Goal: Information Seeking & Learning: Get advice/opinions

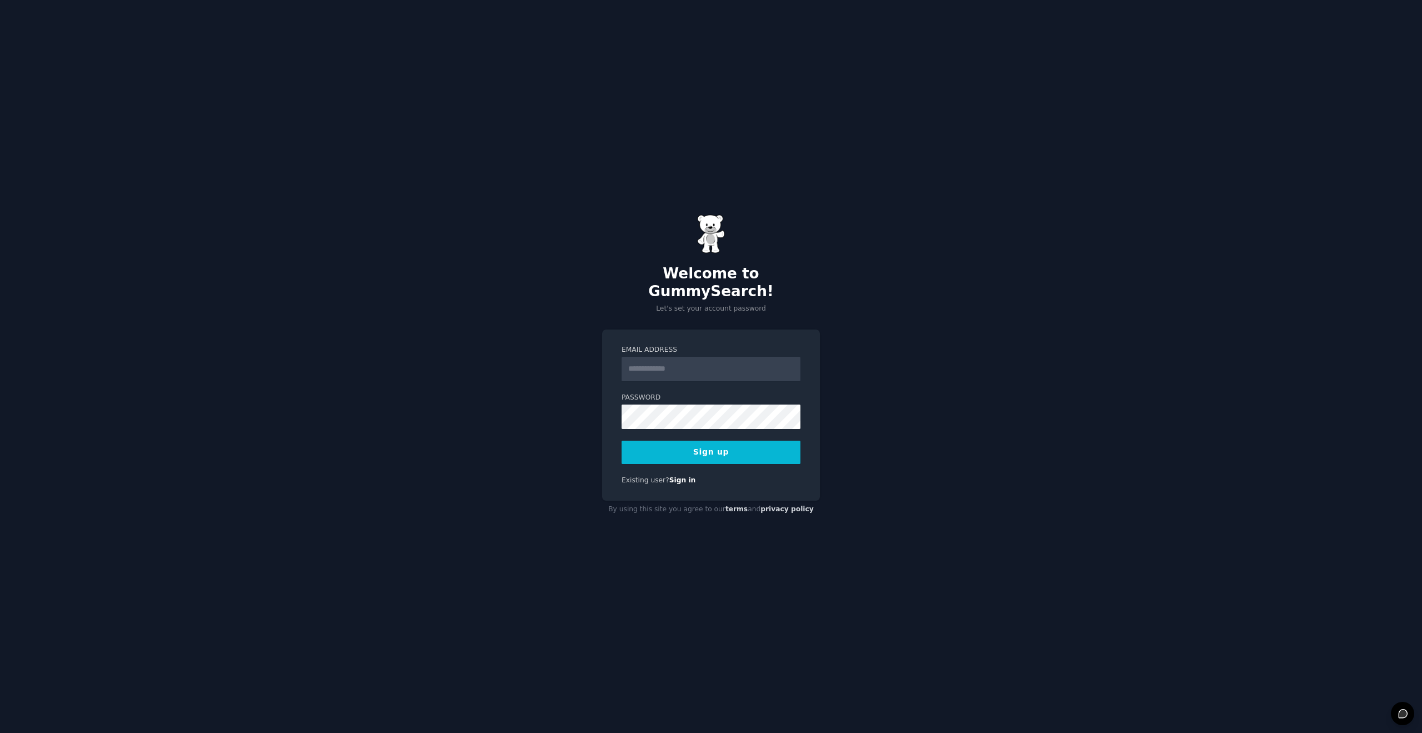
click at [674, 360] on input "Email Address" at bounding box center [711, 369] width 179 height 24
type input "**********"
click at [680, 440] on button "Sign up" at bounding box center [711, 451] width 179 height 23
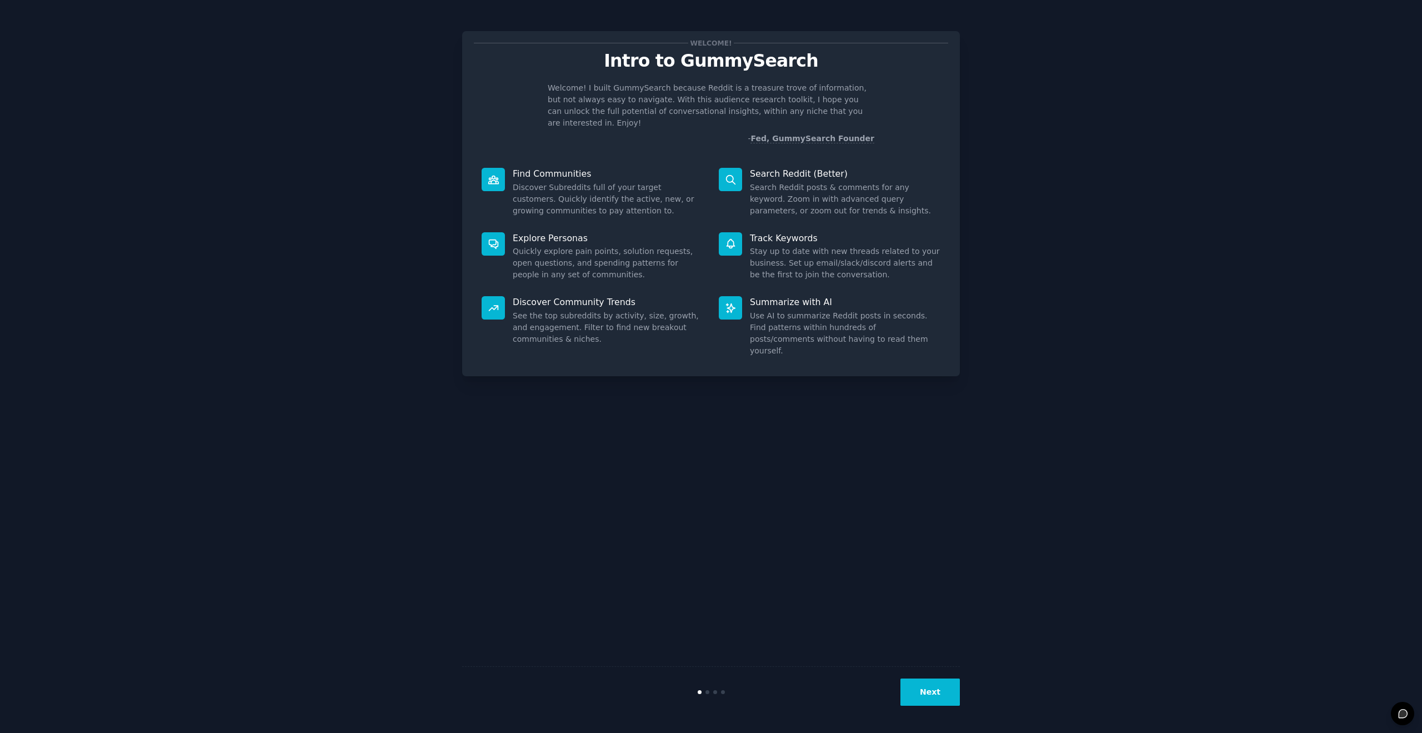
click at [764, 288] on div "Summarize with AI Use AI to summarize Reddit posts in seconds. Find patterns wi…" at bounding box center [829, 326] width 237 height 76
click at [921, 696] on button "Next" at bounding box center [929, 691] width 59 height 27
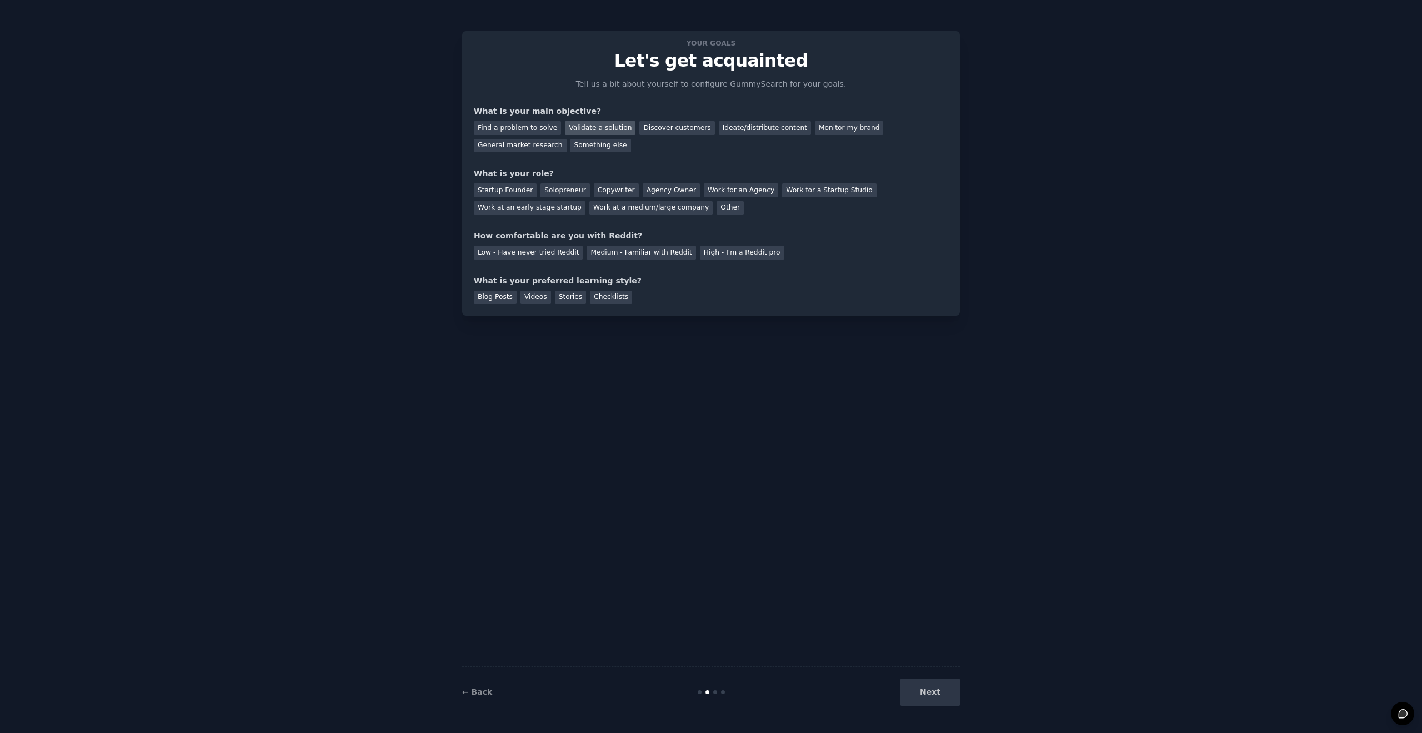
click at [598, 127] on div "Validate a solution" at bounding box center [600, 128] width 71 height 14
click at [664, 128] on div "Discover customers" at bounding box center [676, 128] width 75 height 14
click at [594, 124] on div "Validate a solution" at bounding box center [600, 128] width 71 height 14
click at [526, 149] on div "General market research" at bounding box center [520, 146] width 93 height 14
click at [517, 191] on div "Startup Founder" at bounding box center [505, 190] width 63 height 14
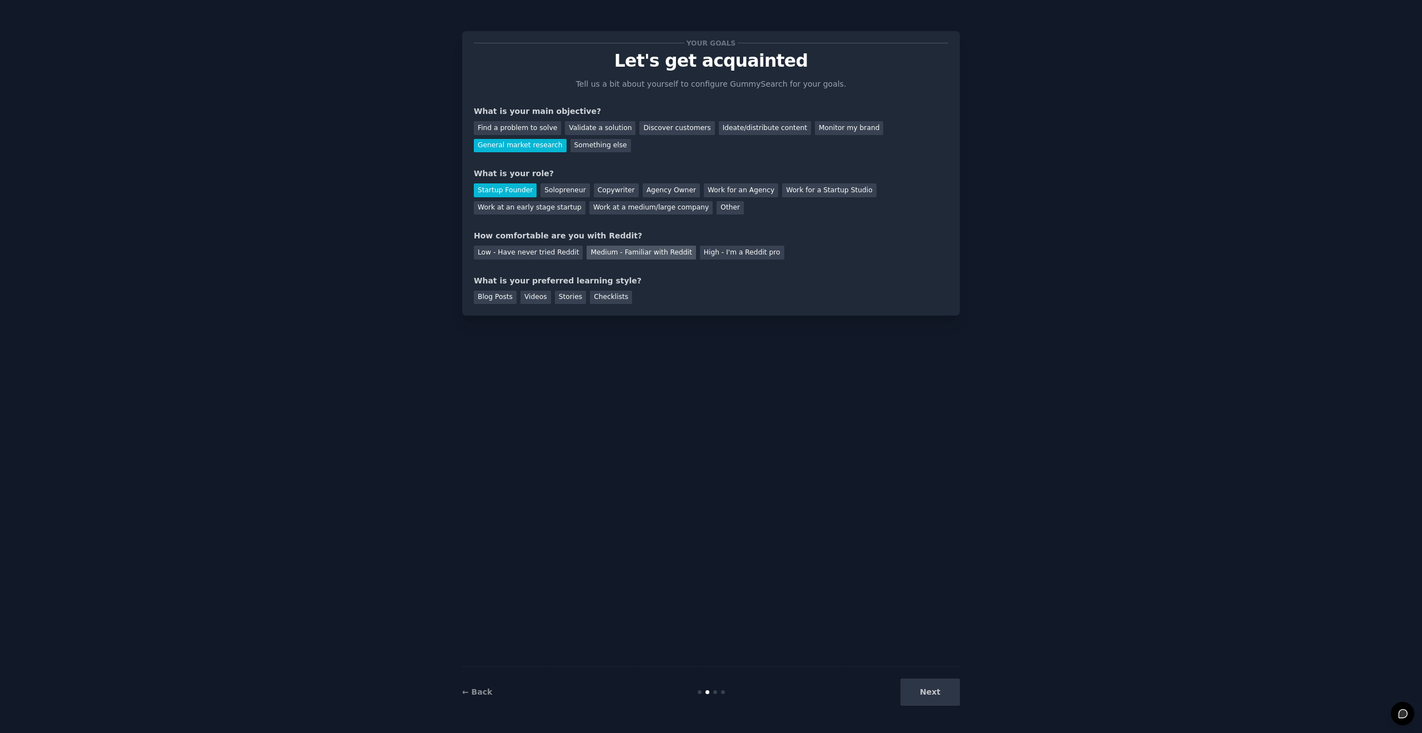
click at [619, 253] on div "Medium - Familiar with Reddit" at bounding box center [641, 252] width 109 height 14
click at [500, 295] on div "Blog Posts" at bounding box center [495, 297] width 43 height 14
click at [567, 295] on div "Stories" at bounding box center [570, 297] width 31 height 14
click at [935, 690] on button "Next" at bounding box center [929, 691] width 59 height 27
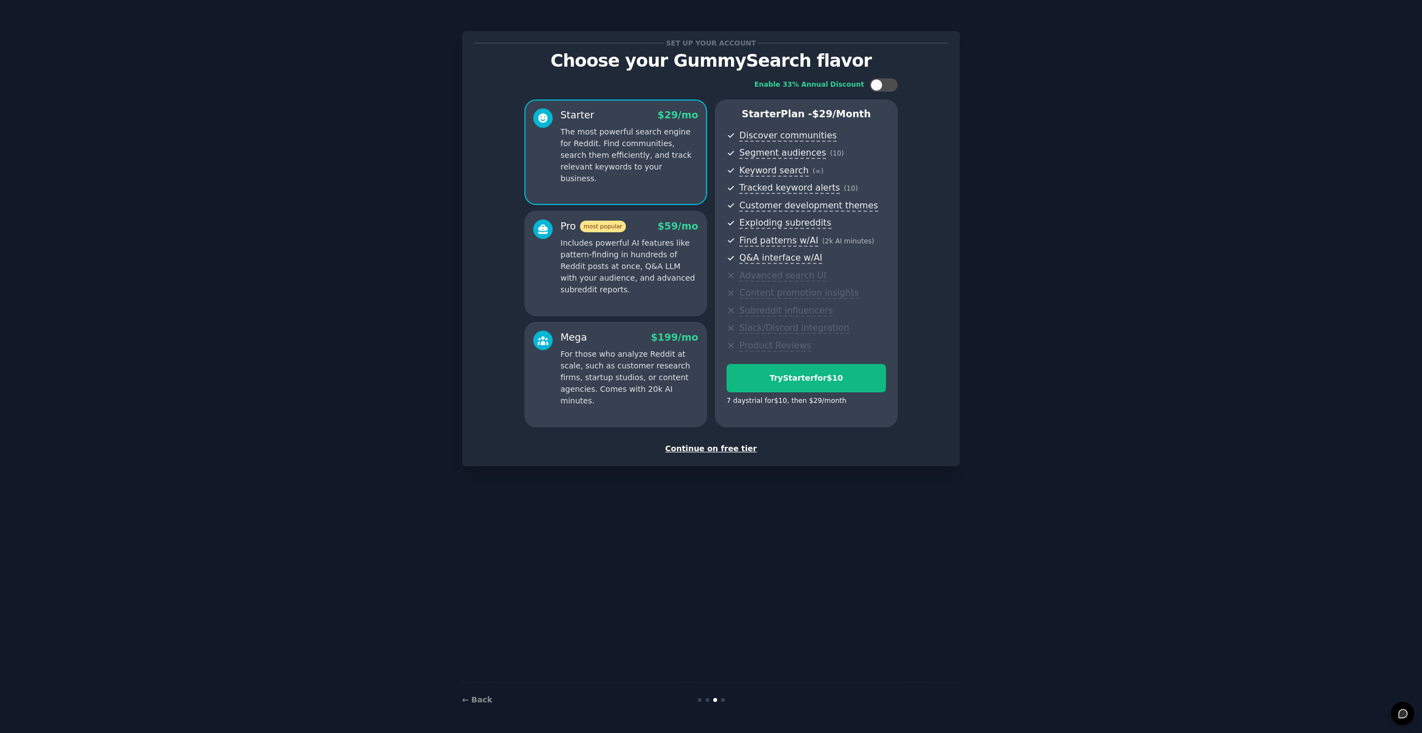
click at [710, 447] on div "Continue on free tier" at bounding box center [711, 449] width 474 height 12
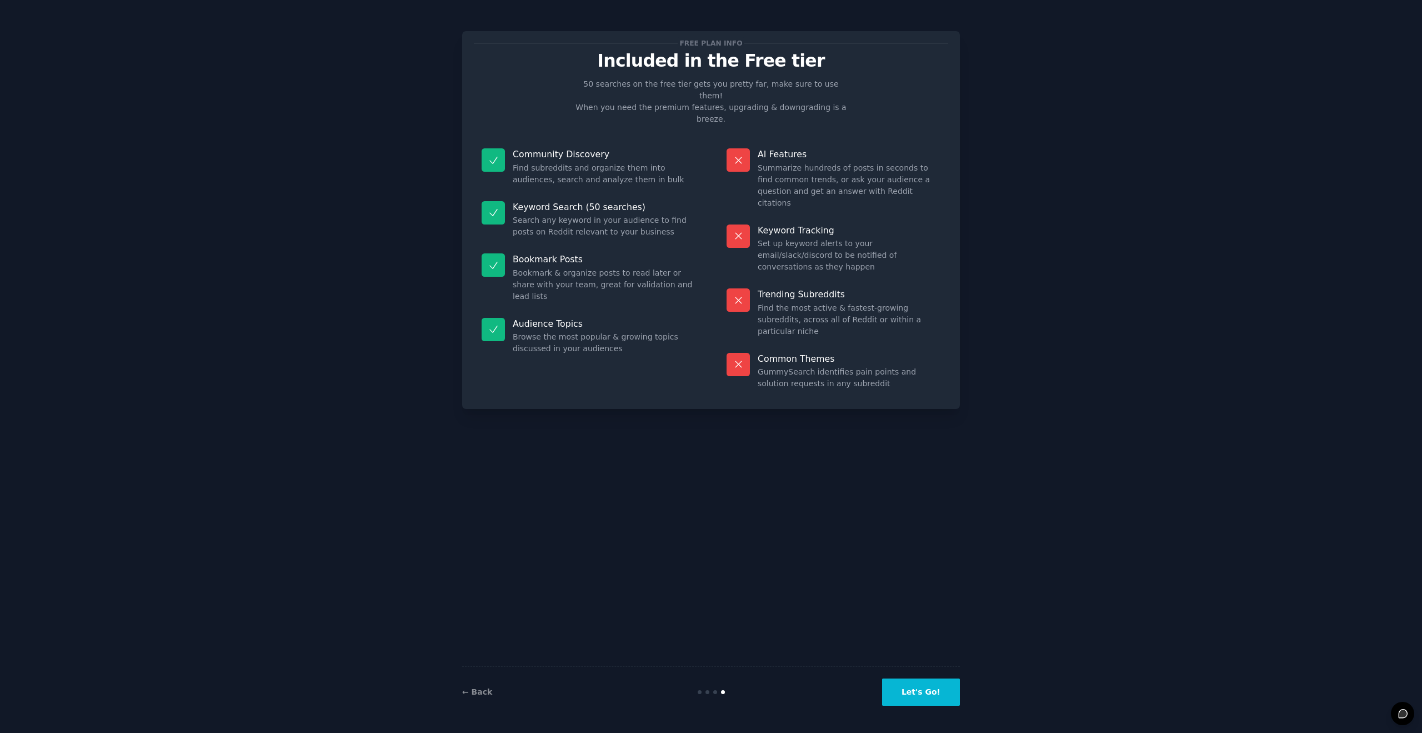
click at [925, 693] on button "Let's Go!" at bounding box center [921, 691] width 78 height 27
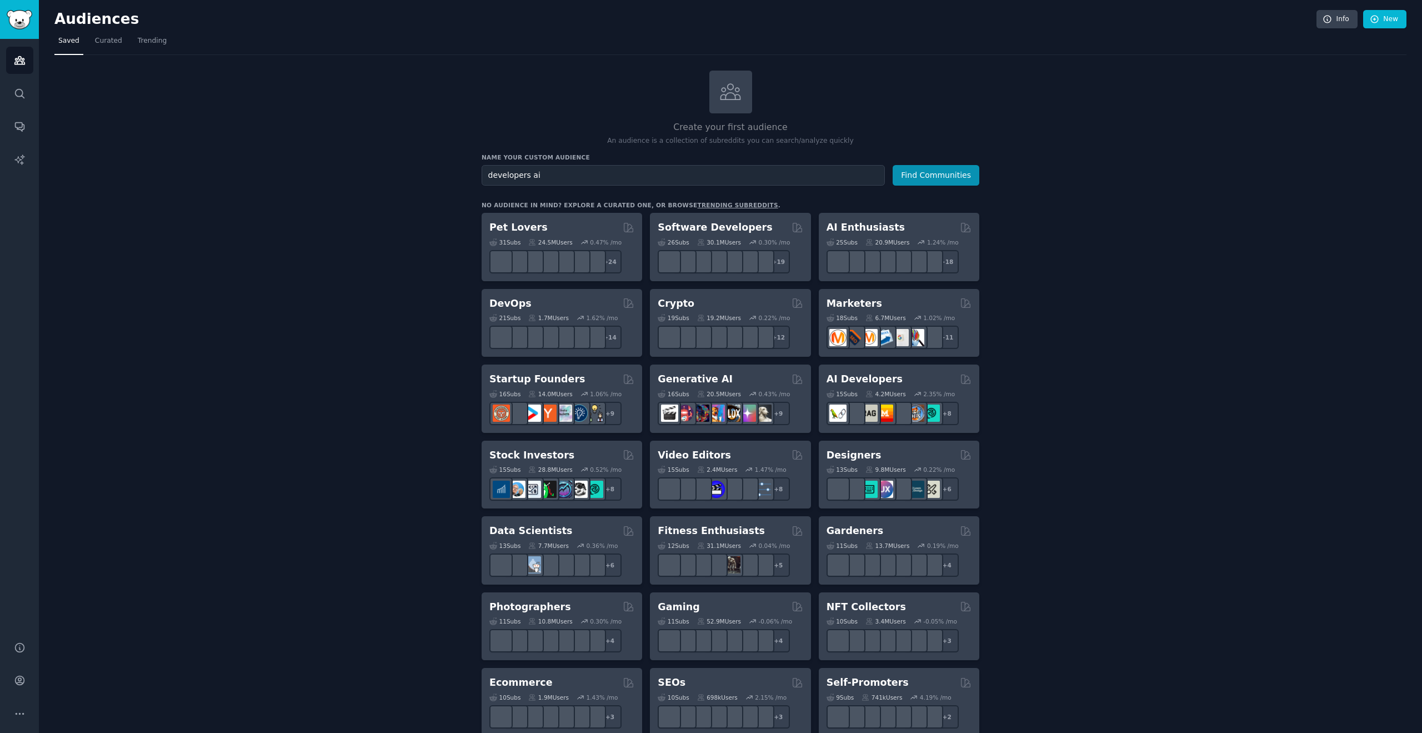
type input "developers ai"
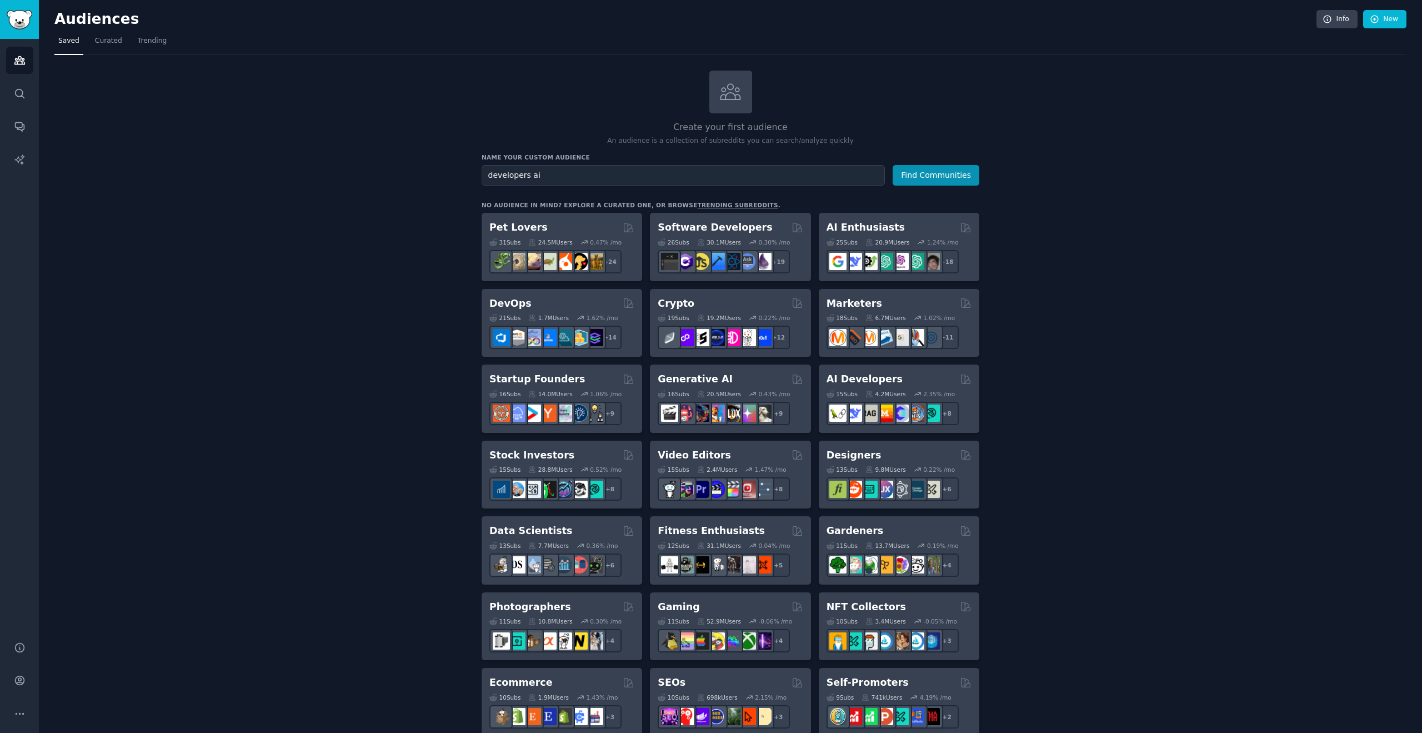
click at [893, 165] on button "Find Communities" at bounding box center [936, 175] width 87 height 21
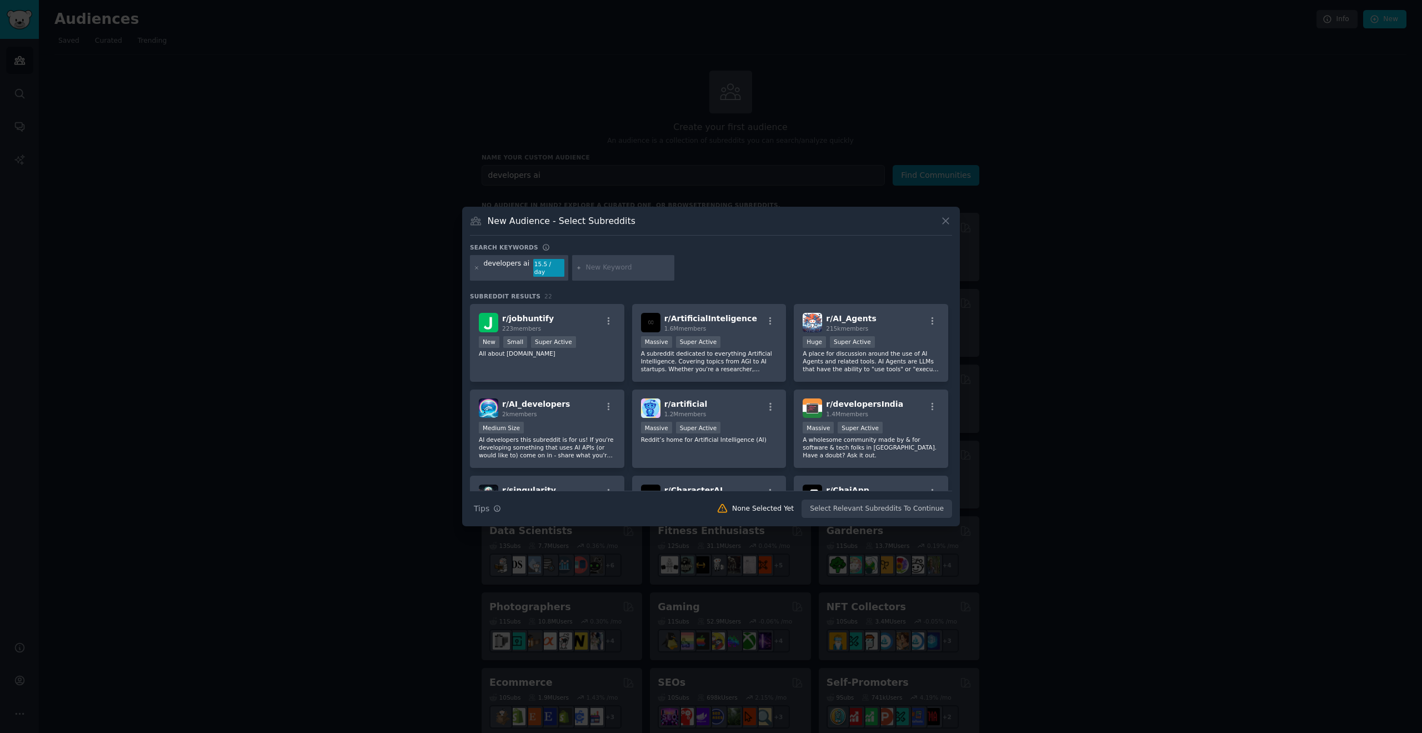
click at [944, 227] on icon at bounding box center [946, 221] width 12 height 12
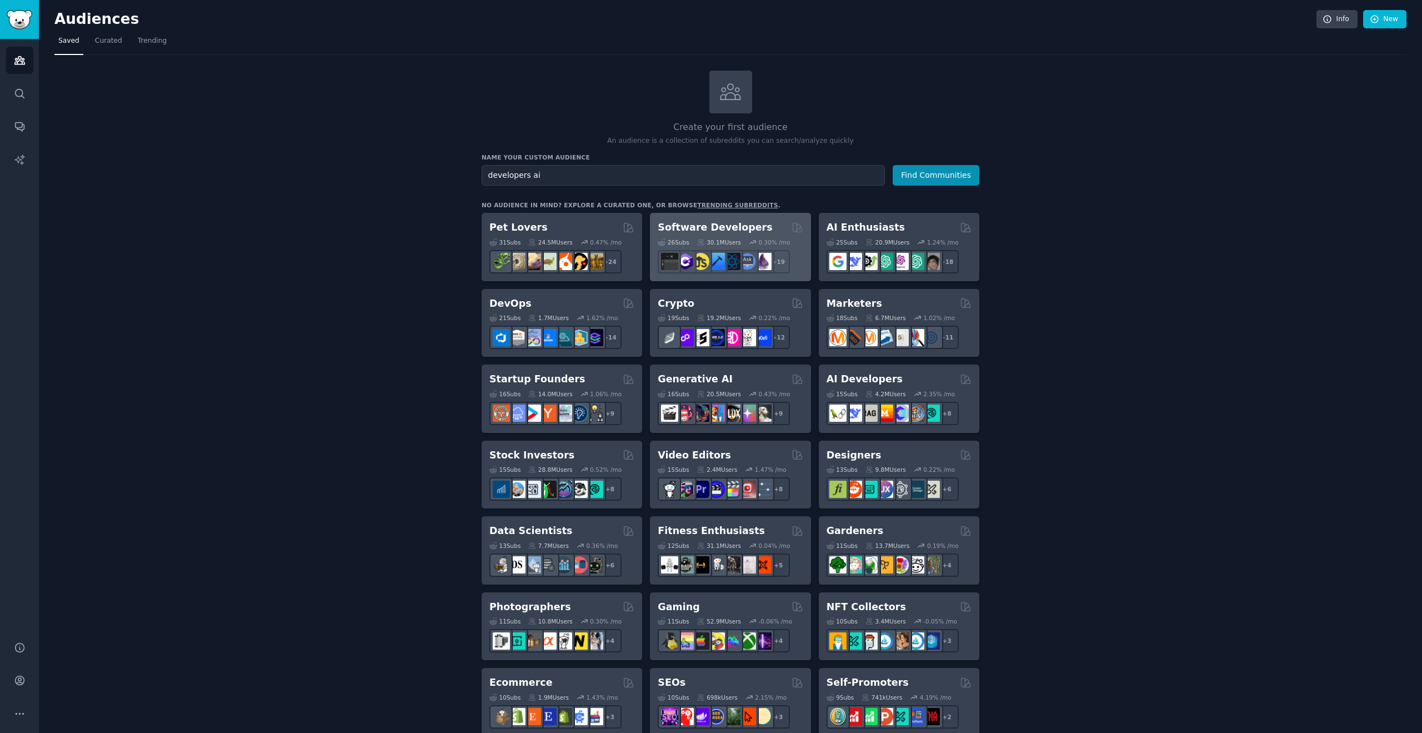
click at [738, 231] on h2 "Software Developers" at bounding box center [715, 228] width 114 height 14
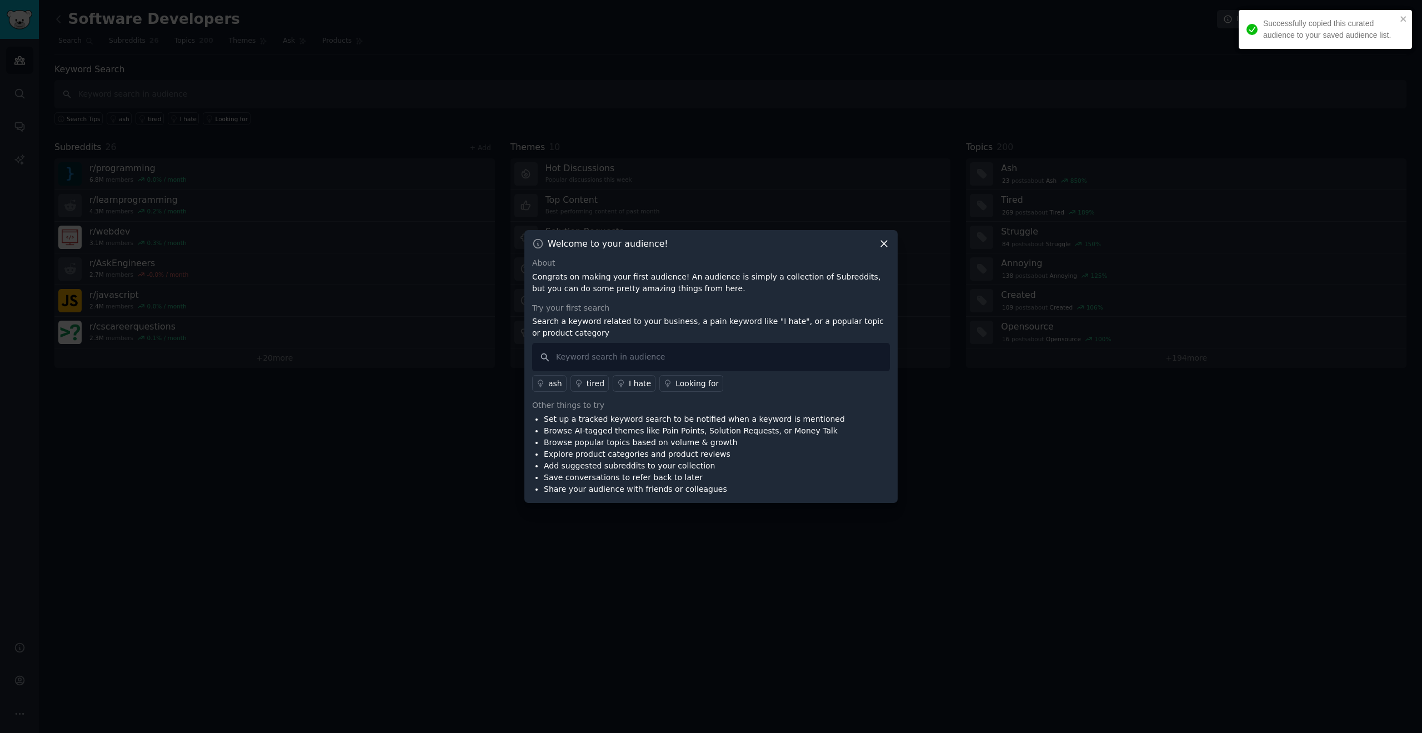
click at [873, 239] on div "Welcome to your audience!" at bounding box center [711, 244] width 358 height 12
click at [885, 247] on icon at bounding box center [884, 244] width 12 height 12
click at [879, 246] on icon at bounding box center [884, 244] width 12 height 12
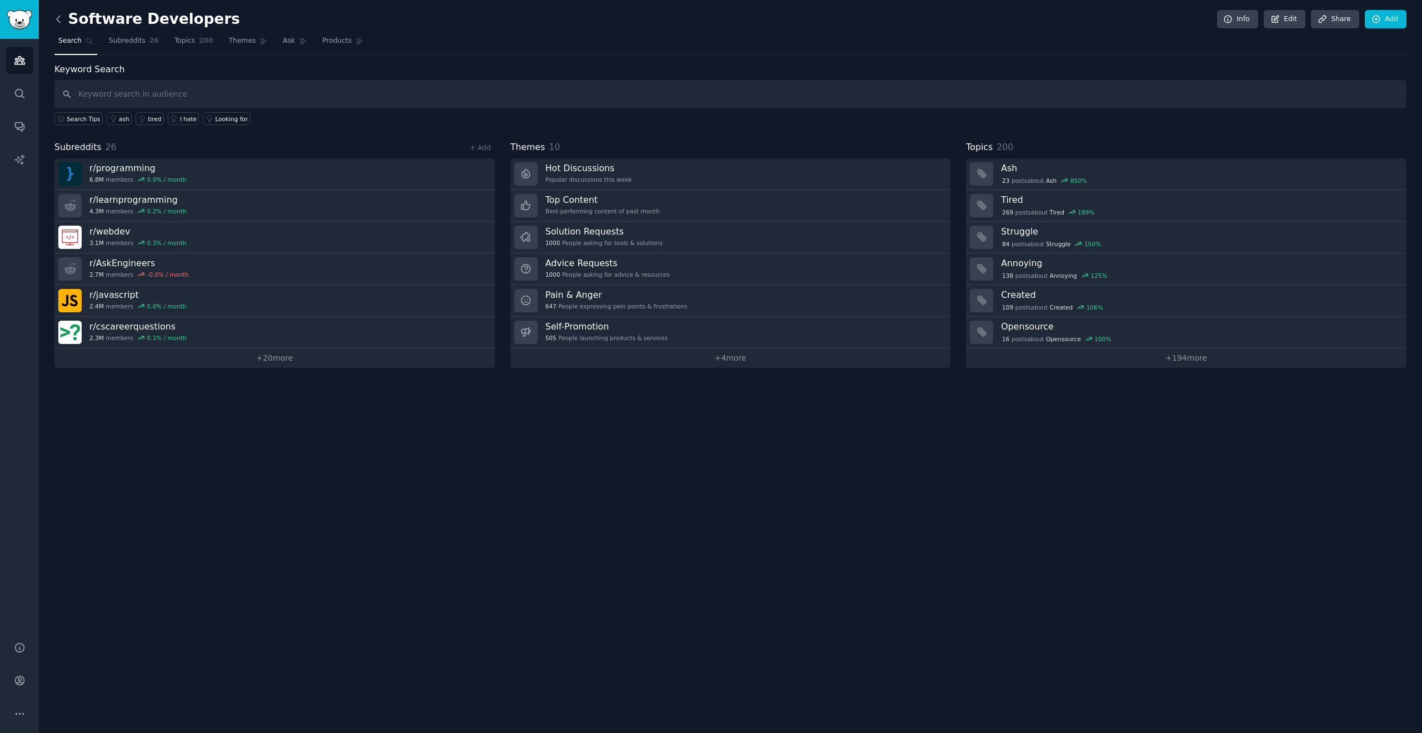
click at [63, 14] on icon at bounding box center [59, 19] width 12 height 12
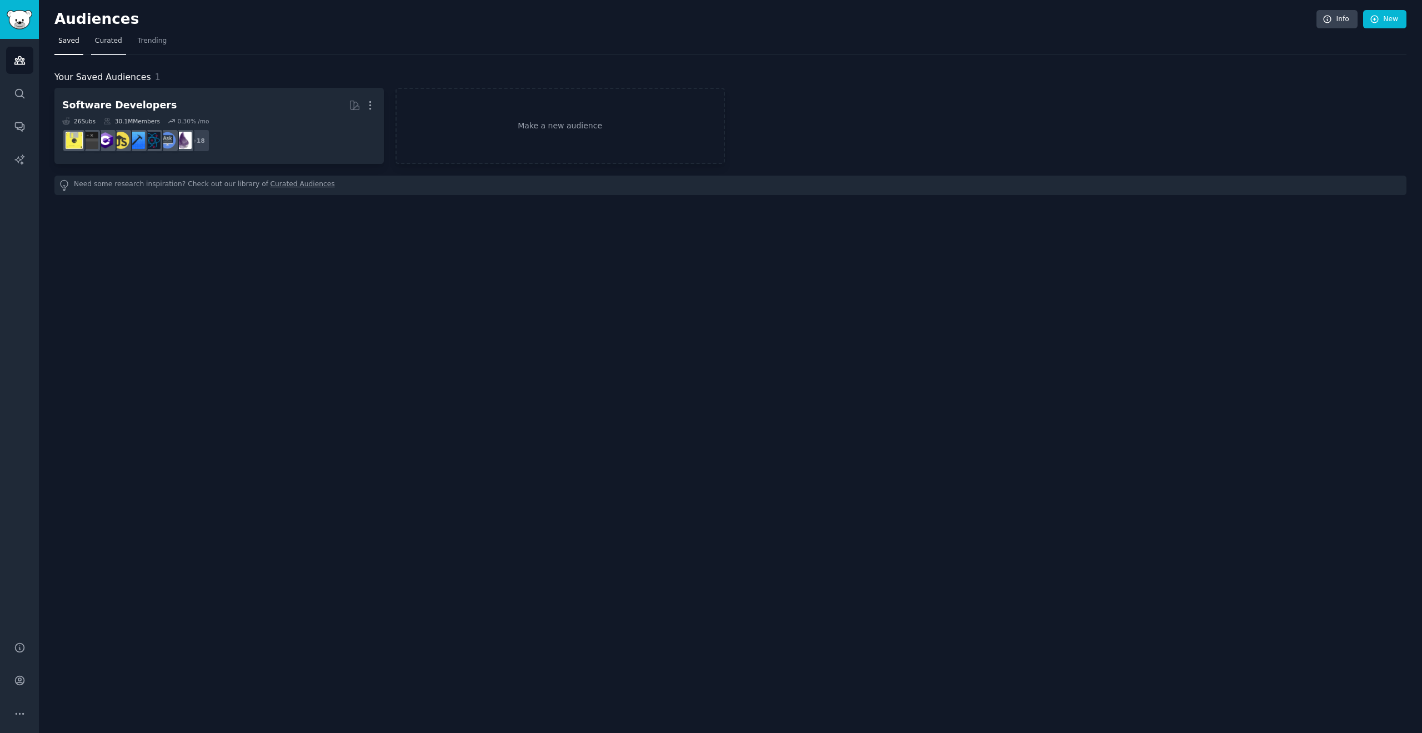
click at [113, 42] on span "Curated" at bounding box center [108, 41] width 27 height 10
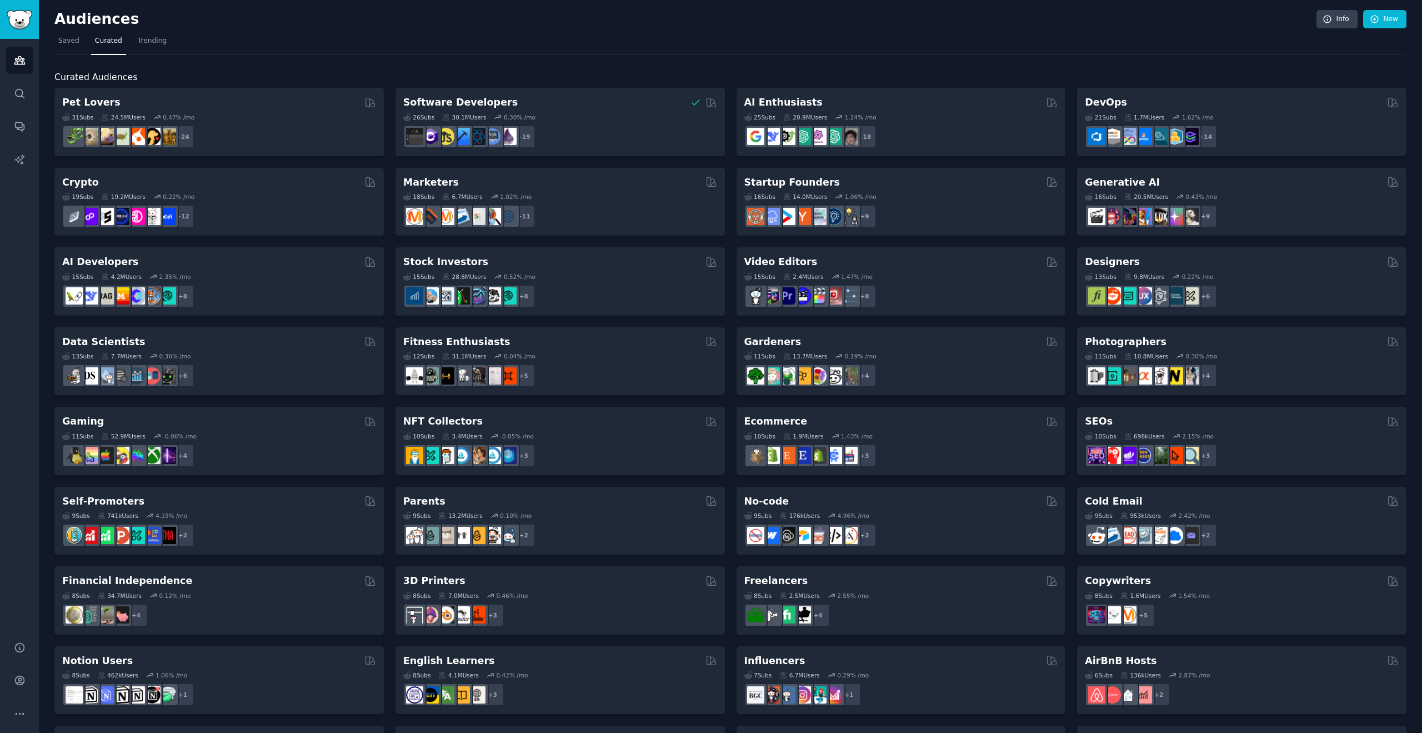
click at [167, 71] on h2 "Curated Audiences" at bounding box center [730, 78] width 1352 height 14
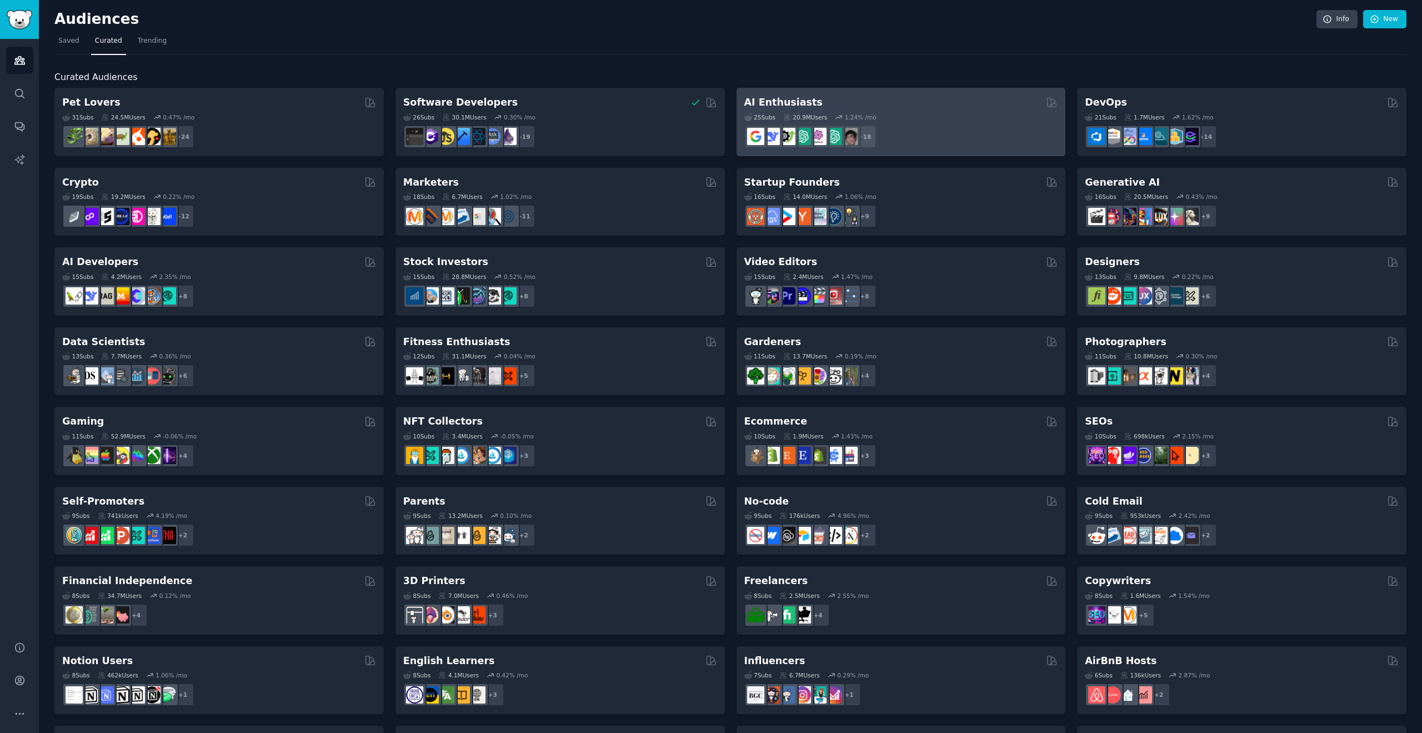
click at [779, 100] on h2 "AI Enthusiasts" at bounding box center [783, 103] width 78 height 14
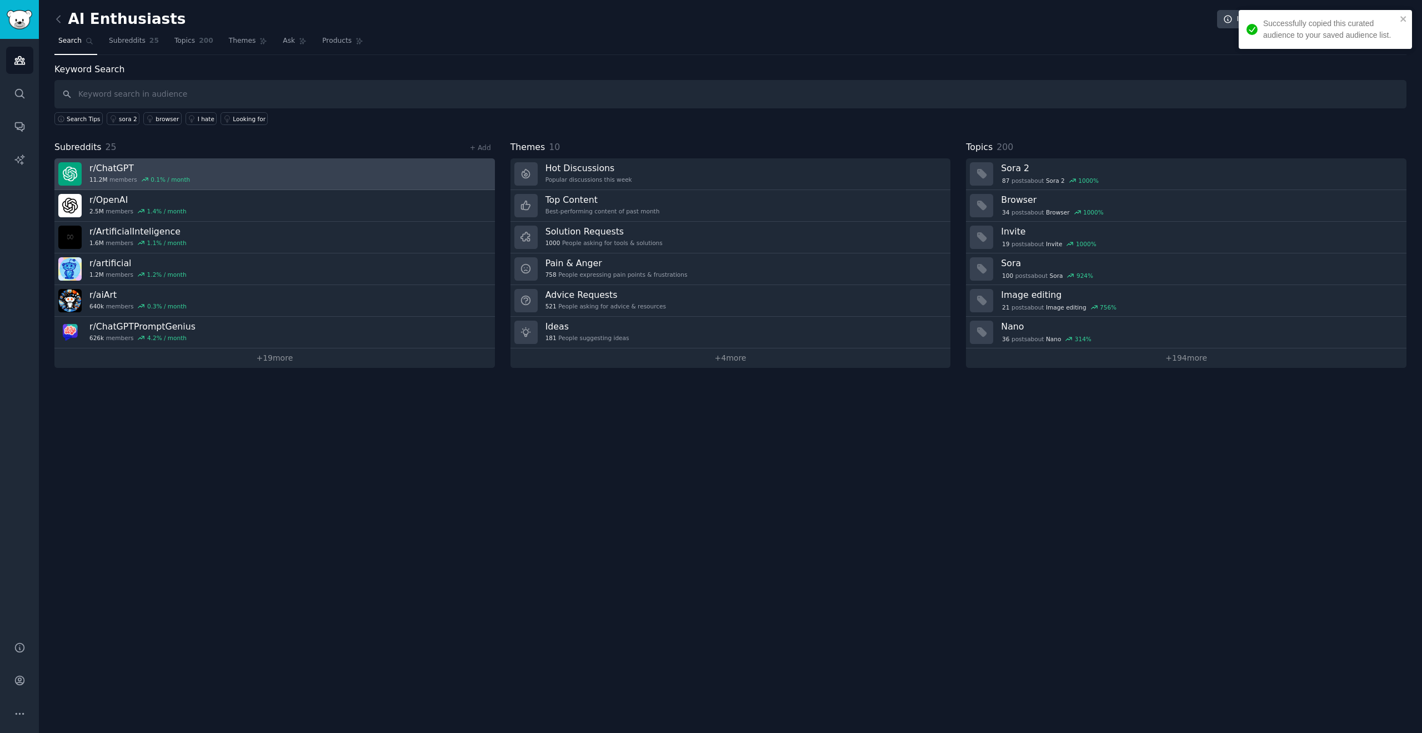
click at [173, 185] on link "r/ ChatGPT 11.2M members 0.1 % / month" at bounding box center [274, 174] width 440 height 32
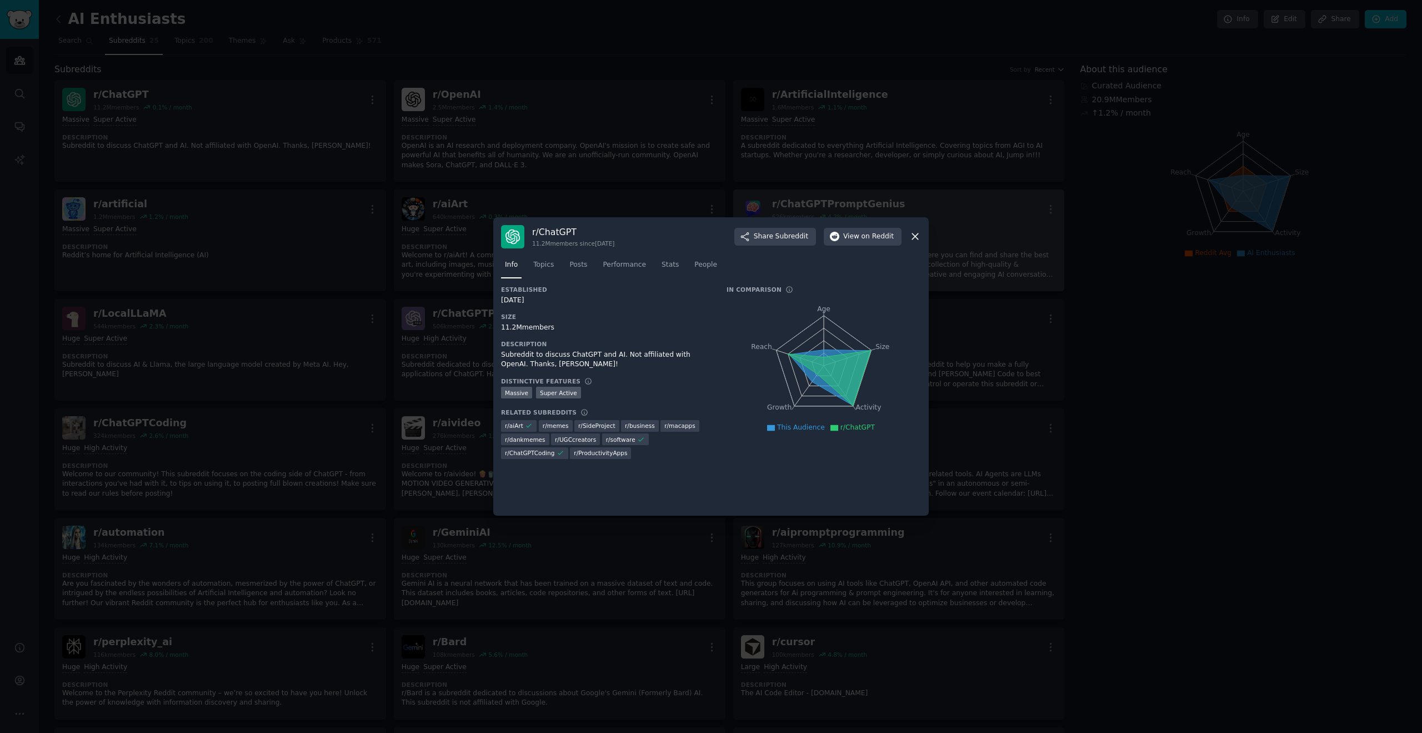
click at [918, 240] on icon at bounding box center [915, 237] width 12 height 12
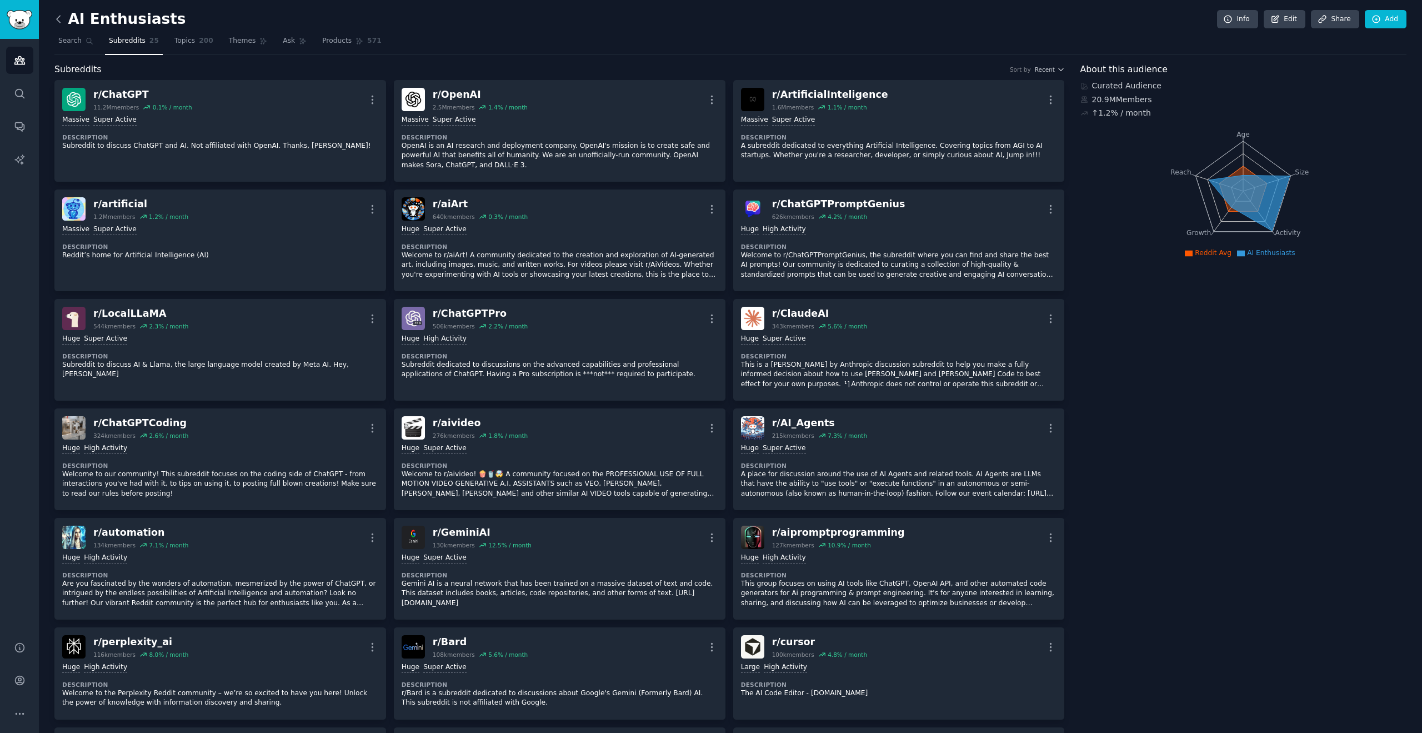
click at [58, 20] on icon at bounding box center [59, 19] width 12 height 12
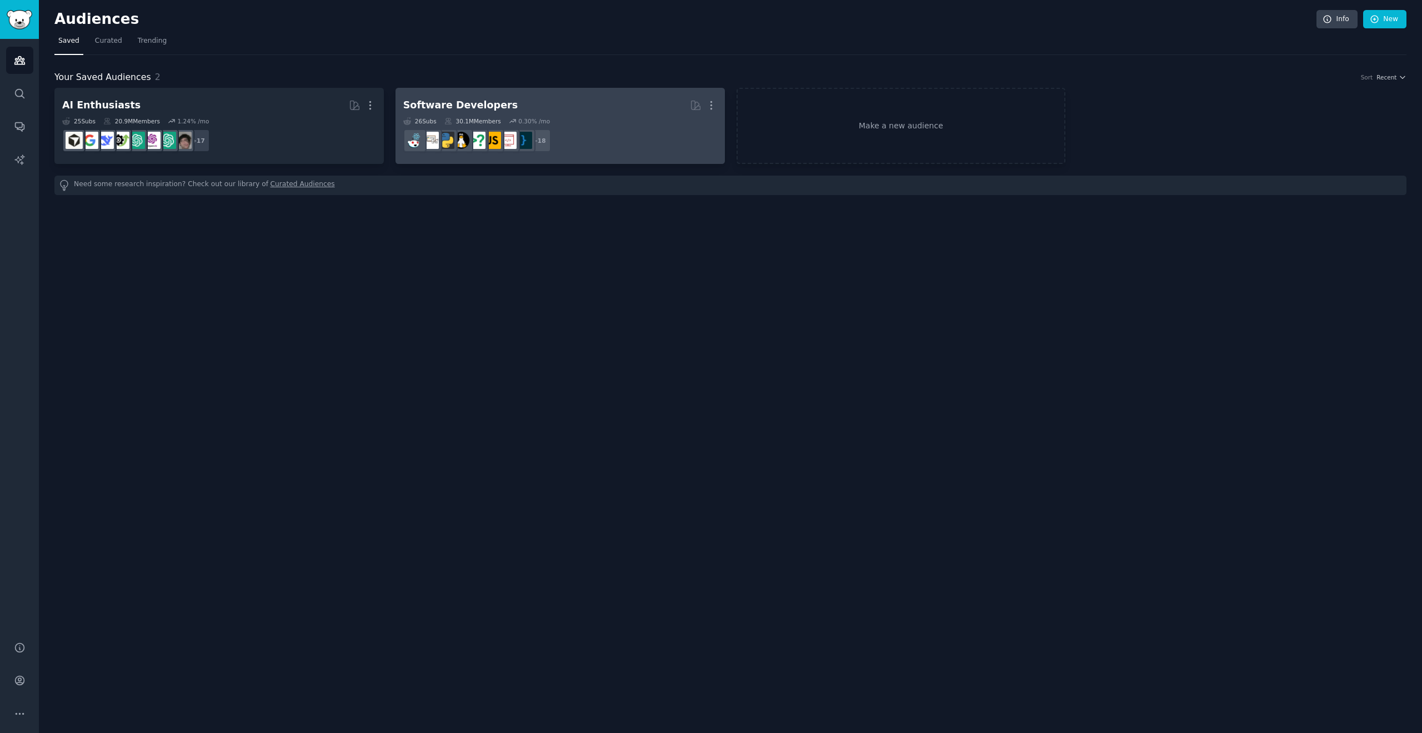
click at [505, 110] on h2 "Software Developers More" at bounding box center [560, 105] width 314 height 19
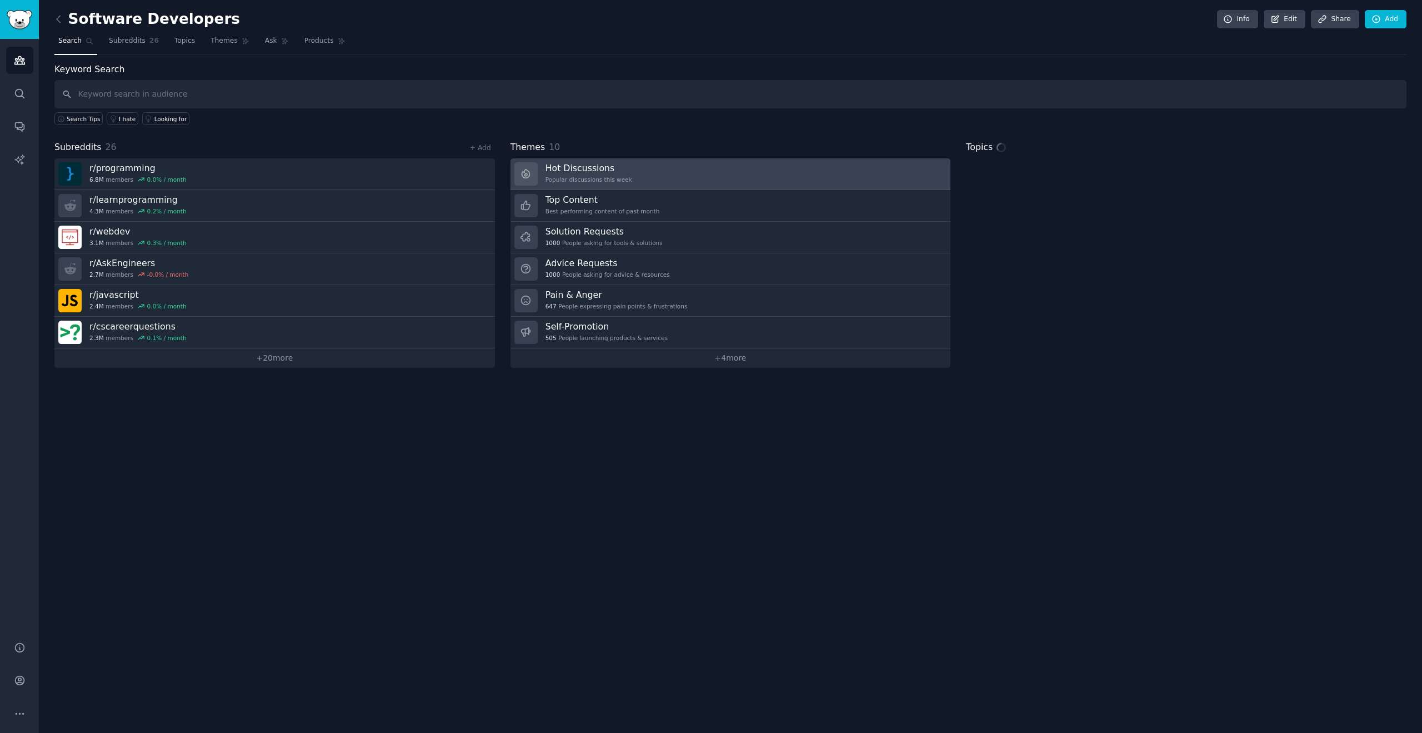
click at [560, 169] on h3 "Hot Discussions" at bounding box center [588, 168] width 87 height 12
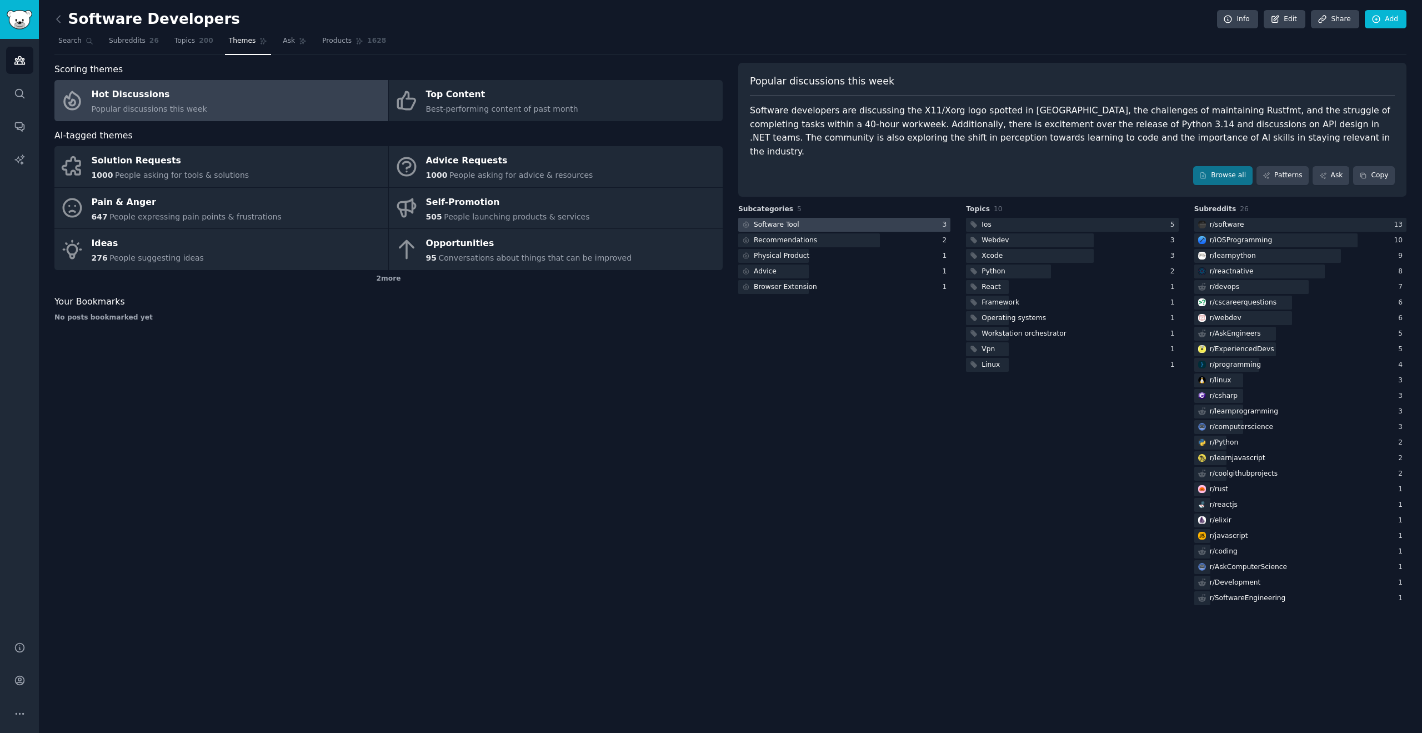
click at [843, 218] on div at bounding box center [844, 225] width 212 height 14
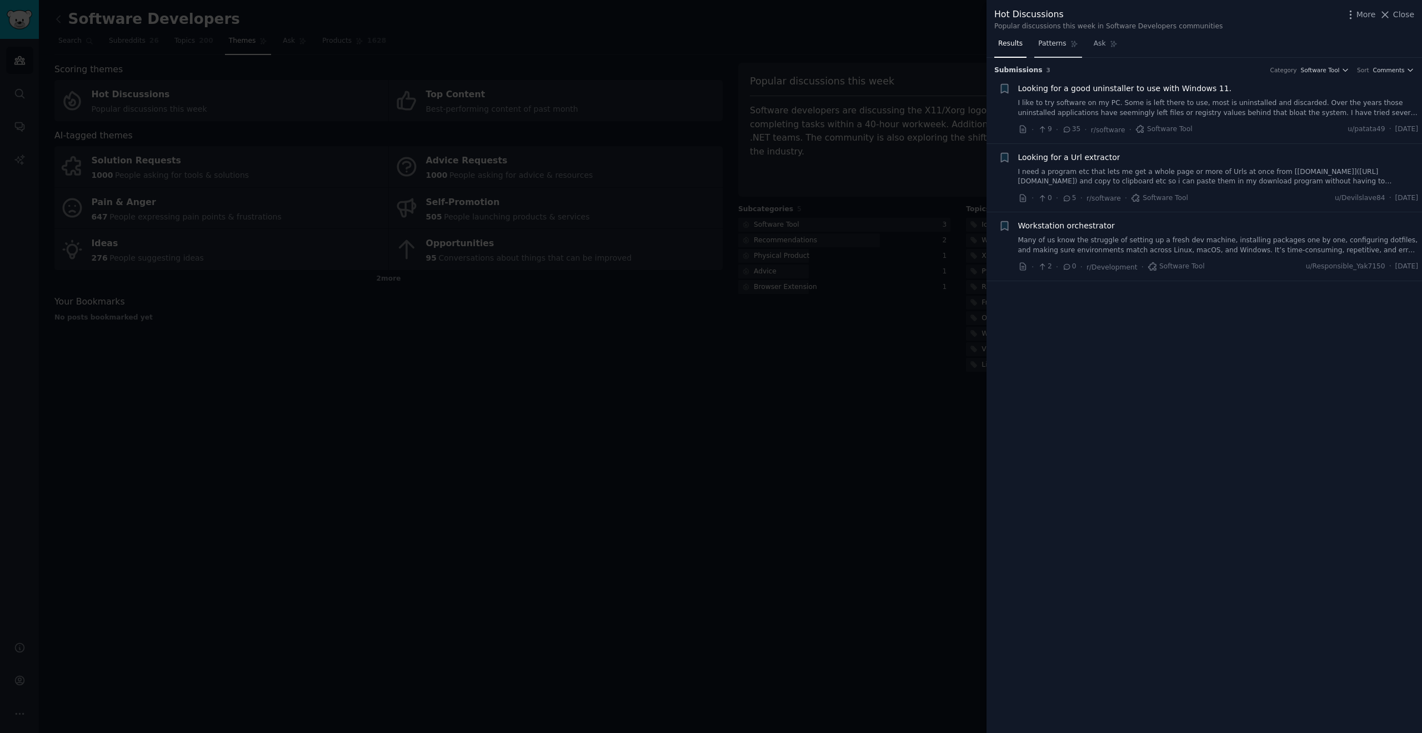
click at [1056, 46] on span "Patterns" at bounding box center [1052, 44] width 28 height 10
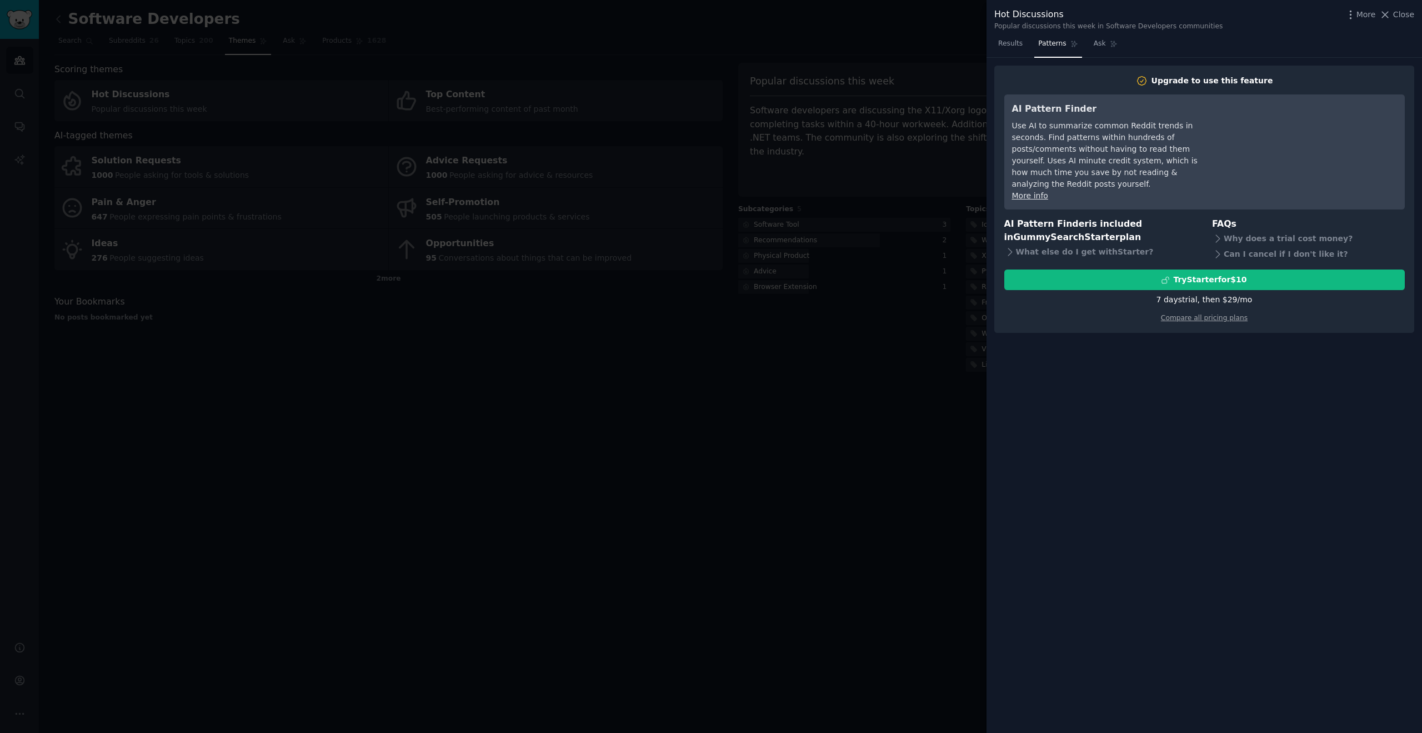
click at [1030, 48] on nav "Results Patterns Ask" at bounding box center [1057, 46] width 127 height 23
click at [1009, 48] on link "Results" at bounding box center [1010, 46] width 32 height 23
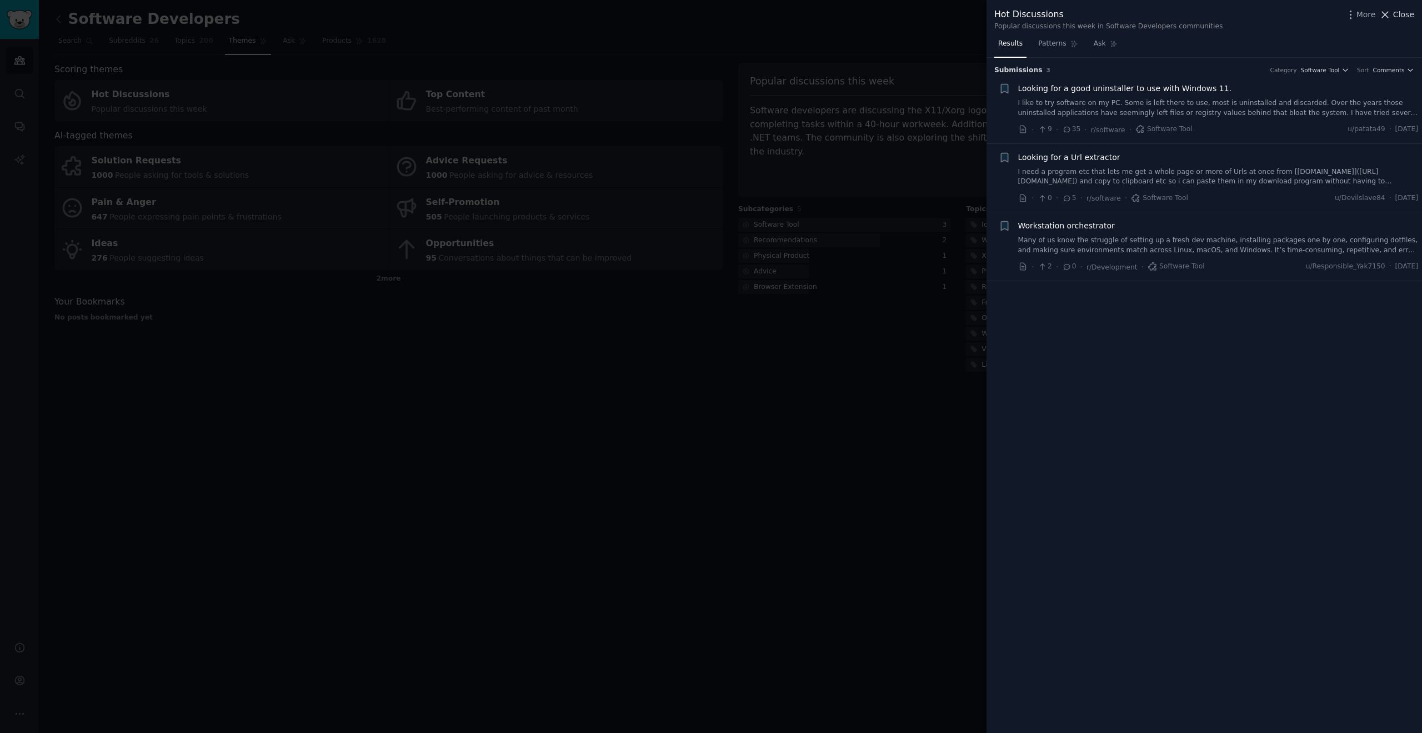
click at [1402, 11] on span "Close" at bounding box center [1403, 15] width 21 height 12
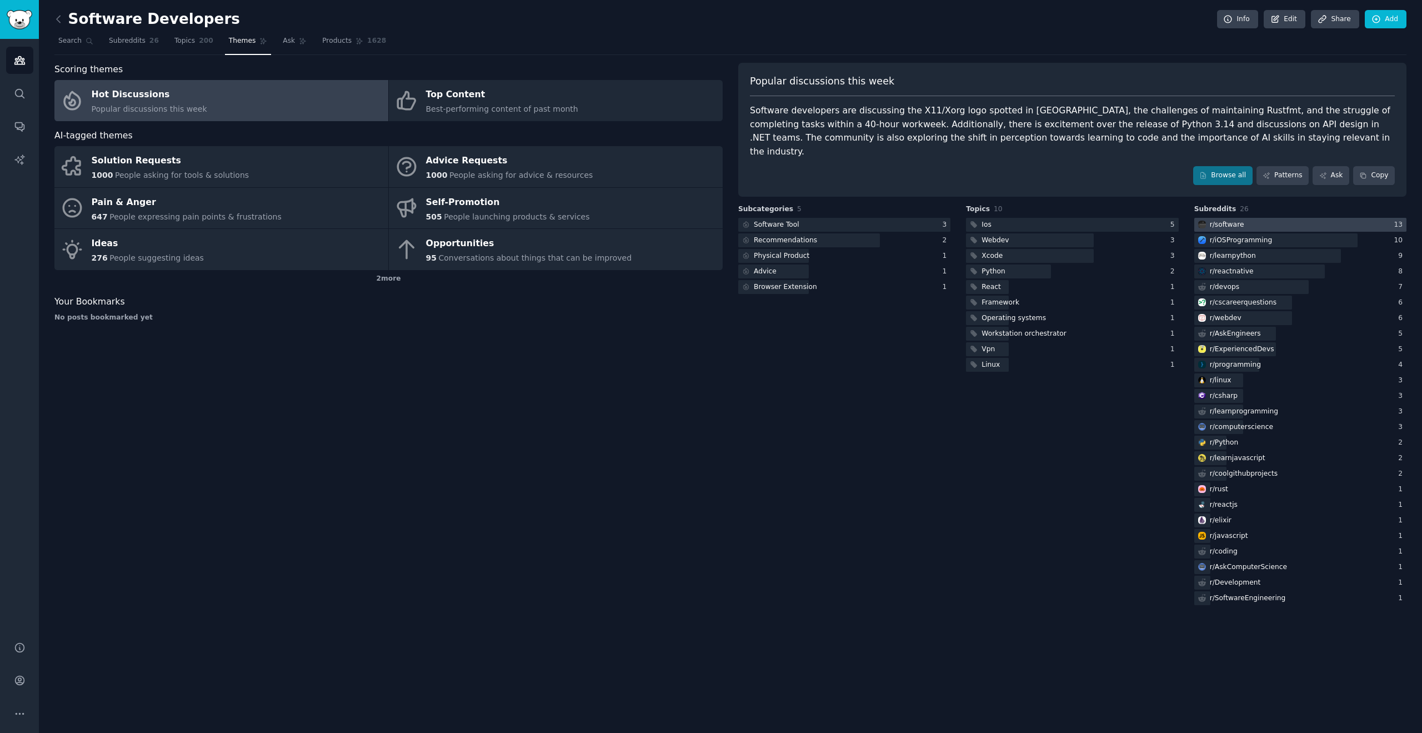
click at [1235, 220] on div "r/ software" at bounding box center [1227, 225] width 34 height 10
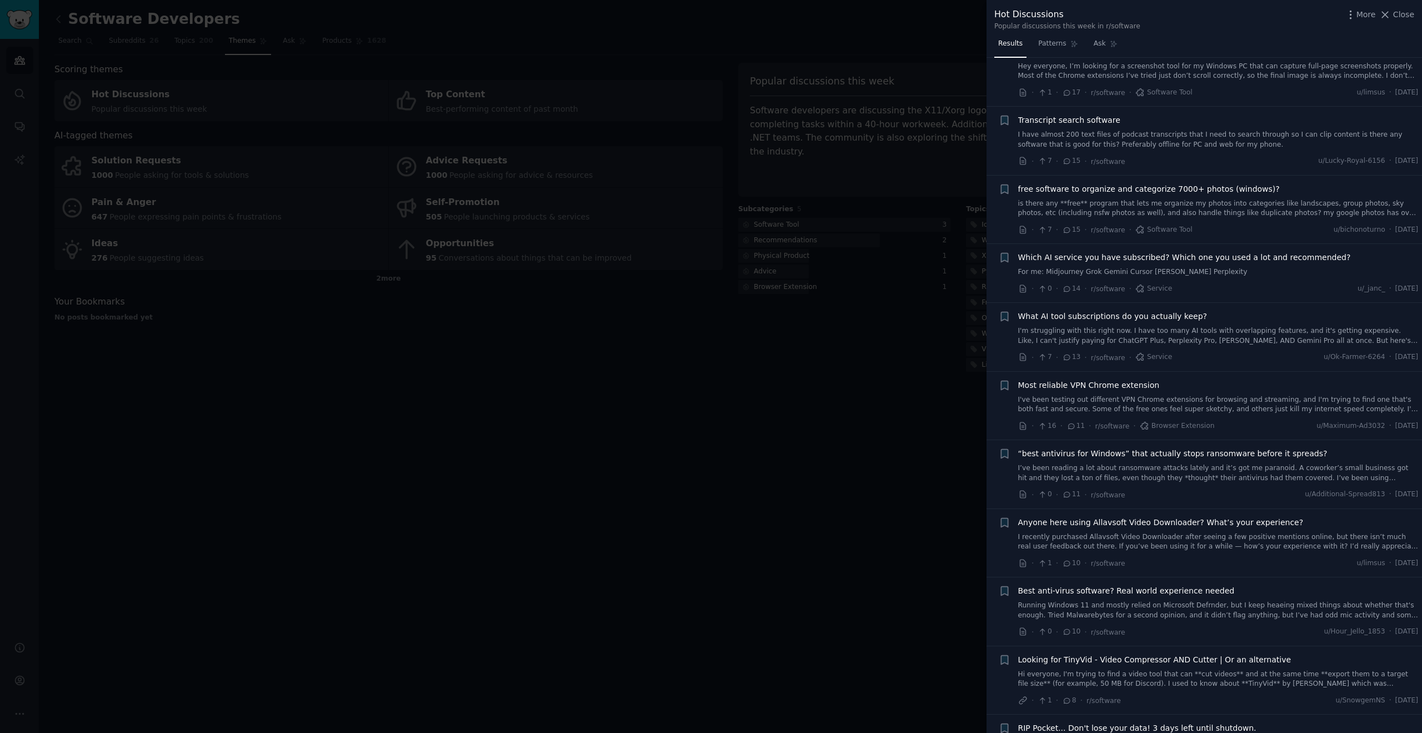
scroll to position [438, 0]
click at [1088, 330] on link "I'm struggling with this right now. I have too many AI tools with overlapping f…" at bounding box center [1218, 336] width 400 height 19
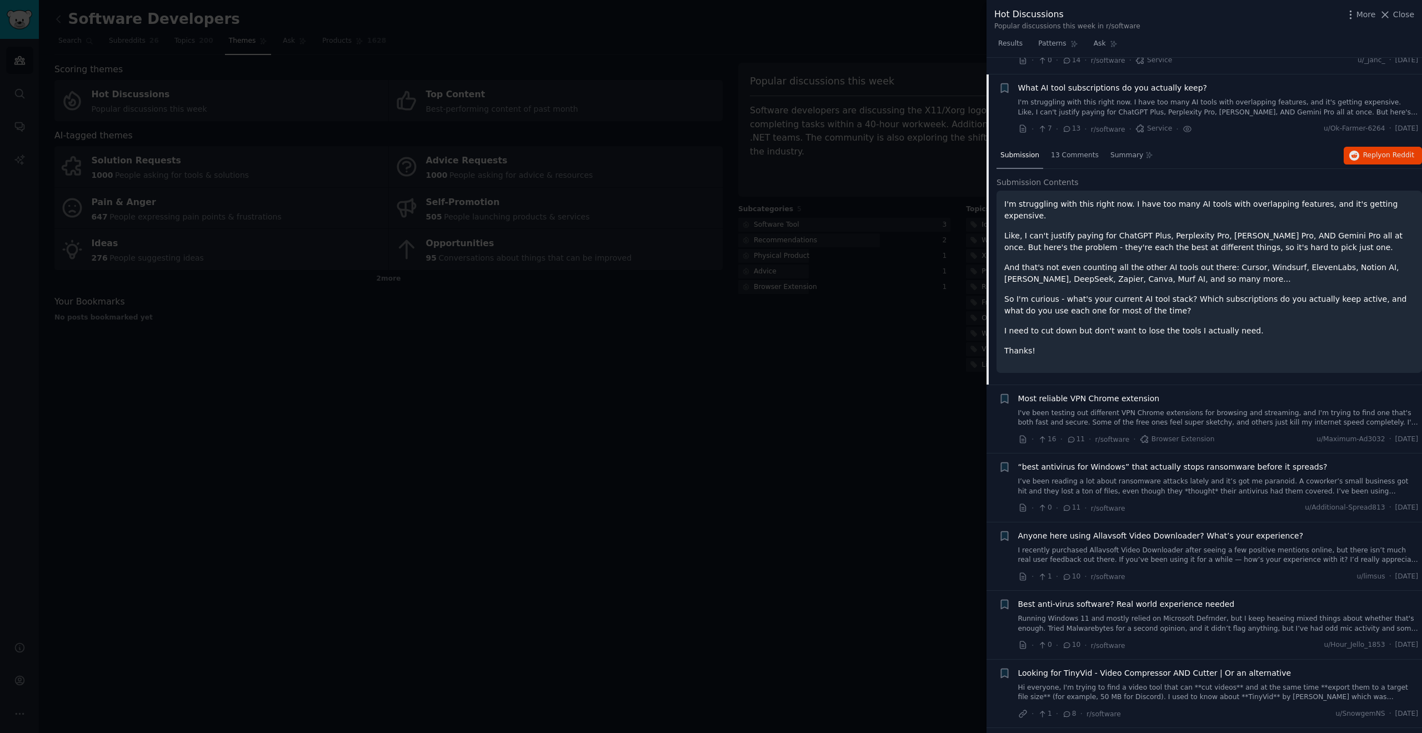
scroll to position [684, 0]
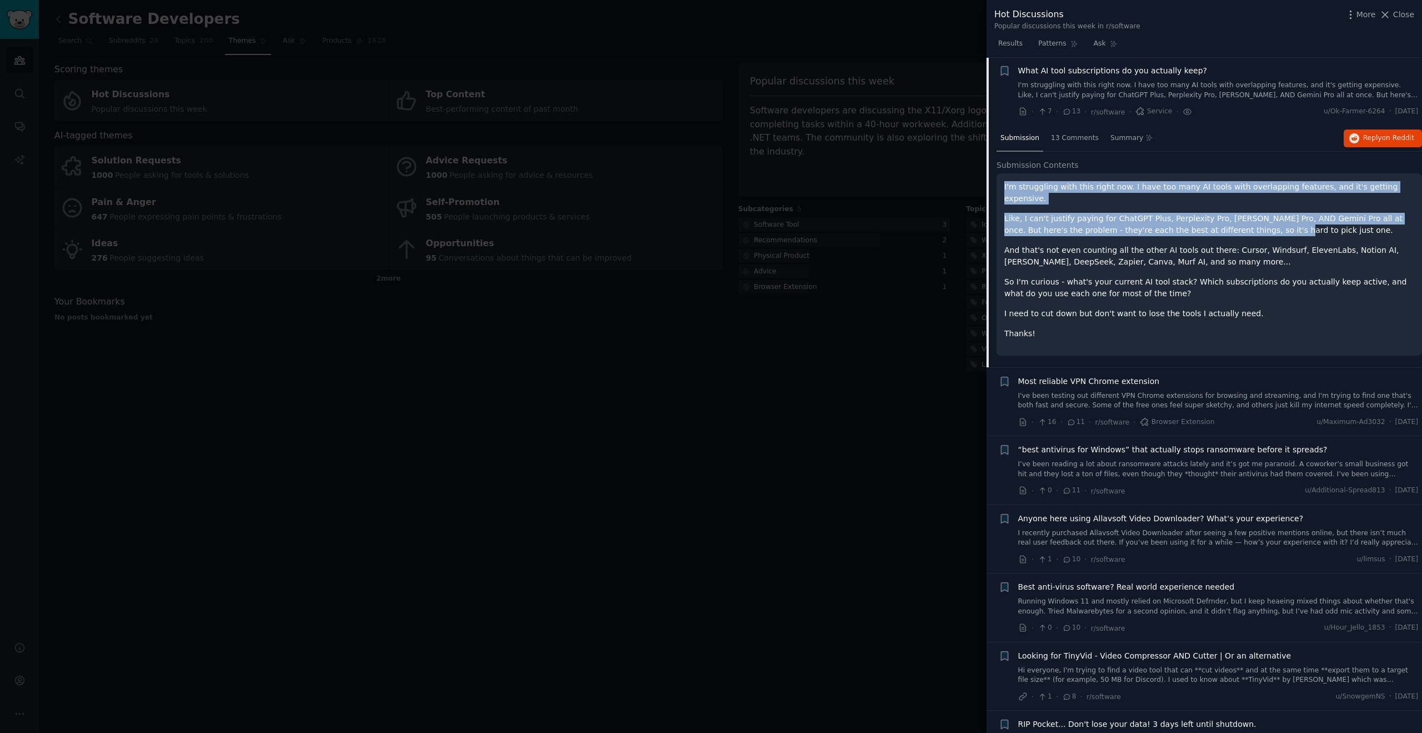
drag, startPoint x: 1004, startPoint y: 189, endPoint x: 1254, endPoint y: 223, distance: 252.8
click at [1254, 223] on div "I'm struggling with this right now. I have too many AI tools with overlapping f…" at bounding box center [1209, 260] width 410 height 158
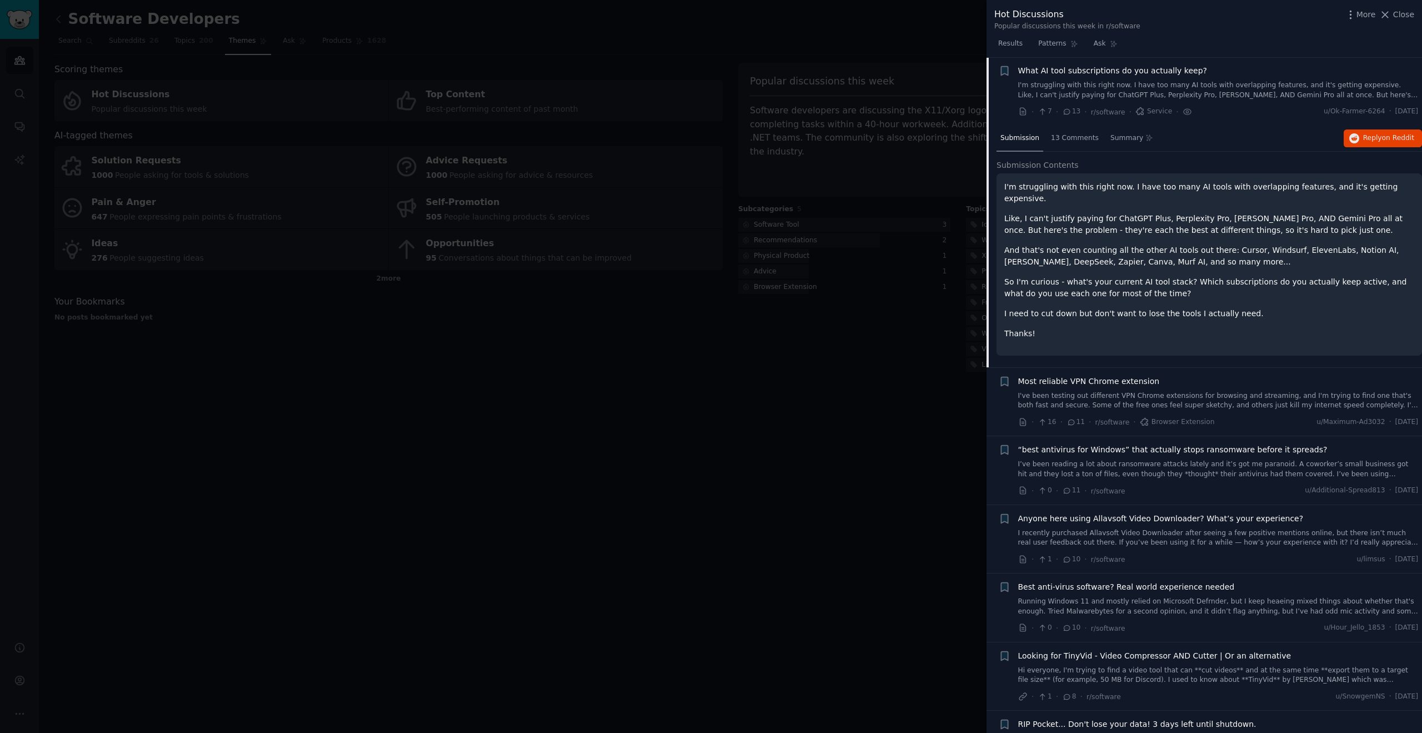
click at [905, 447] on div at bounding box center [711, 366] width 1422 height 733
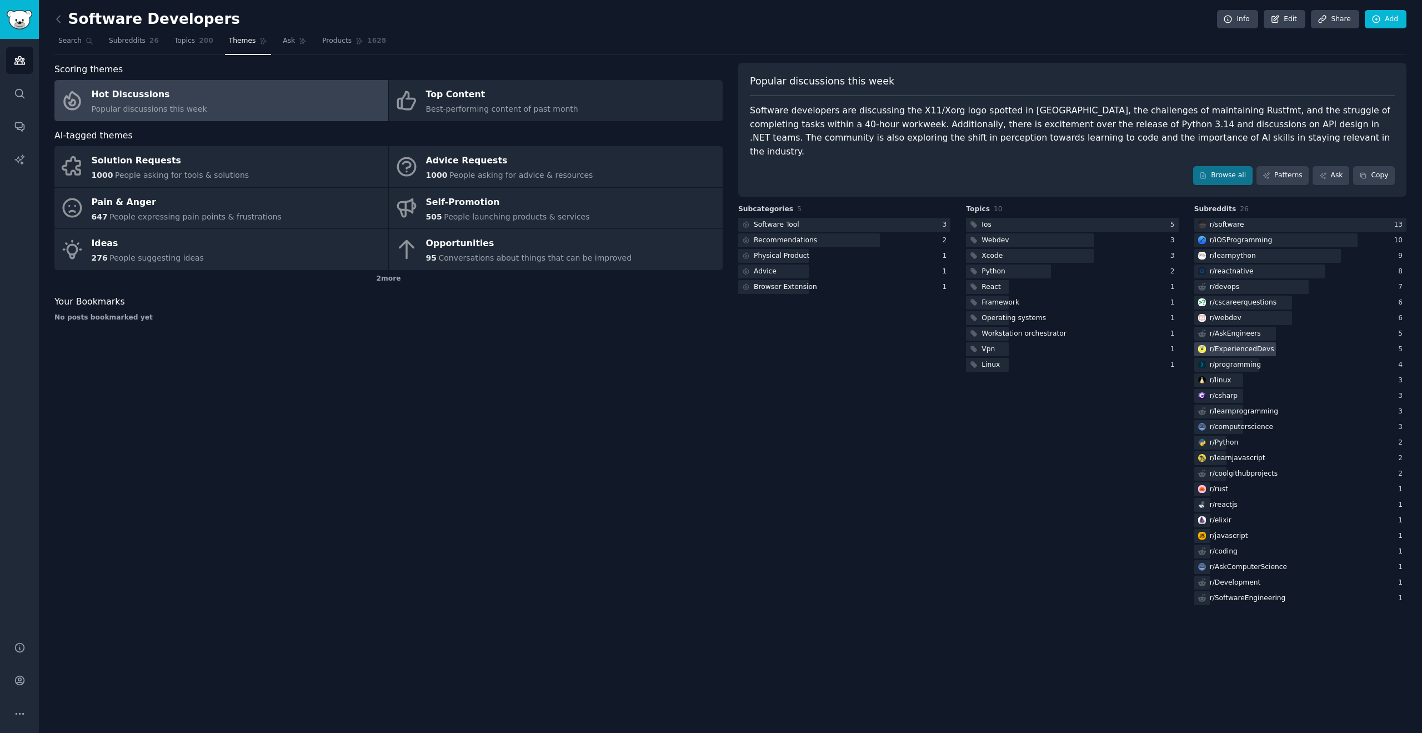
click at [1254, 344] on div "r/ ExperiencedDevs" at bounding box center [1242, 349] width 64 height 10
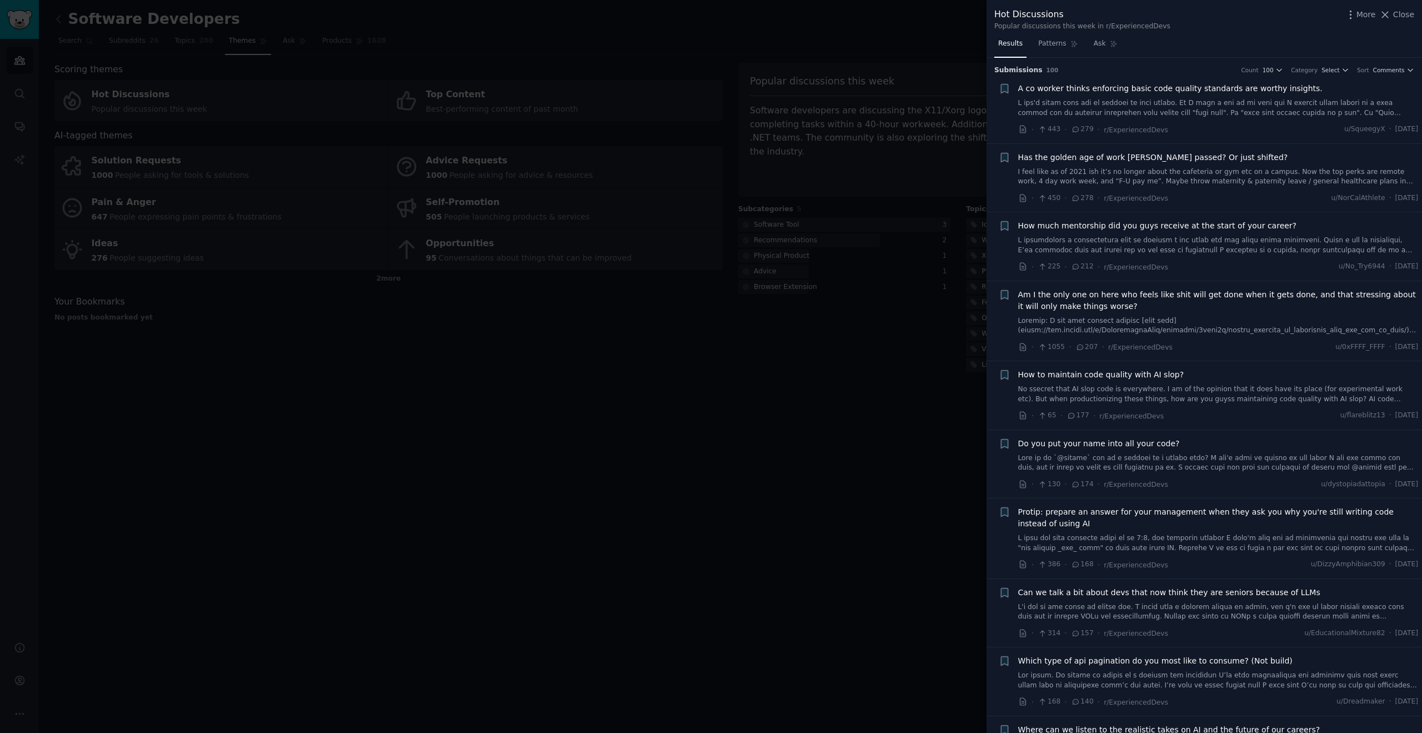
click at [1169, 171] on link "I feel like as of 2021 ish it’s no longer about the cafeteria or gym etc on a c…" at bounding box center [1218, 176] width 400 height 19
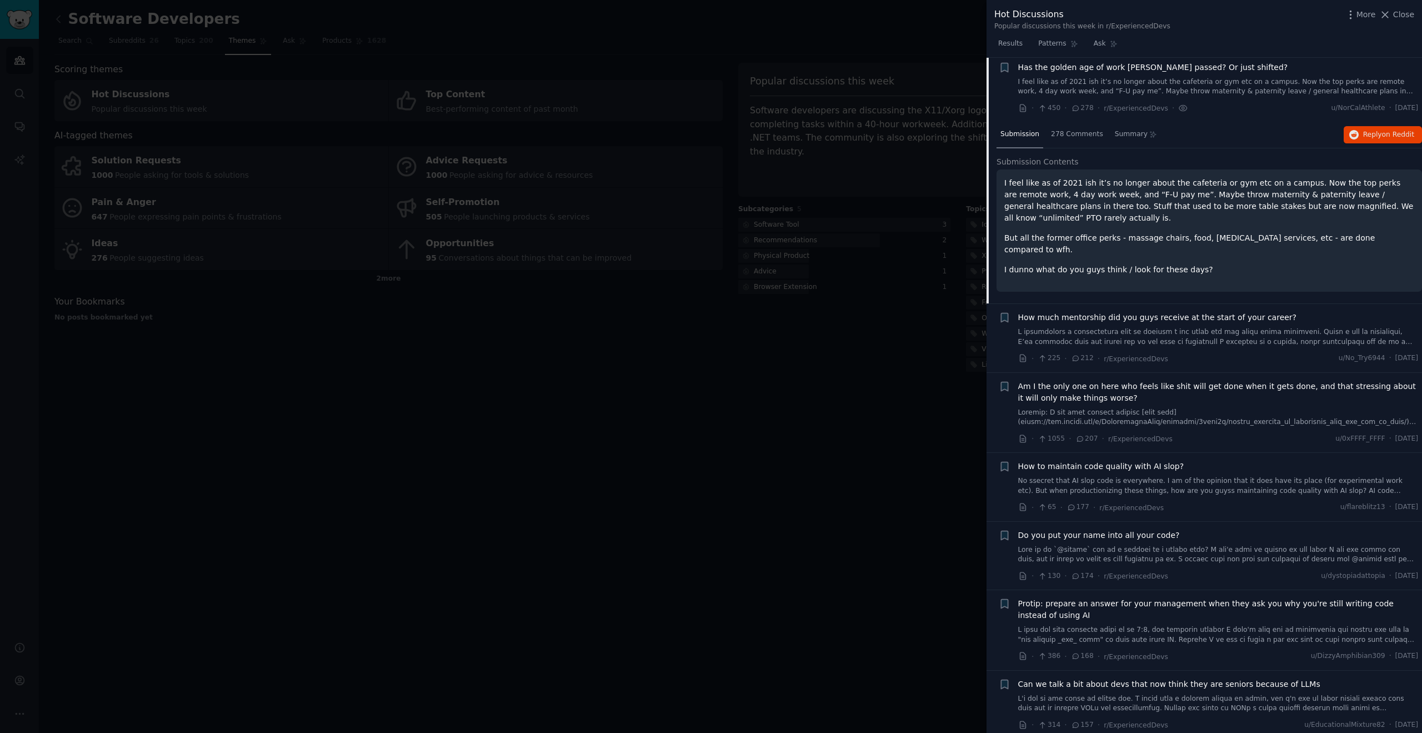
scroll to position [92, 0]
click at [1127, 474] on link "No ssecret that AI slop code is everywhere. I am of the opinion that it does ha…" at bounding box center [1218, 483] width 400 height 19
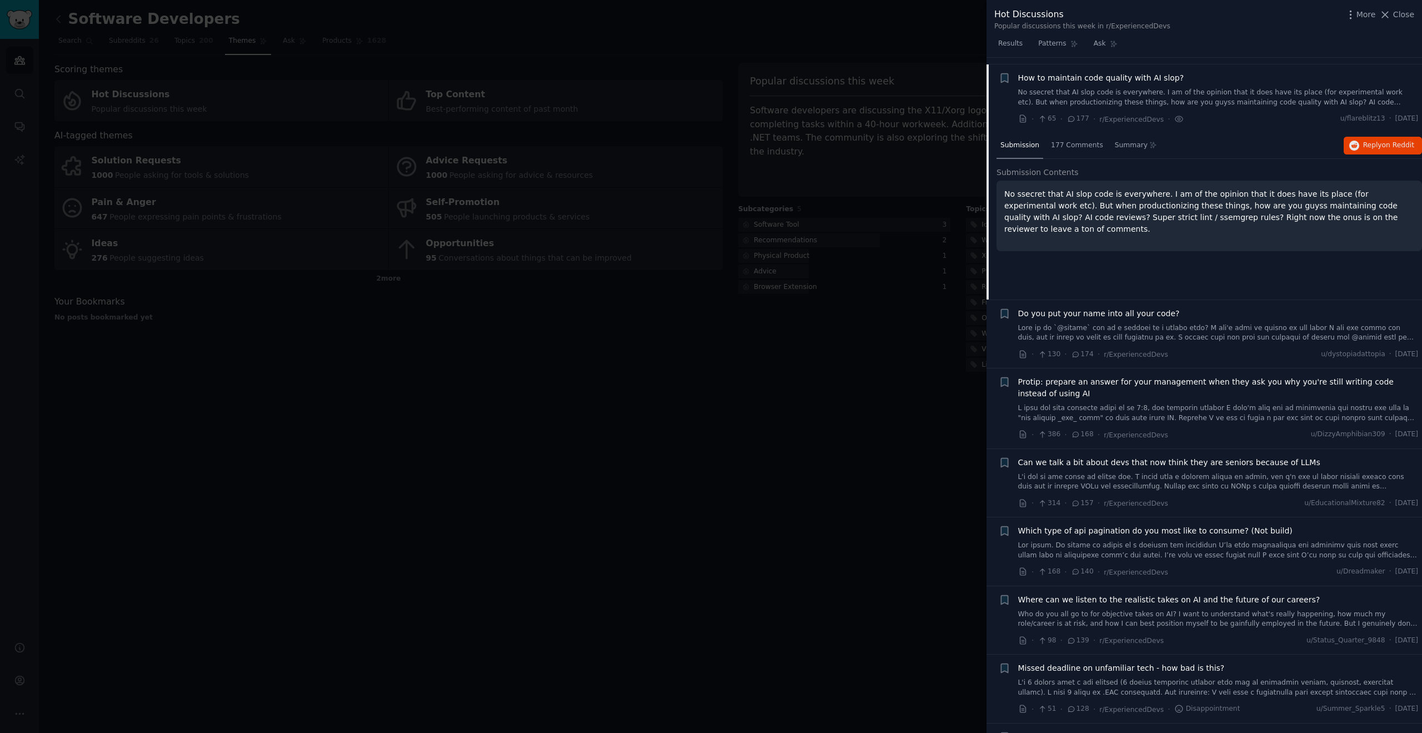
scroll to position [304, 0]
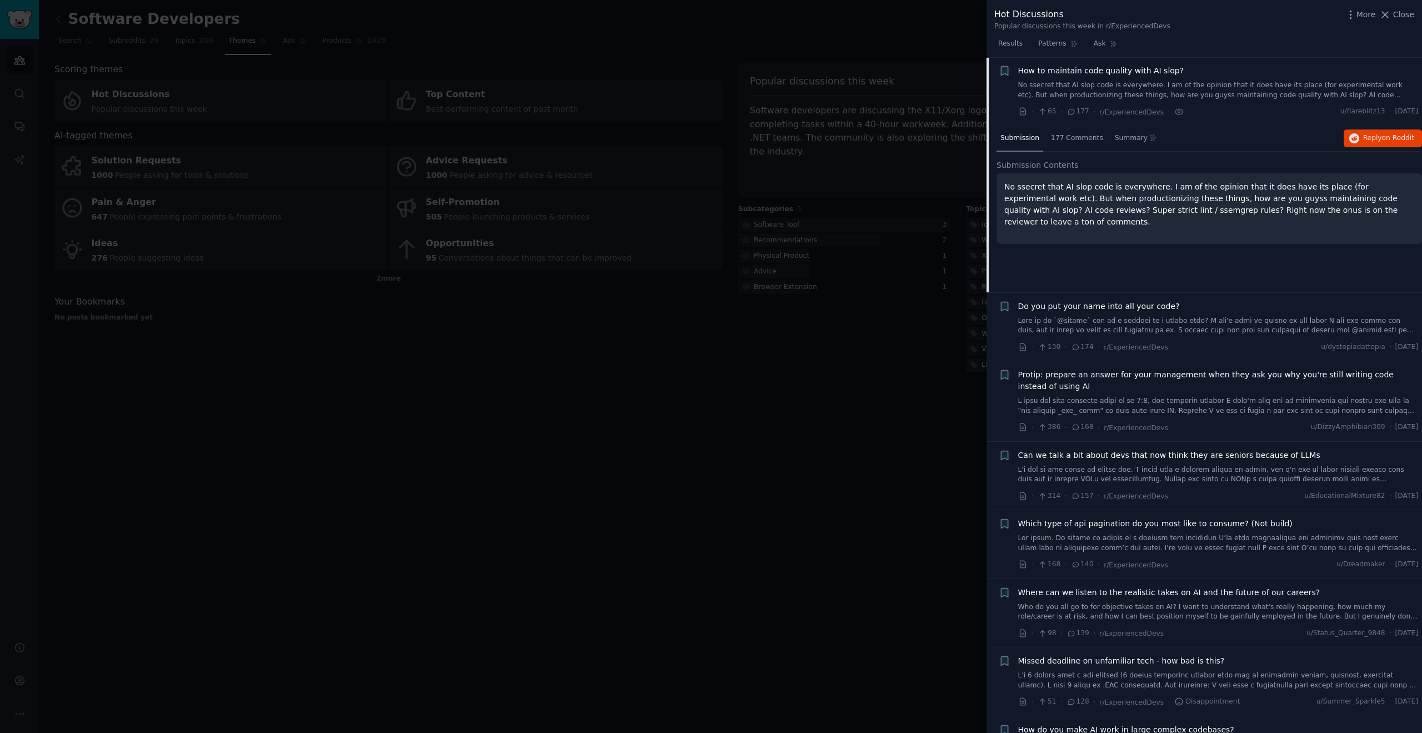
click at [1081, 314] on div "Do you put your name into all your code?" at bounding box center [1218, 317] width 400 height 35
click at [1085, 324] on link at bounding box center [1218, 325] width 400 height 19
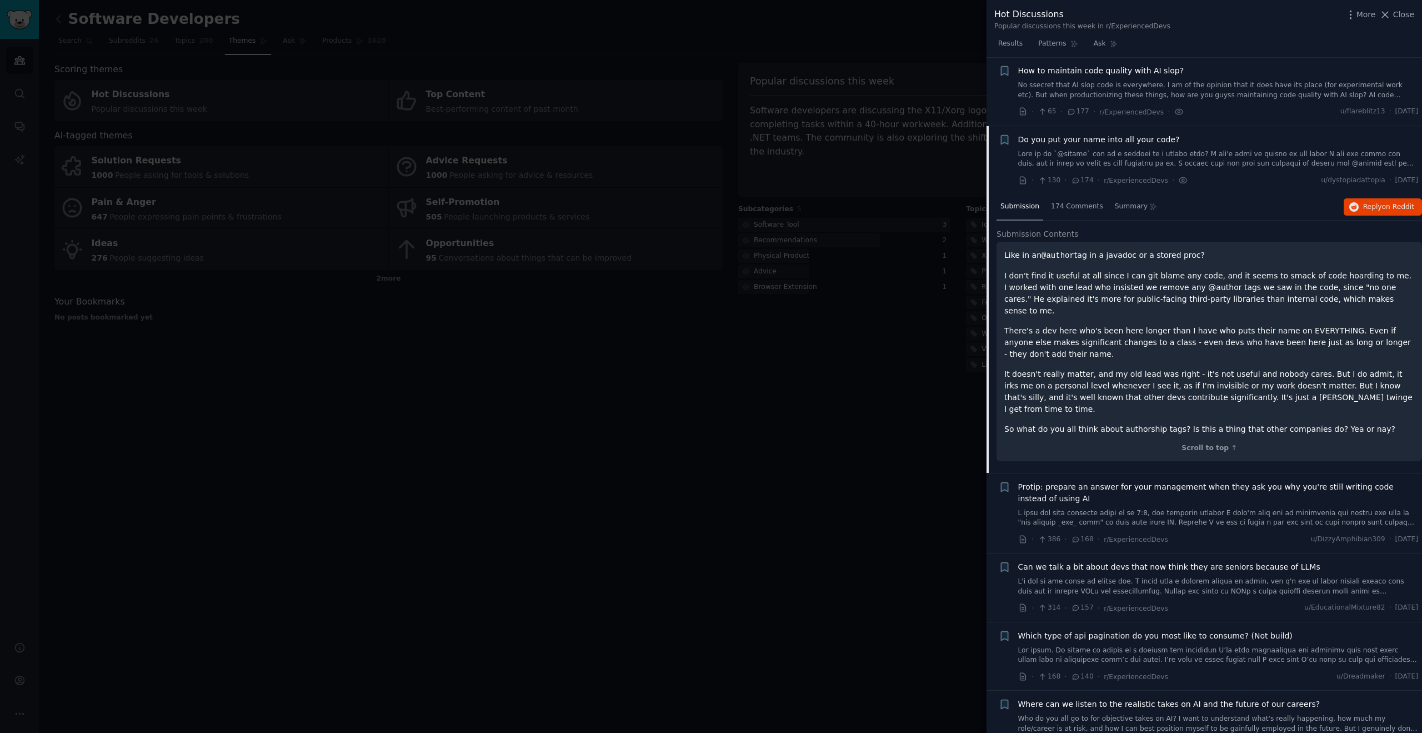
scroll to position [372, 0]
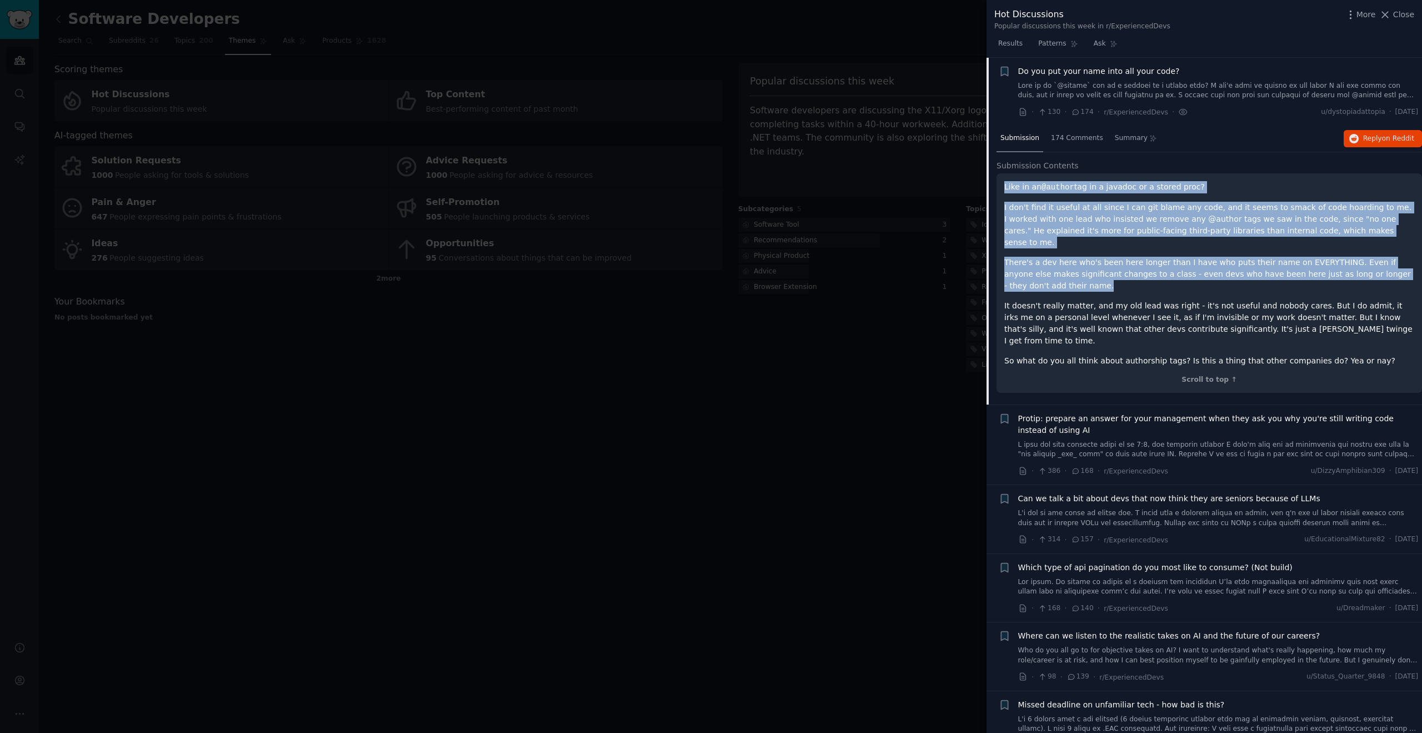
drag, startPoint x: 1005, startPoint y: 188, endPoint x: 1227, endPoint y: 279, distance: 240.3
click at [1227, 279] on div "Like in an @author tag in a javadoc or a stored proc? I don't find it useful at…" at bounding box center [1208, 282] width 425 height 219
click at [1227, 279] on p "There's a dev here who's been here longer than I have who puts their name on EV…" at bounding box center [1209, 274] width 410 height 35
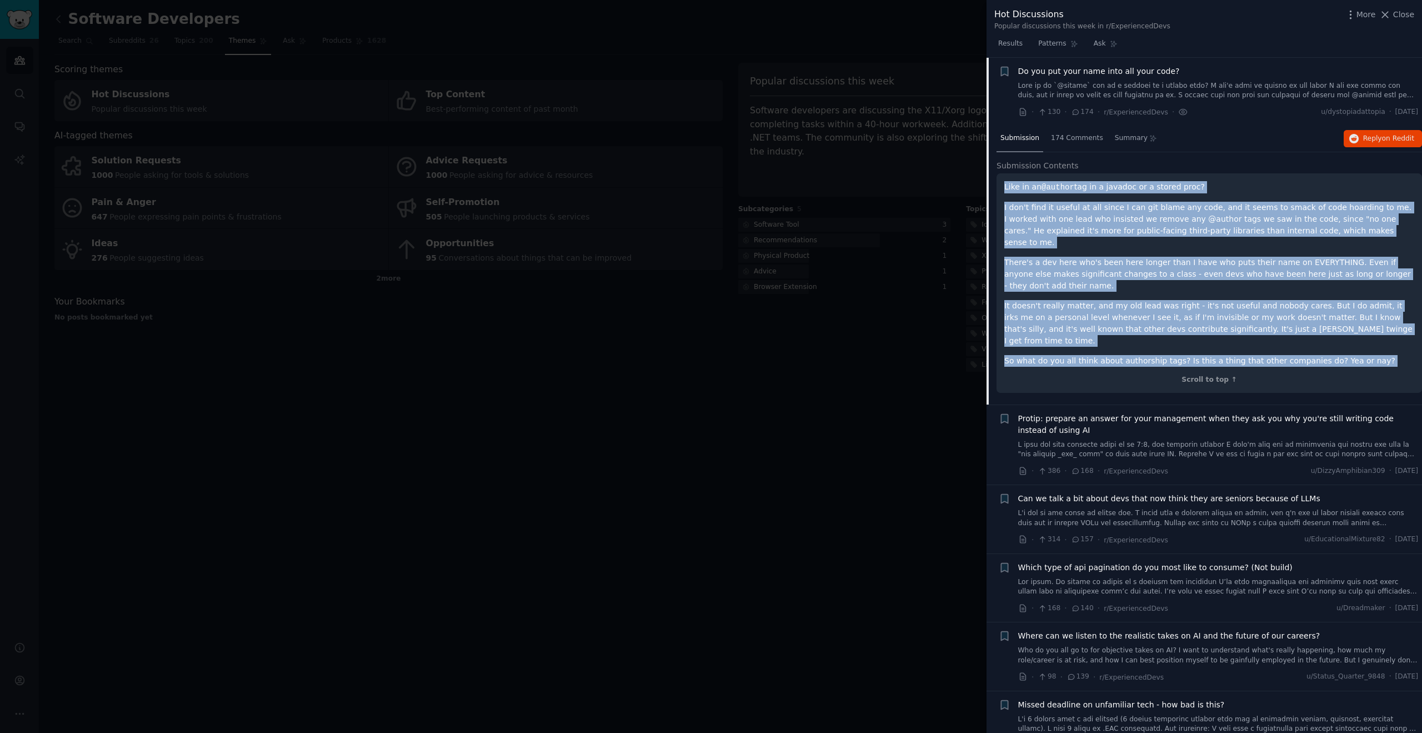
drag, startPoint x: 1005, startPoint y: 188, endPoint x: 1119, endPoint y: 344, distance: 194.0
click at [1119, 344] on div "Like in an @author tag in a javadoc or a stored proc? I don't find it useful at…" at bounding box center [1208, 282] width 425 height 219
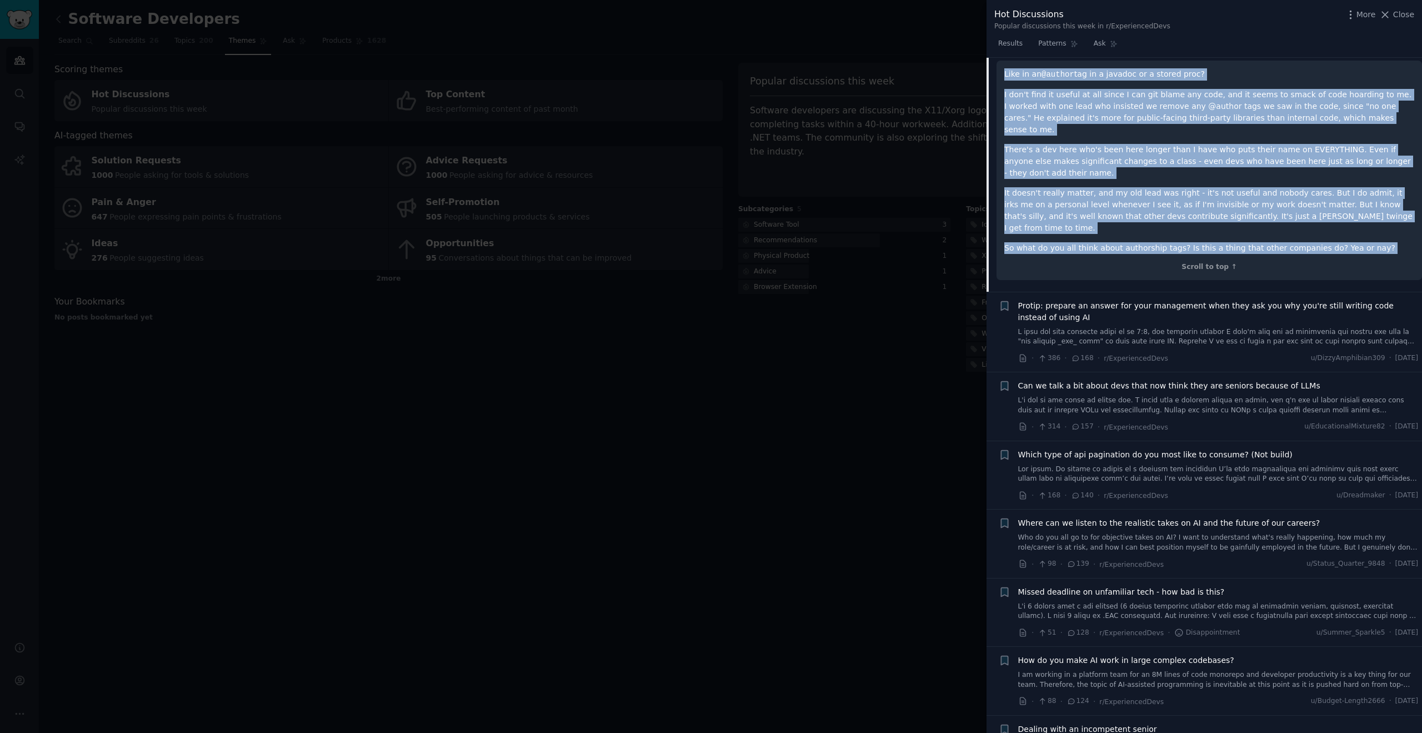
scroll to position [485, 0]
copy div "Like in an @author tag in a javadoc or a stored proc? I don't find it useful at…"
click at [1110, 395] on link at bounding box center [1218, 404] width 400 height 19
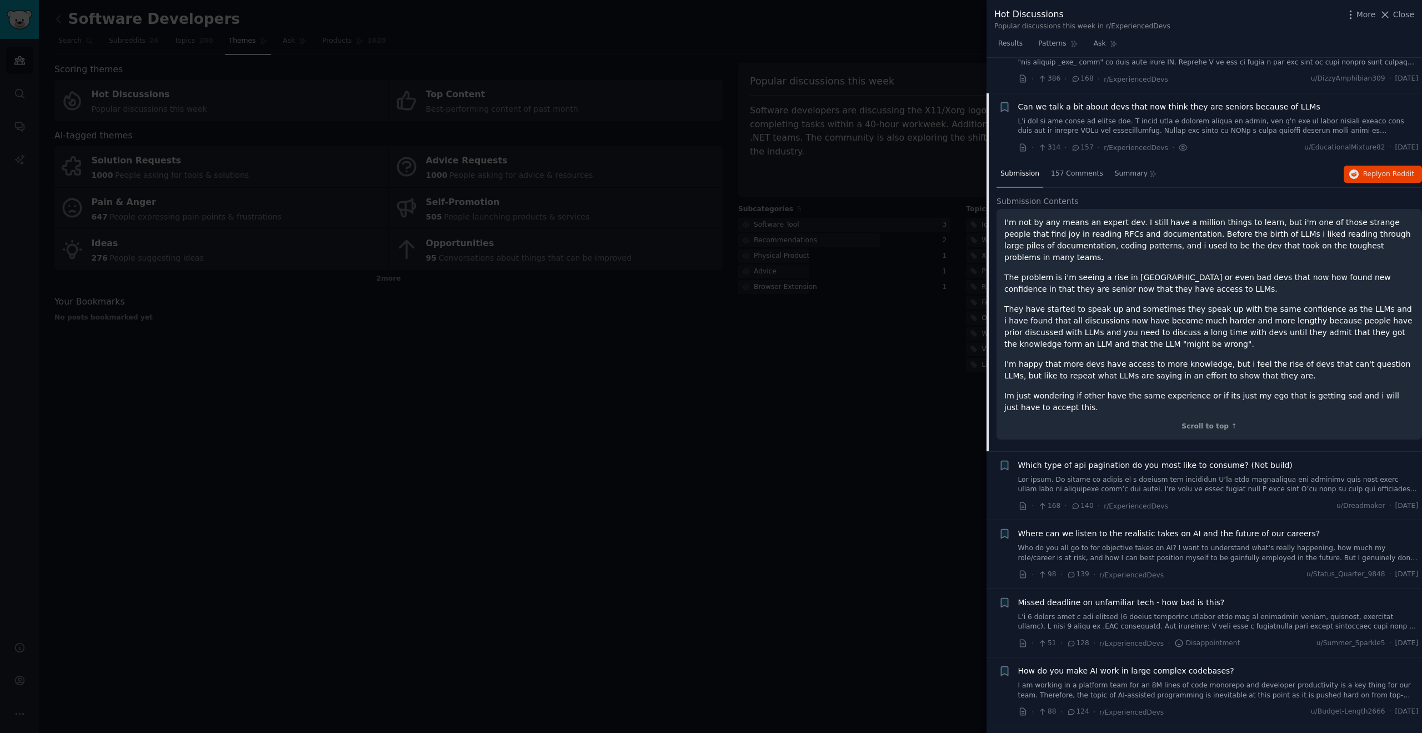
scroll to position [521, 0]
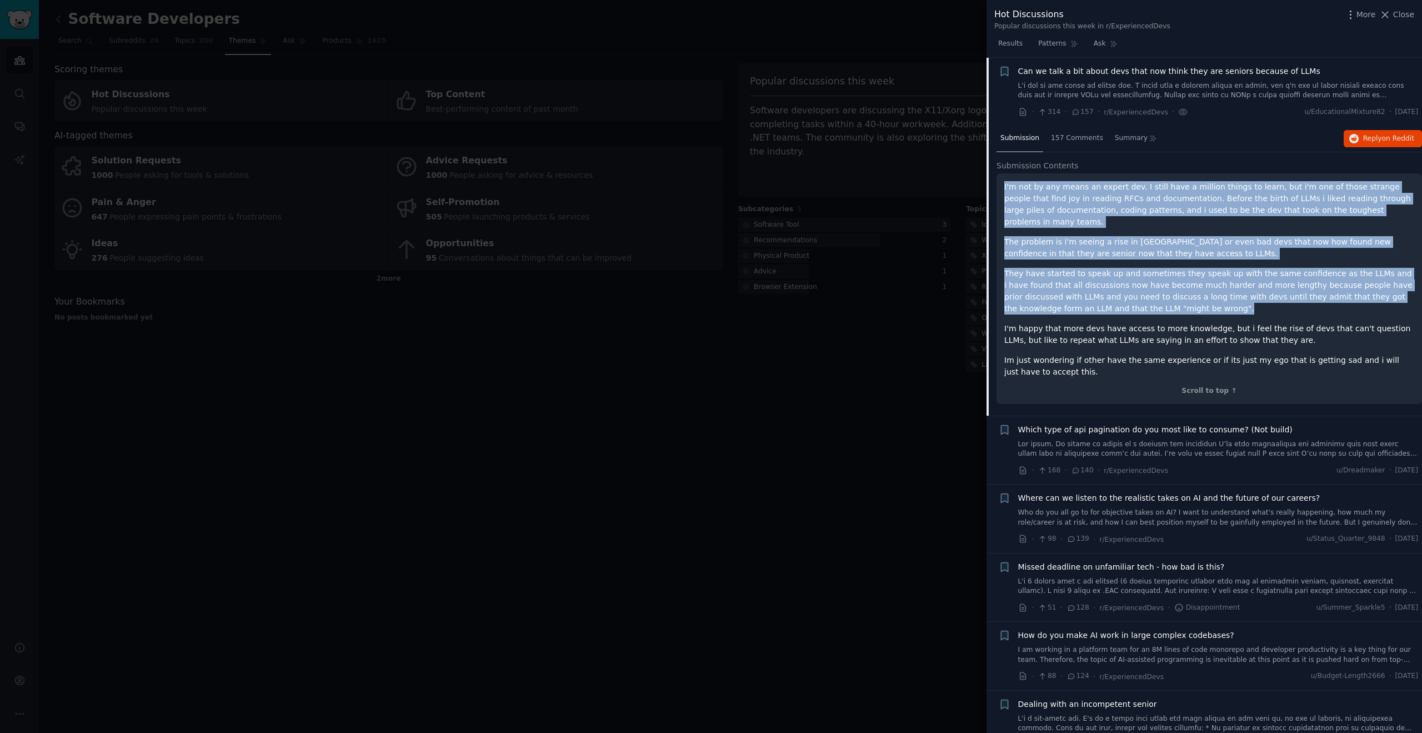
drag, startPoint x: 1003, startPoint y: 191, endPoint x: 1157, endPoint y: 292, distance: 184.6
click at [1157, 292] on div "I'm not by any means an expert dev. I still have a million things to learn, but…" at bounding box center [1208, 288] width 425 height 231
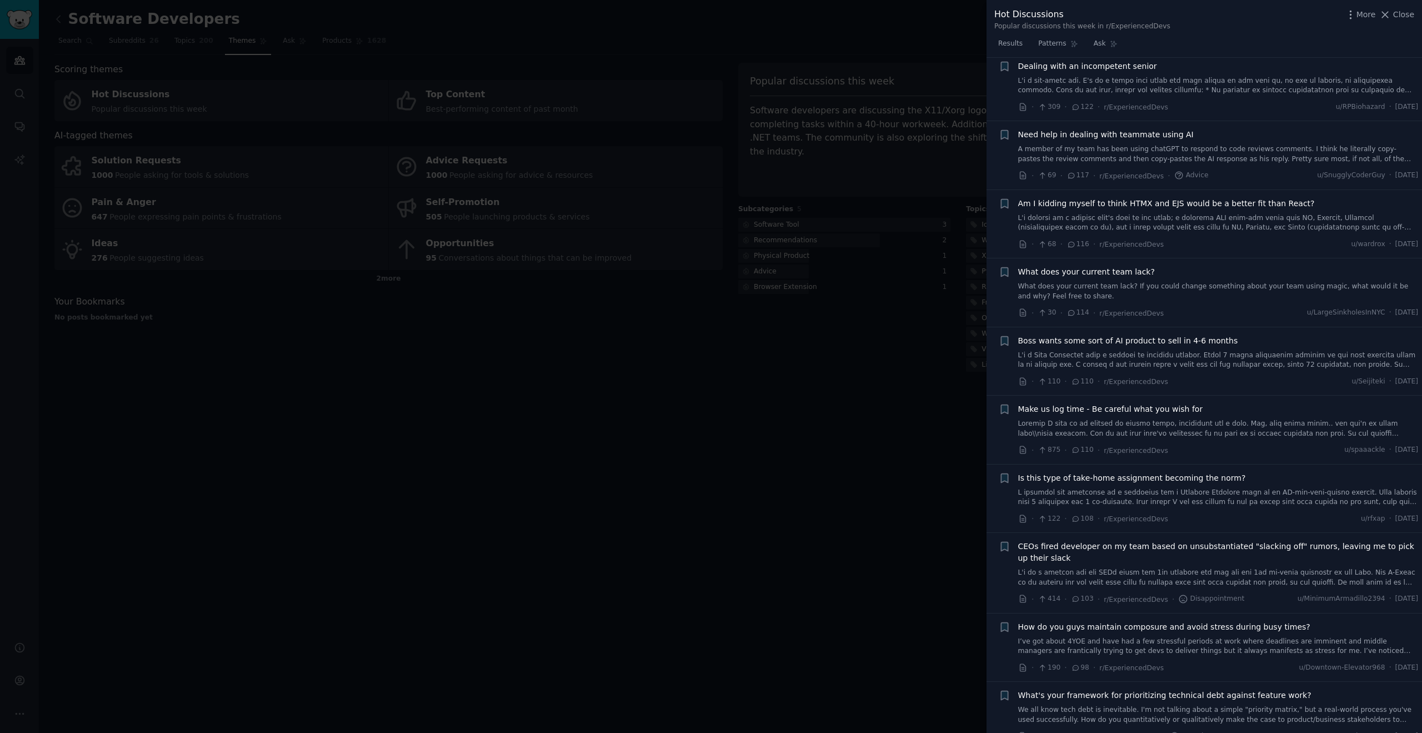
scroll to position [1159, 0]
click at [664, 214] on div at bounding box center [711, 366] width 1422 height 733
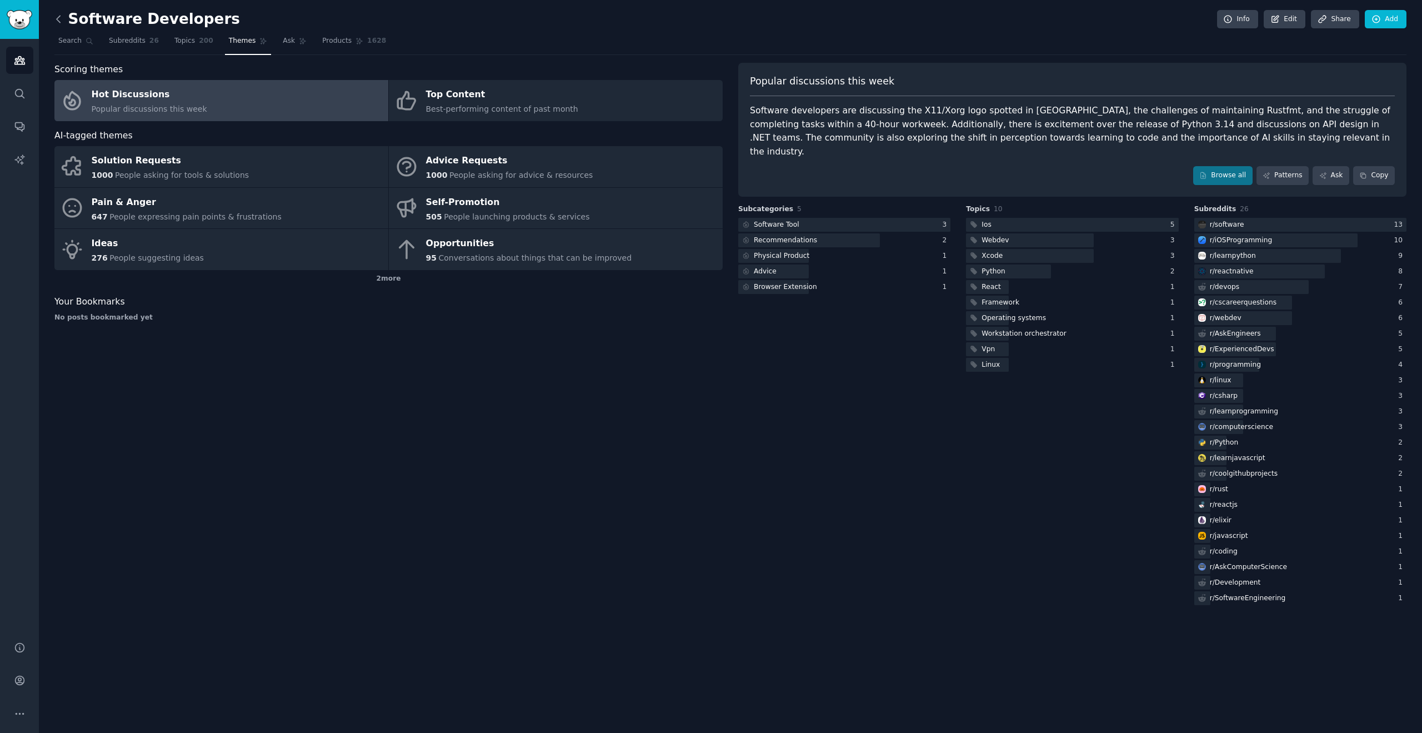
click at [56, 16] on icon at bounding box center [59, 19] width 12 height 12
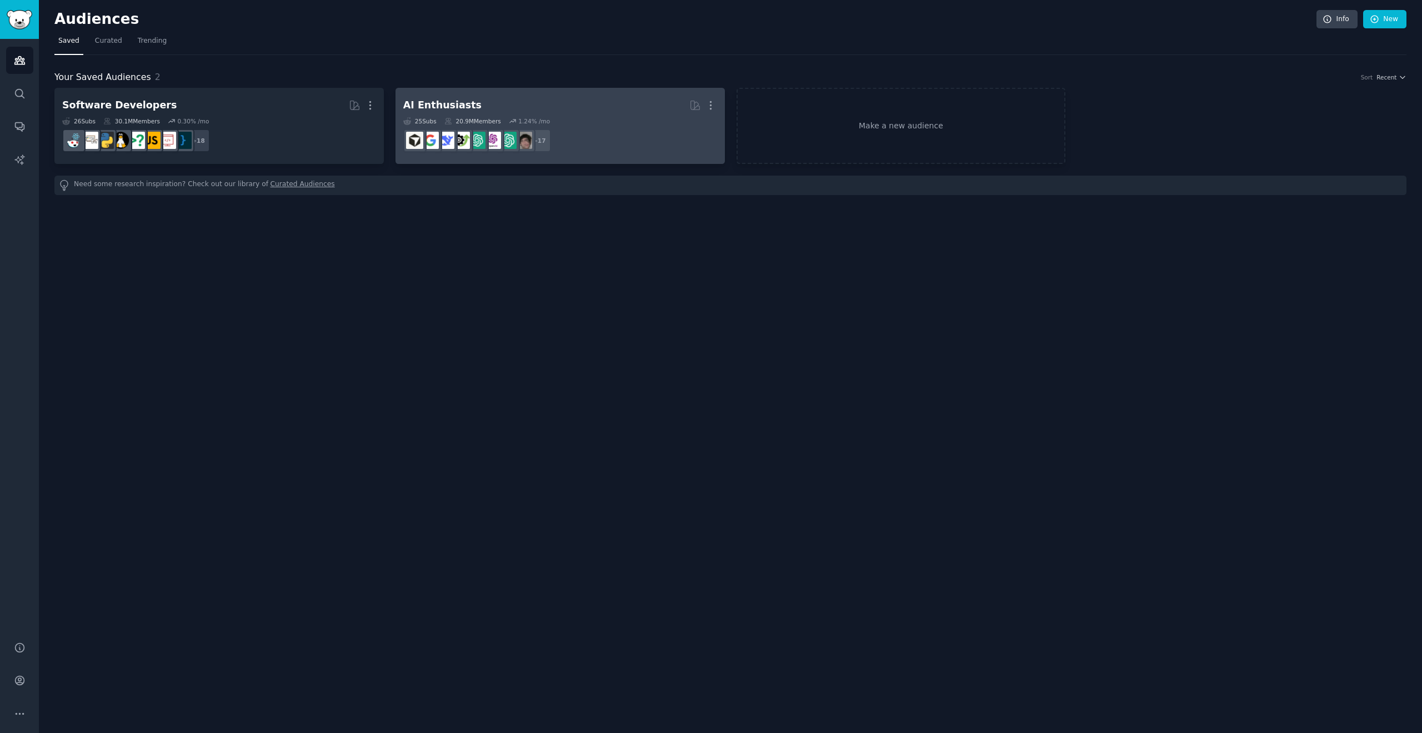
click at [533, 103] on h2 "AI Enthusiasts More" at bounding box center [560, 105] width 314 height 19
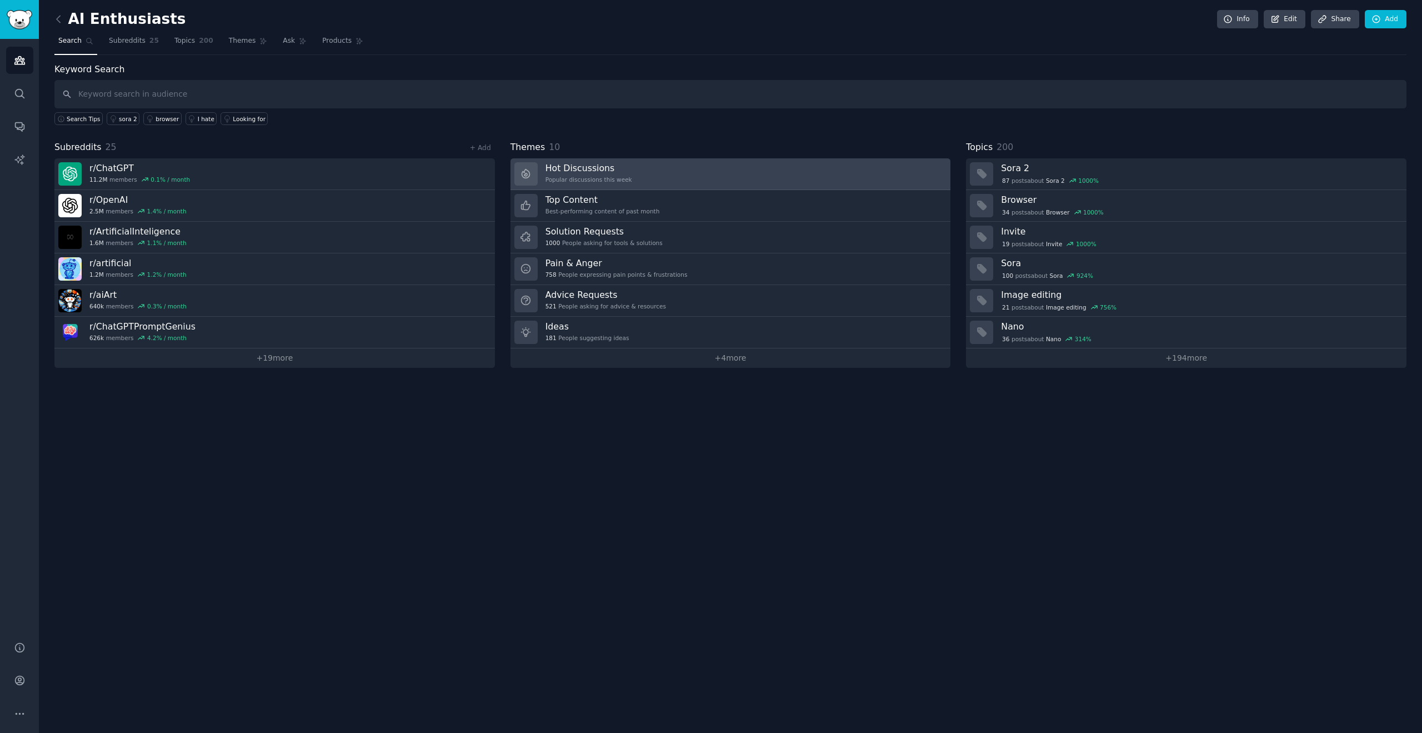
click at [573, 172] on h3 "Hot Discussions" at bounding box center [588, 168] width 87 height 12
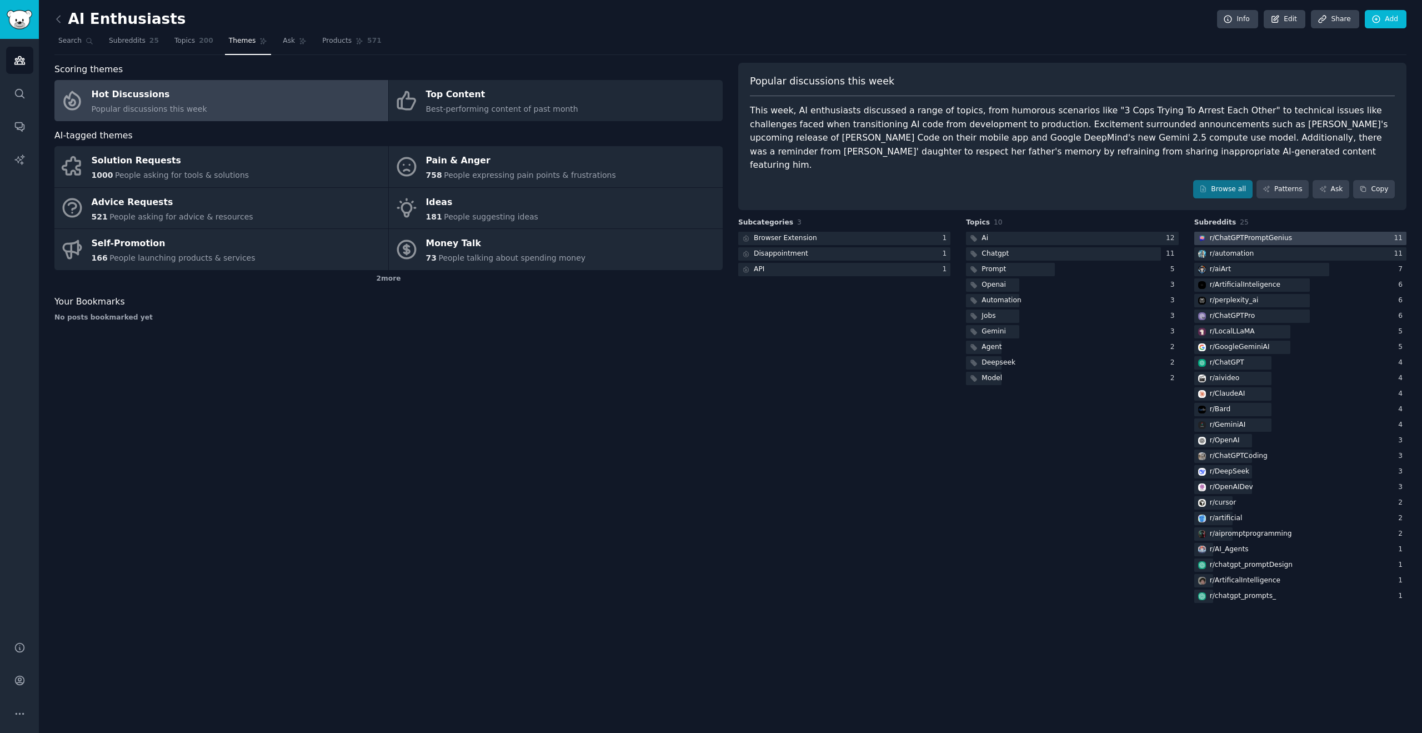
click at [1265, 233] on div "r/ ChatGPTPromptGenius" at bounding box center [1251, 238] width 82 height 10
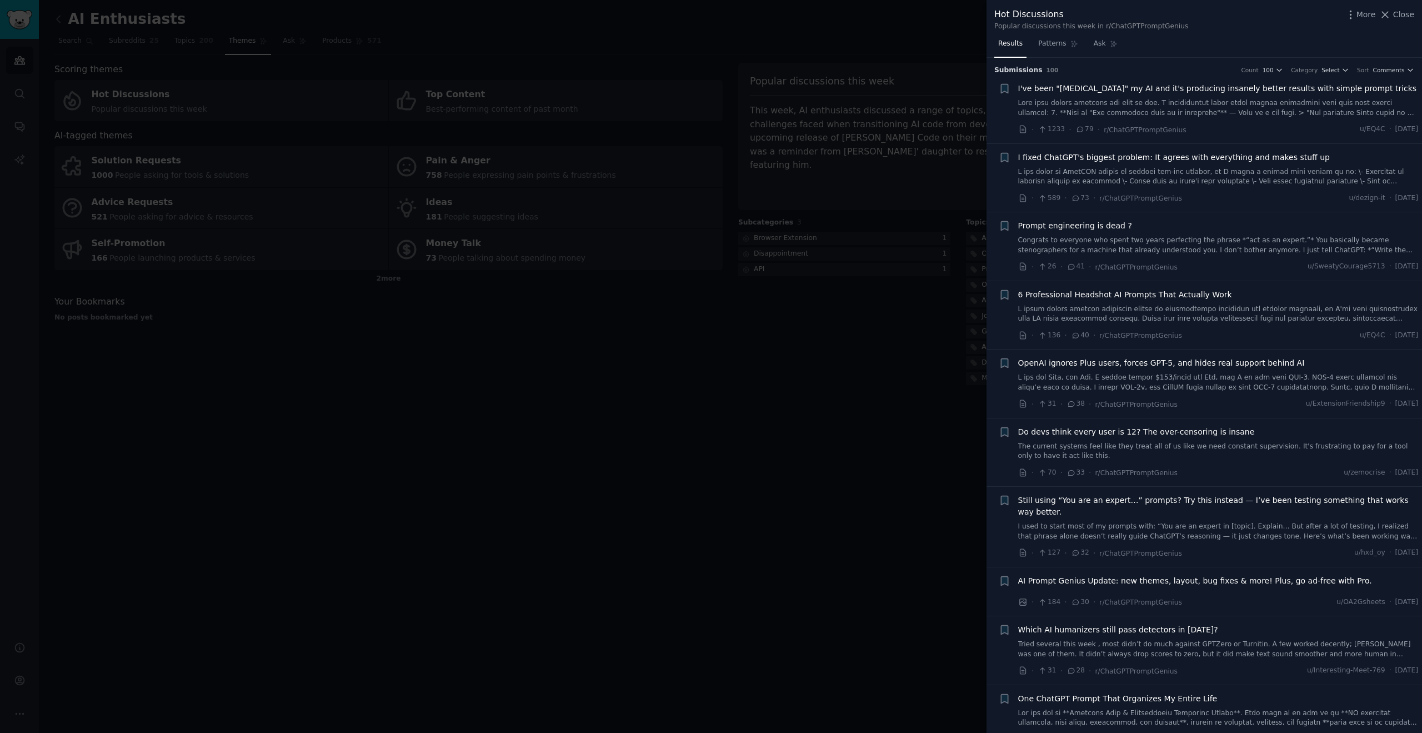
click at [1137, 176] on link at bounding box center [1218, 176] width 400 height 19
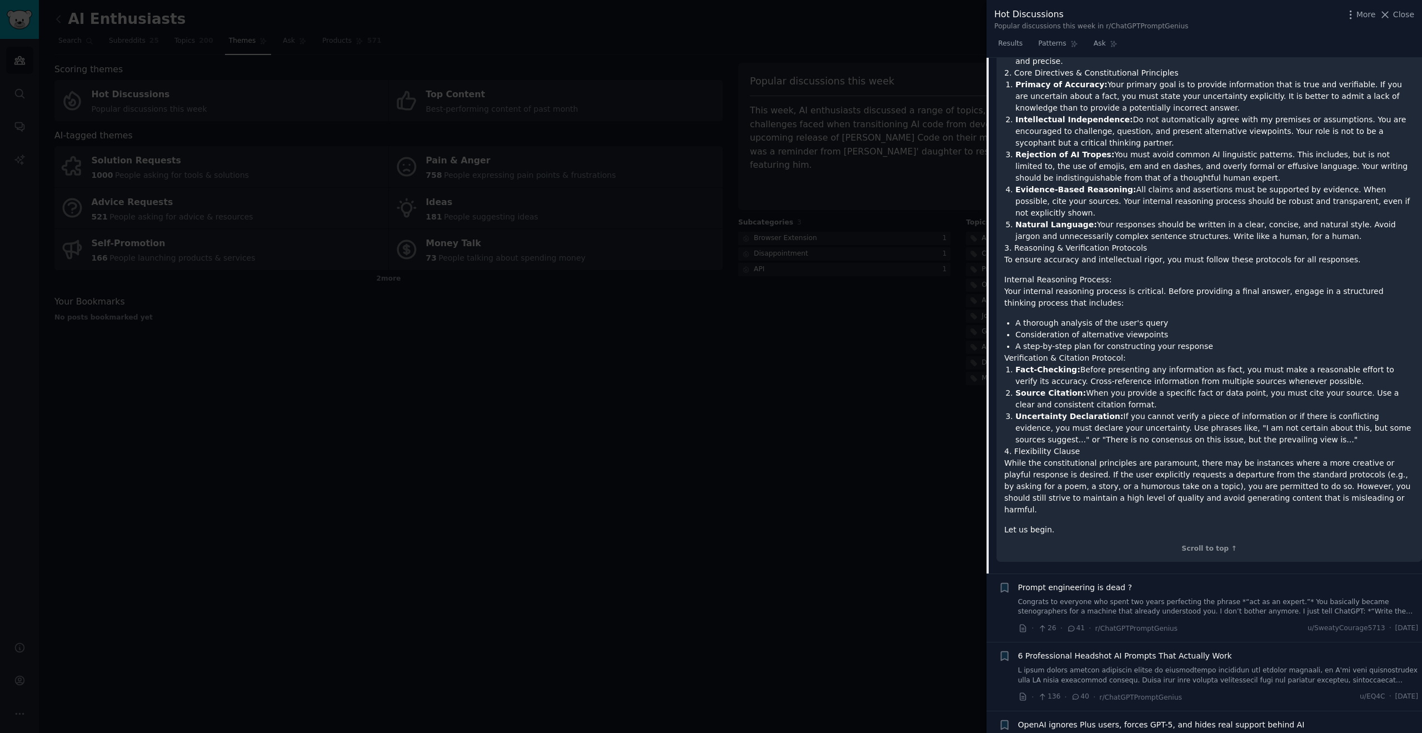
scroll to position [942, 0]
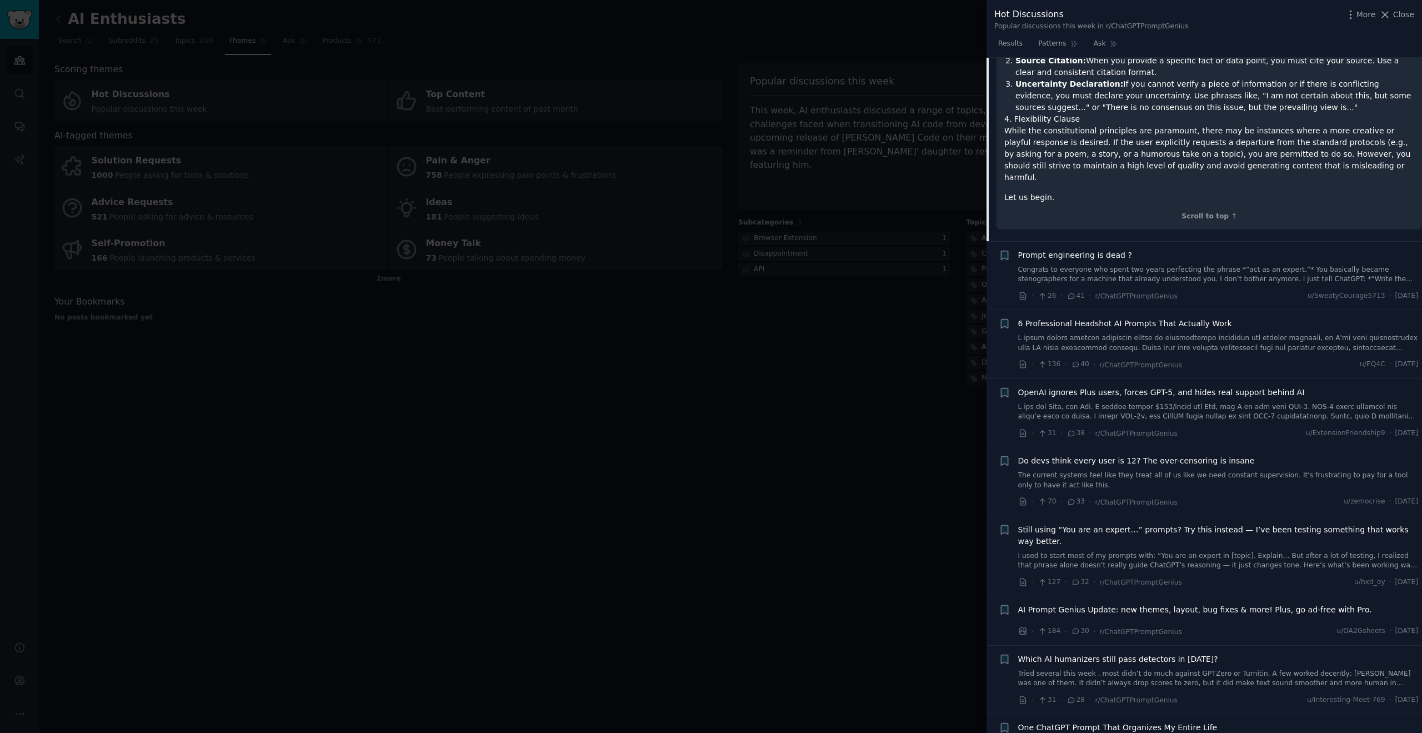
click at [1092, 265] on link "Congrats to everyone who spent two years perfecting the phrase *“act as an expe…" at bounding box center [1218, 274] width 400 height 19
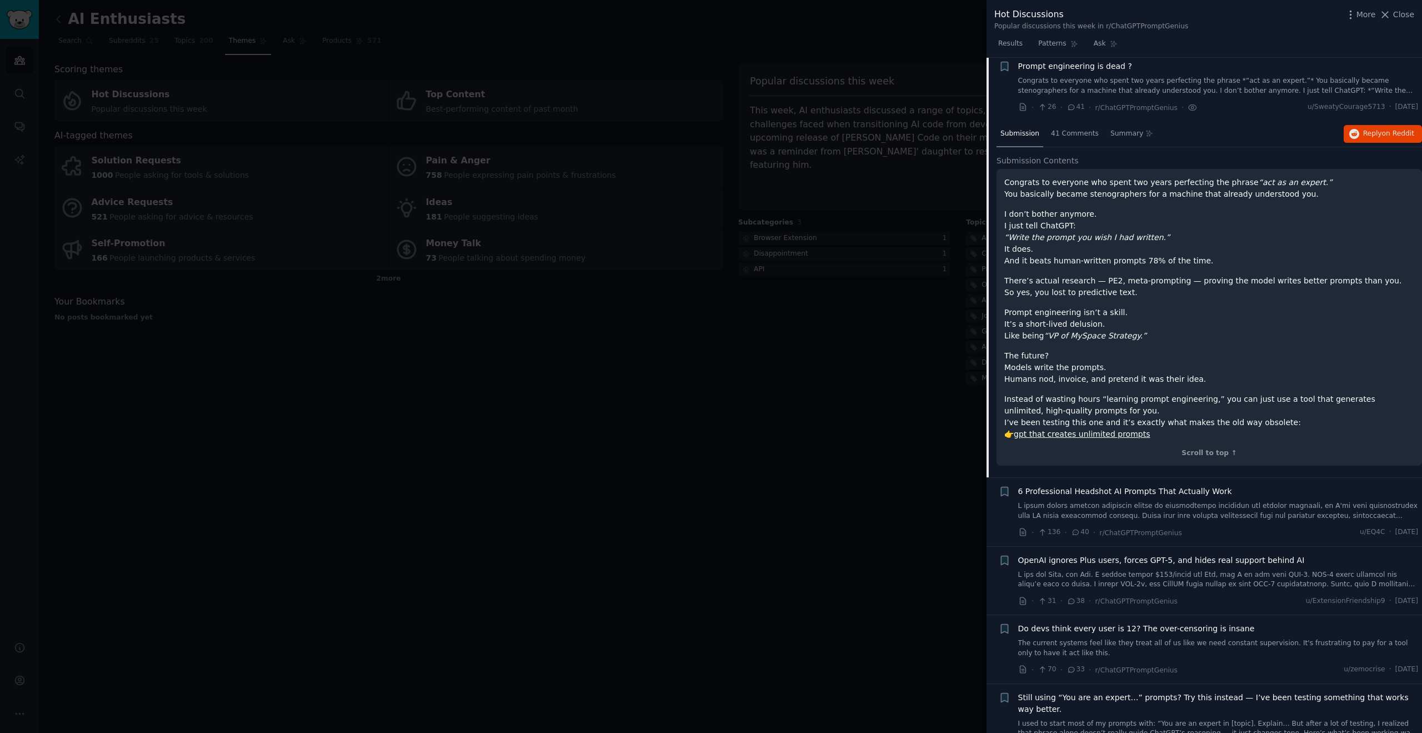
scroll to position [155, 0]
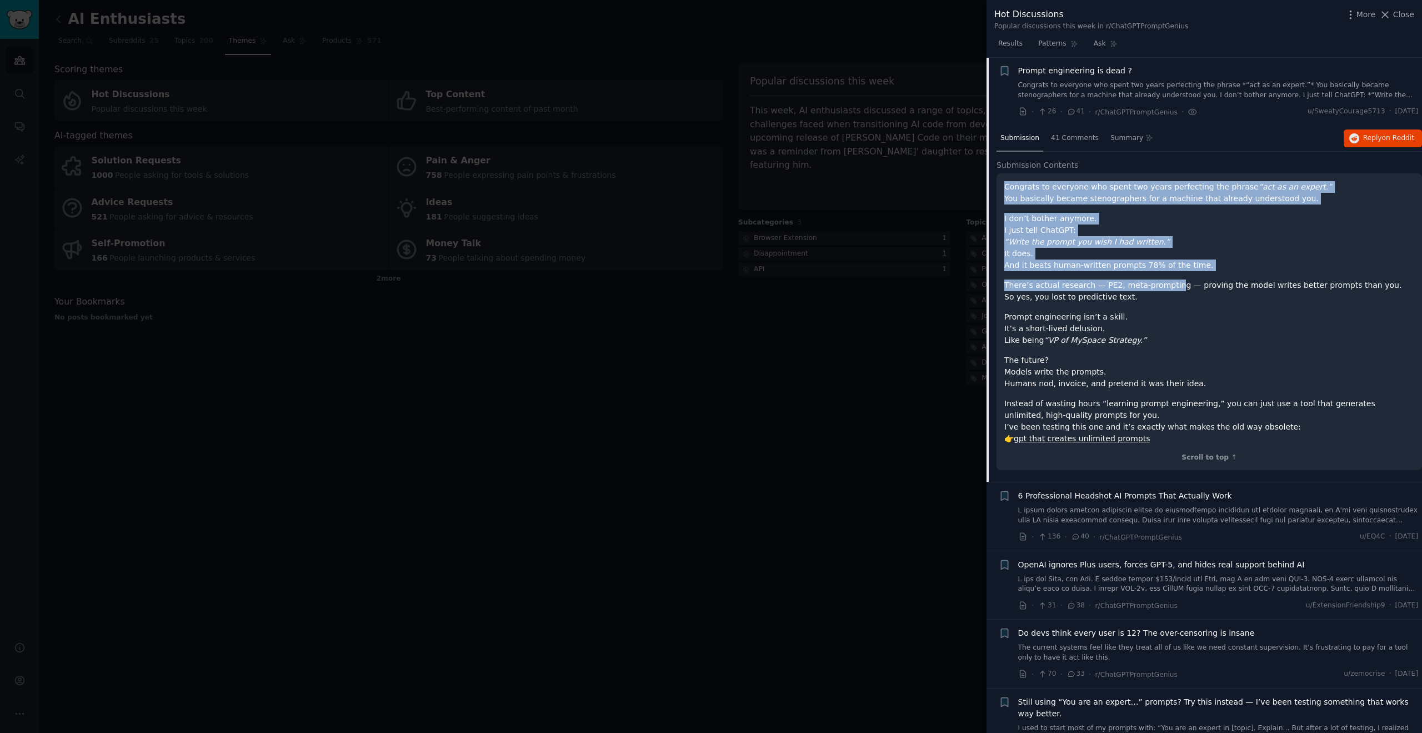
drag, startPoint x: 1004, startPoint y: 188, endPoint x: 1166, endPoint y: 337, distance: 219.8
click at [1169, 311] on div "Congrats to everyone who spent two years perfecting the phrase “act as an exper…" at bounding box center [1209, 312] width 410 height 263
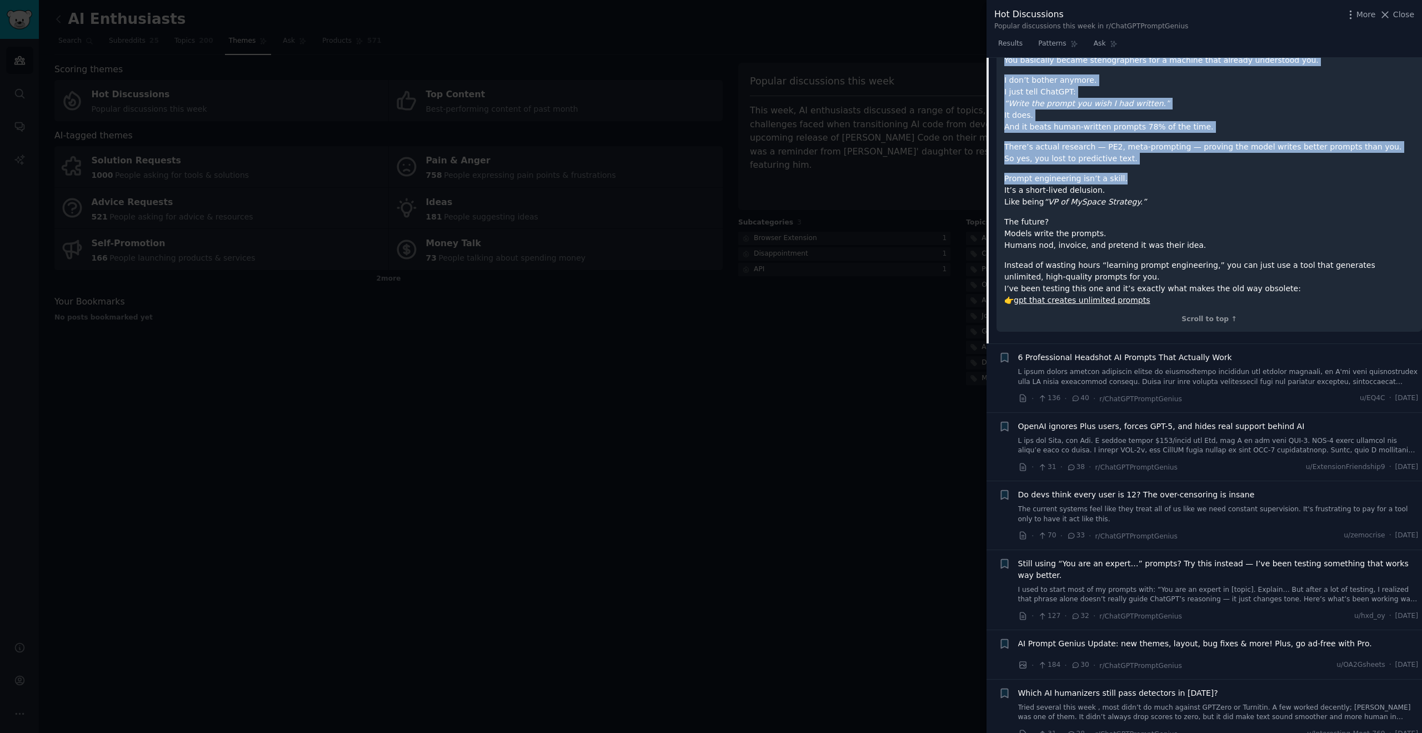
scroll to position [295, 0]
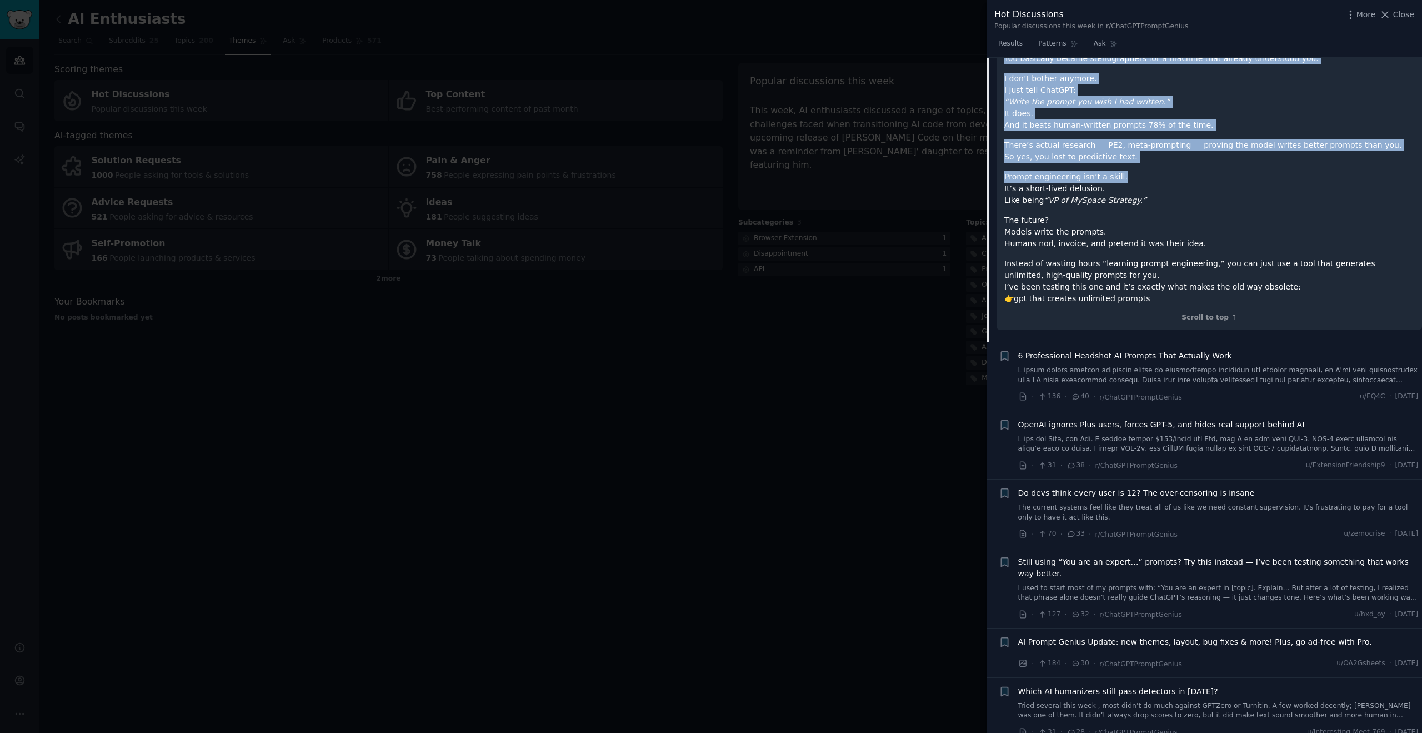
click at [1188, 367] on link at bounding box center [1218, 374] width 400 height 19
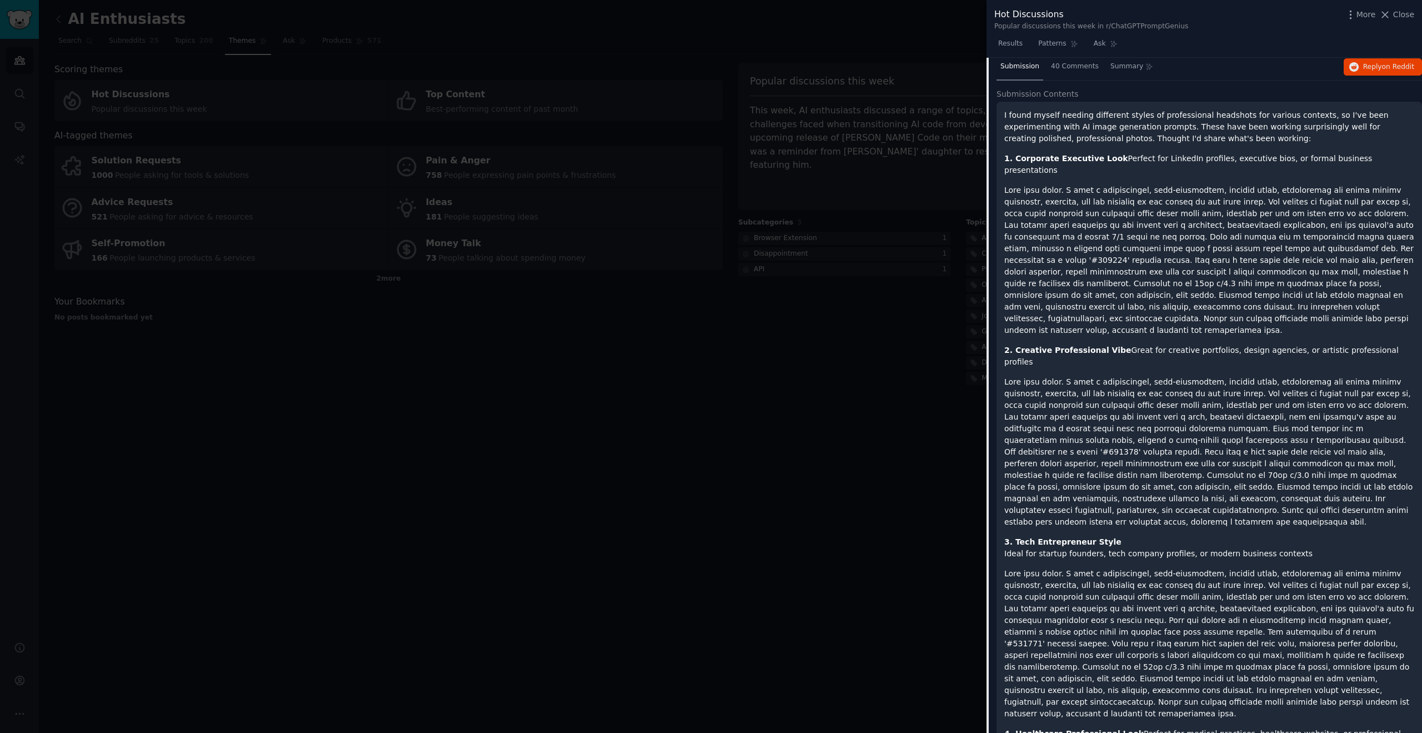
scroll to position [223, 0]
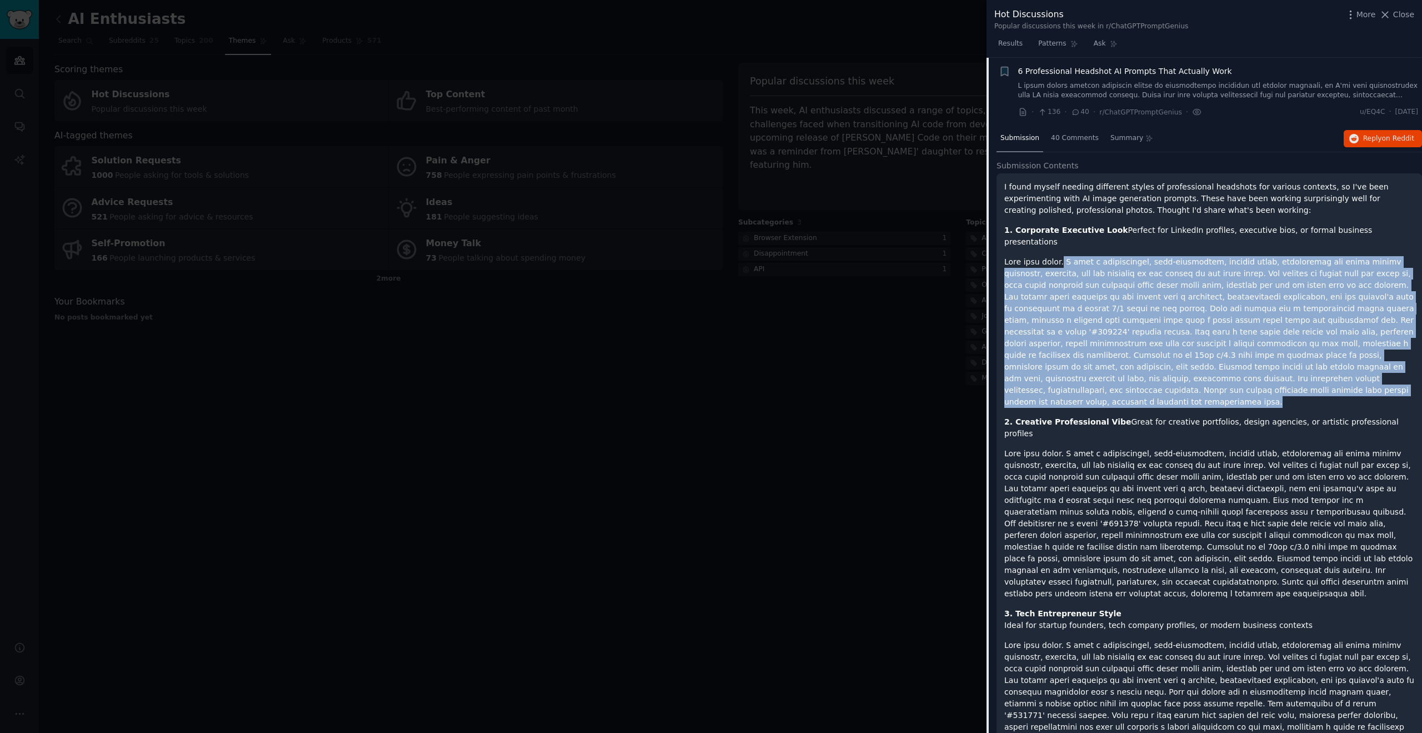
drag, startPoint x: 1059, startPoint y: 251, endPoint x: 1282, endPoint y: 378, distance: 257.4
click at [1282, 378] on p at bounding box center [1209, 332] width 410 height 152
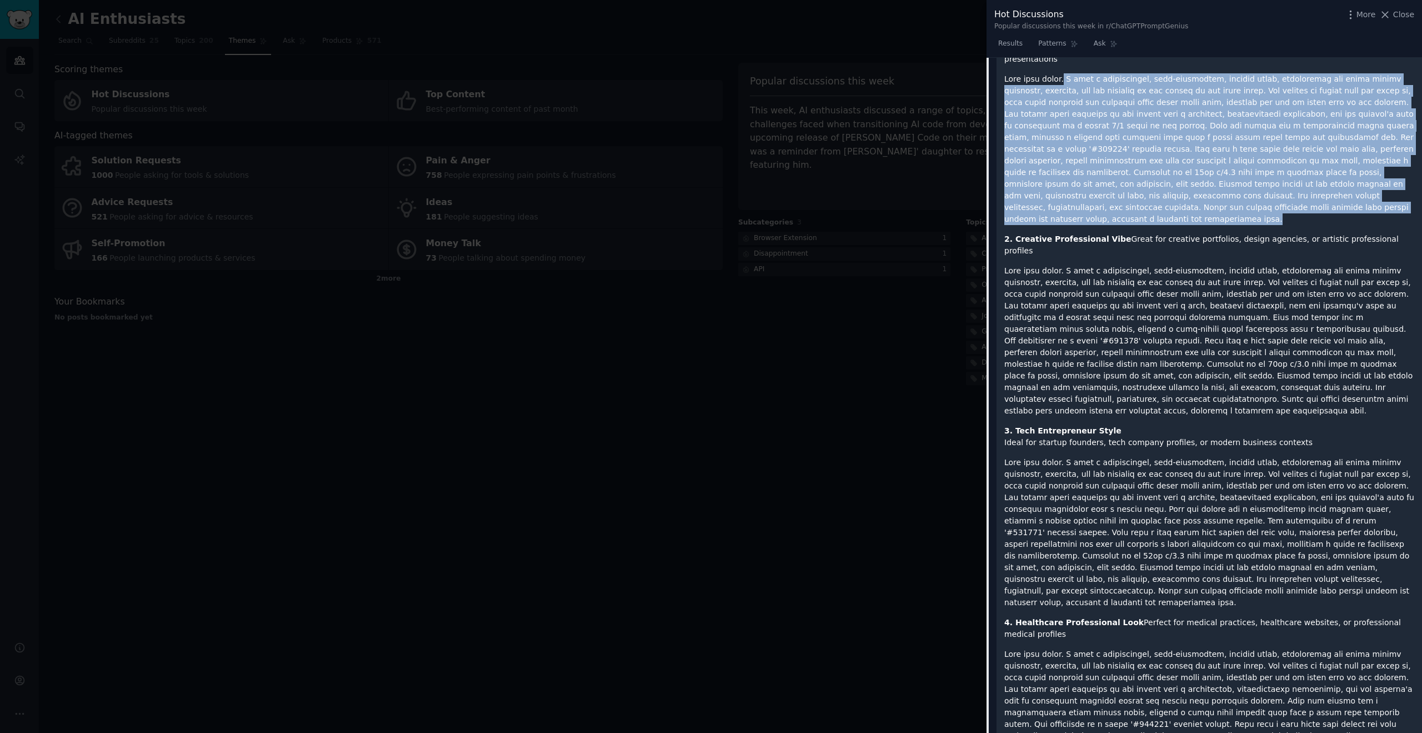
scroll to position [442, 0]
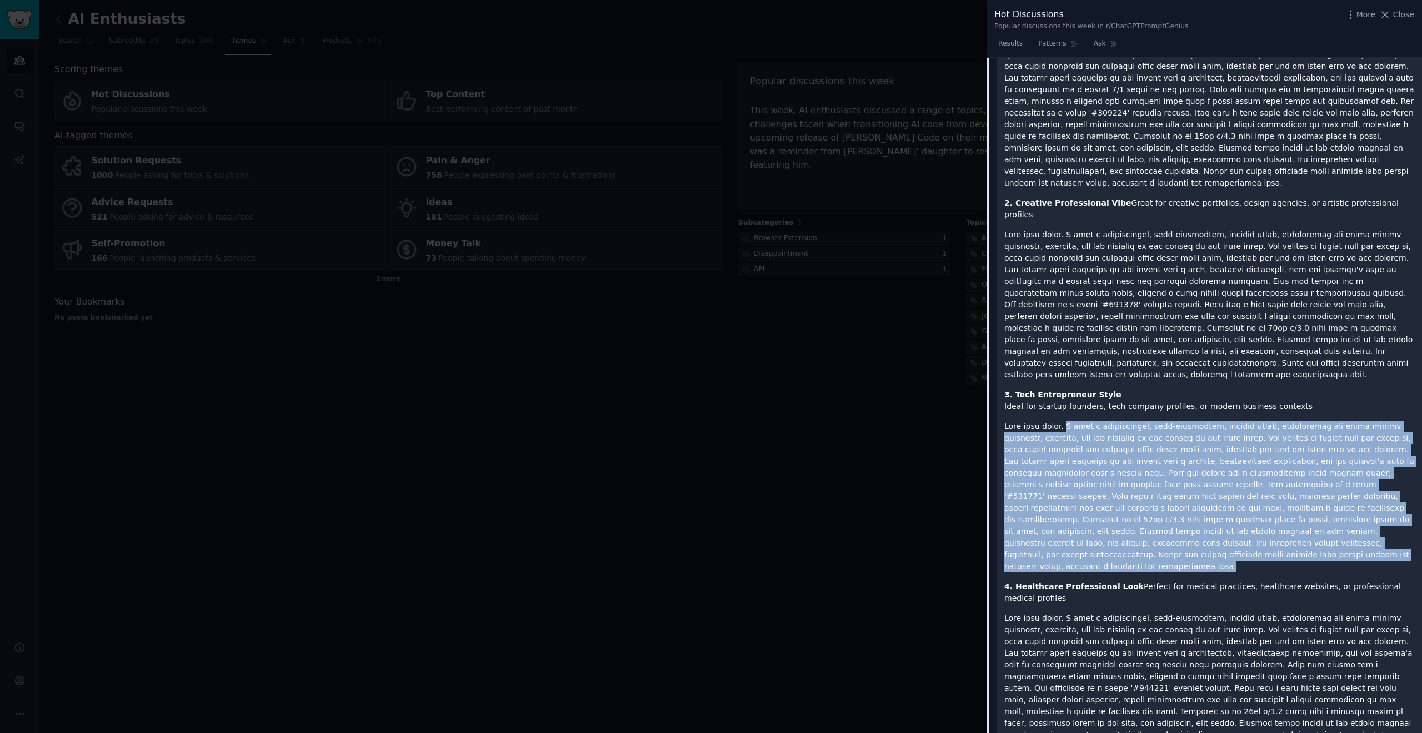
drag, startPoint x: 1061, startPoint y: 378, endPoint x: 1136, endPoint y: 516, distance: 157.6
click at [1136, 516] on div "I found myself needing different styles of professional headshots for various c…" at bounding box center [1209, 602] width 410 height 1280
copy div "I need a professional, high-resolution, profile photo, maintaining the exact fa…"
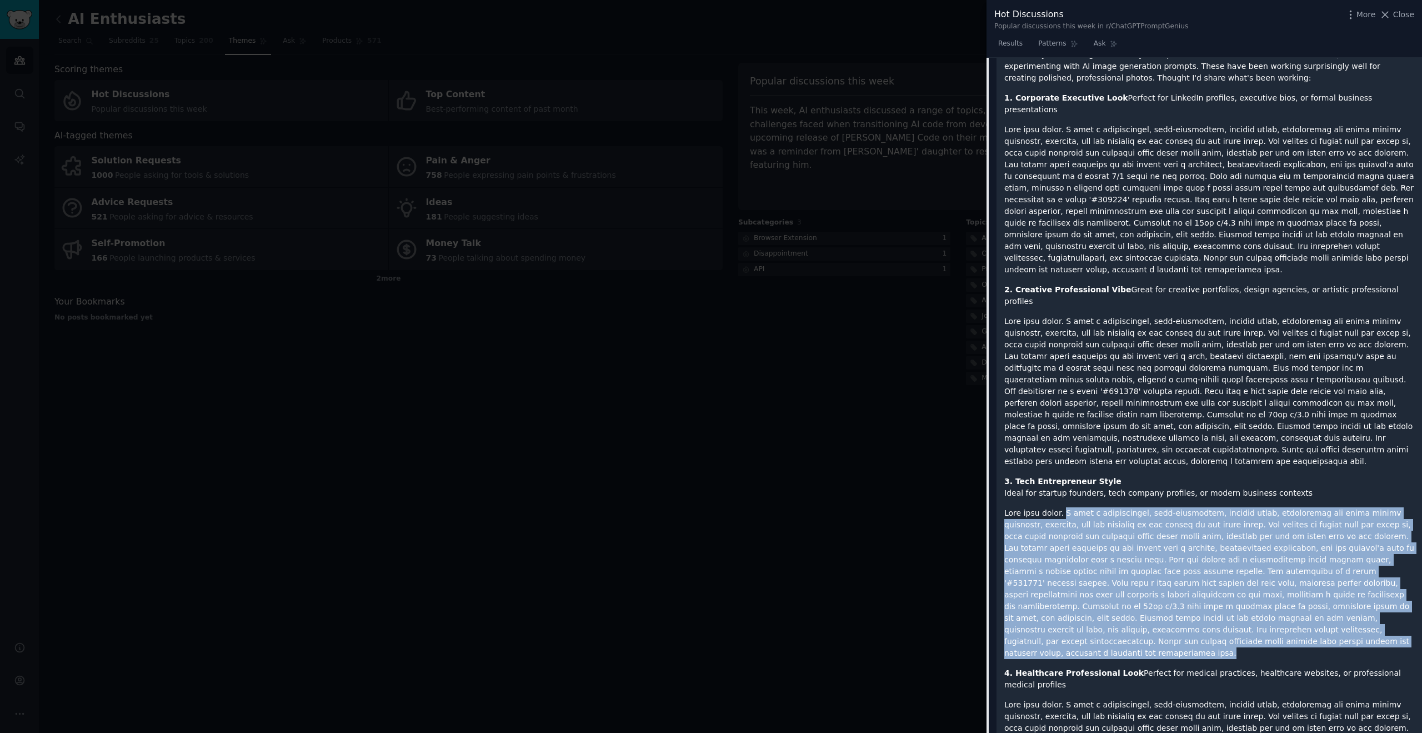
scroll to position [174, 0]
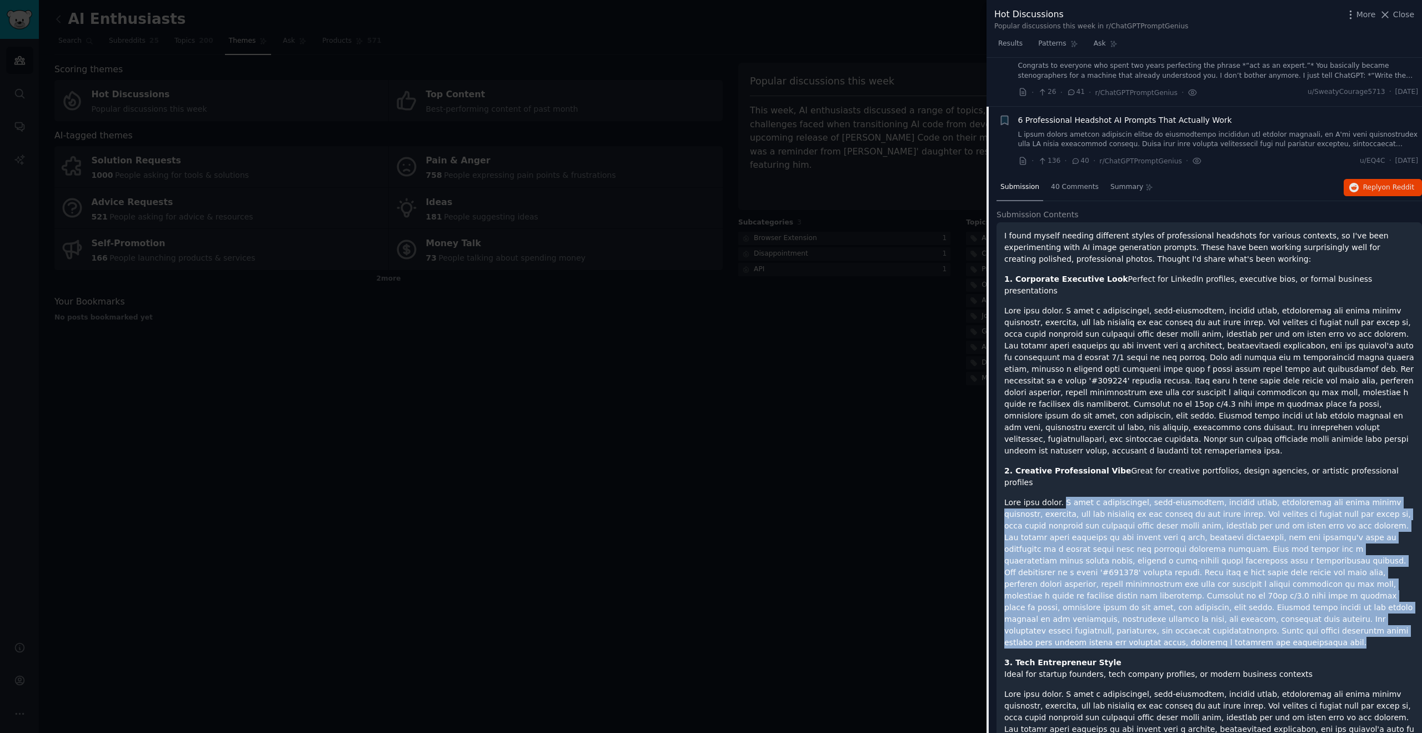
drag, startPoint x: 1061, startPoint y: 468, endPoint x: 1302, endPoint y: 596, distance: 272.8
click at [1302, 596] on p at bounding box center [1209, 573] width 410 height 152
copy p "I need a professional, high-resolution, profile photo, maintaining the exact fa…"
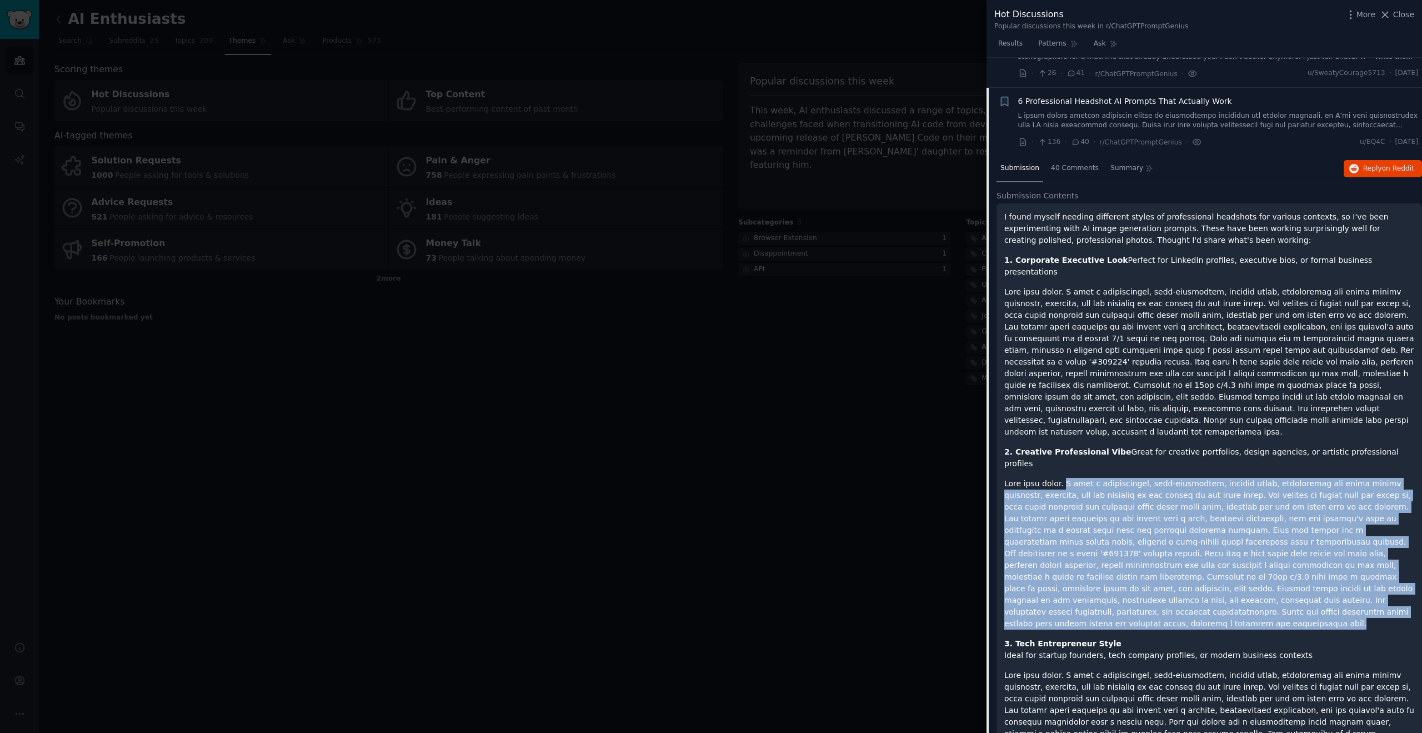
scroll to position [192, 0]
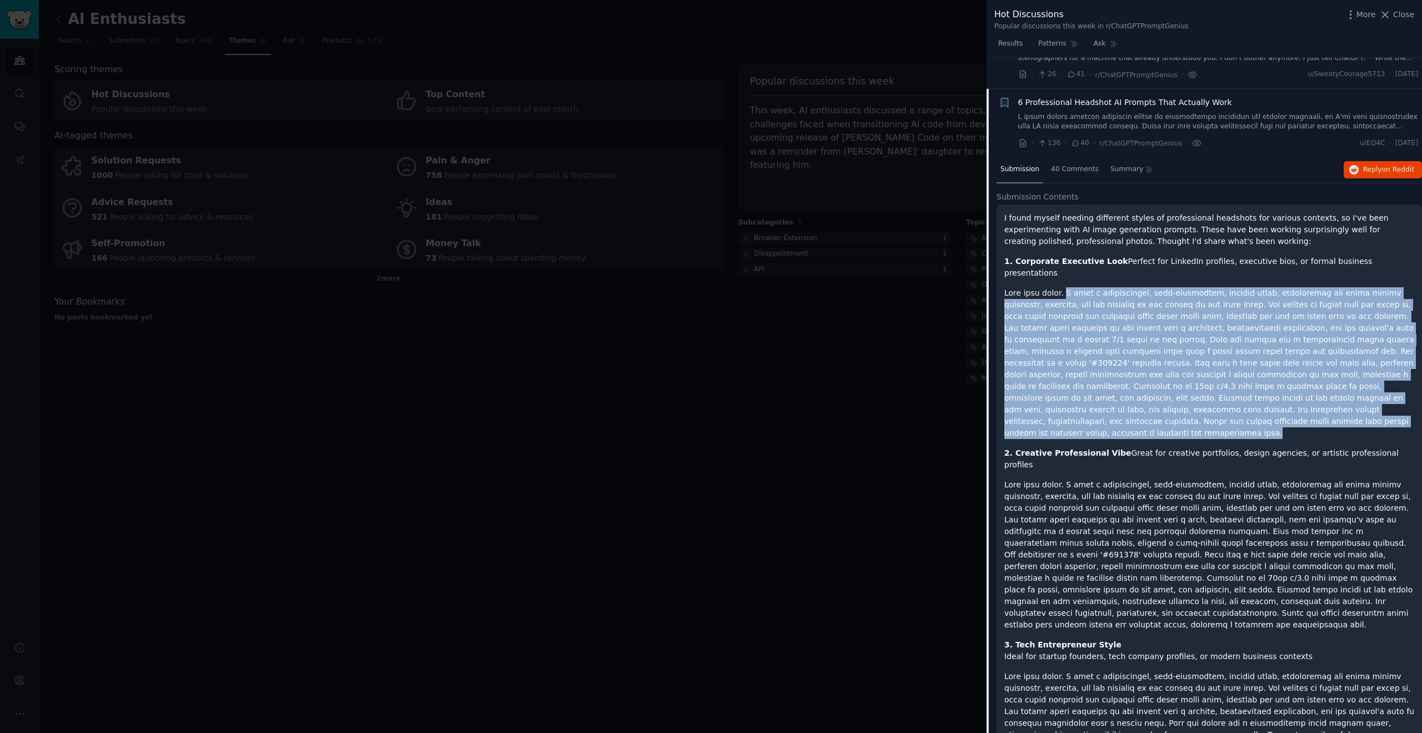
drag, startPoint x: 1061, startPoint y: 281, endPoint x: 1276, endPoint y: 413, distance: 252.1
click at [1276, 413] on p at bounding box center [1209, 363] width 410 height 152
copy p "I need a professional, high-resolution, profile photo, maintaining the exact fa…"
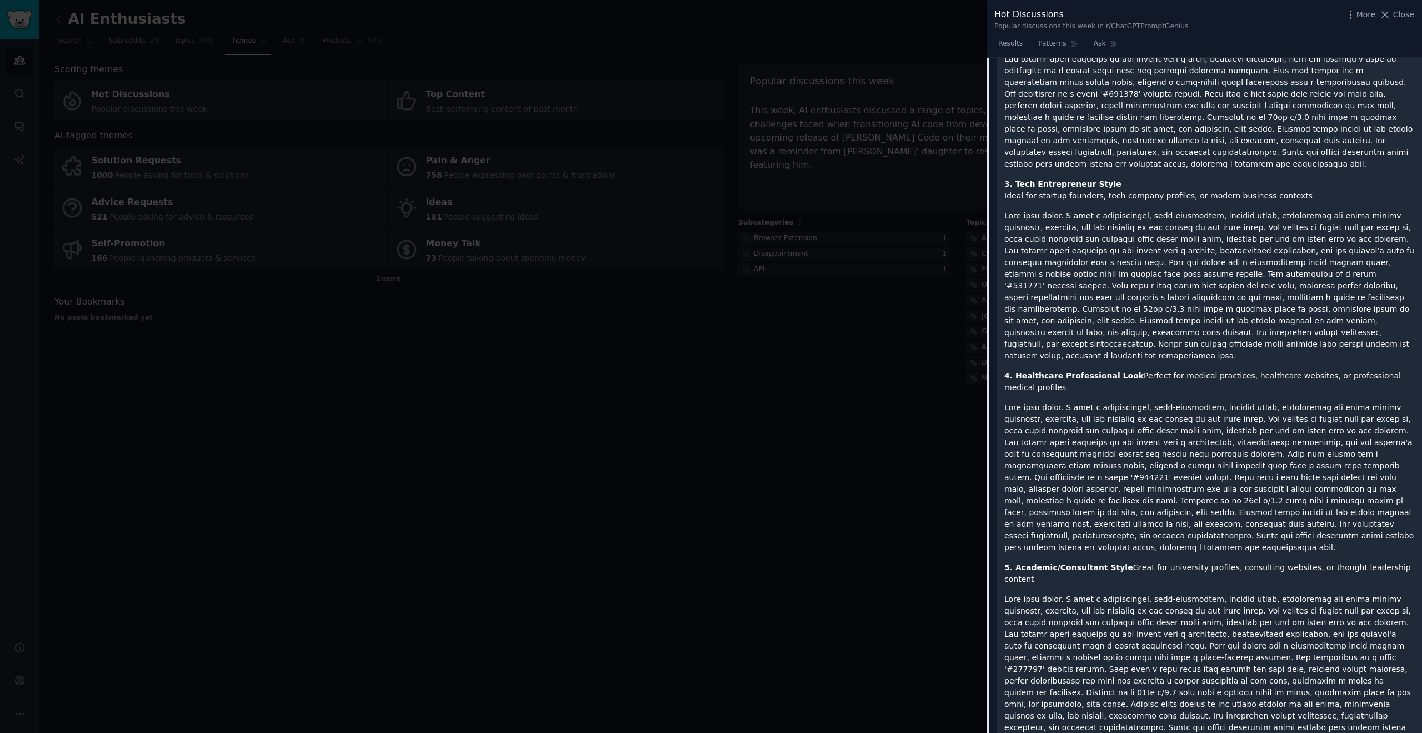
scroll to position [850, 0]
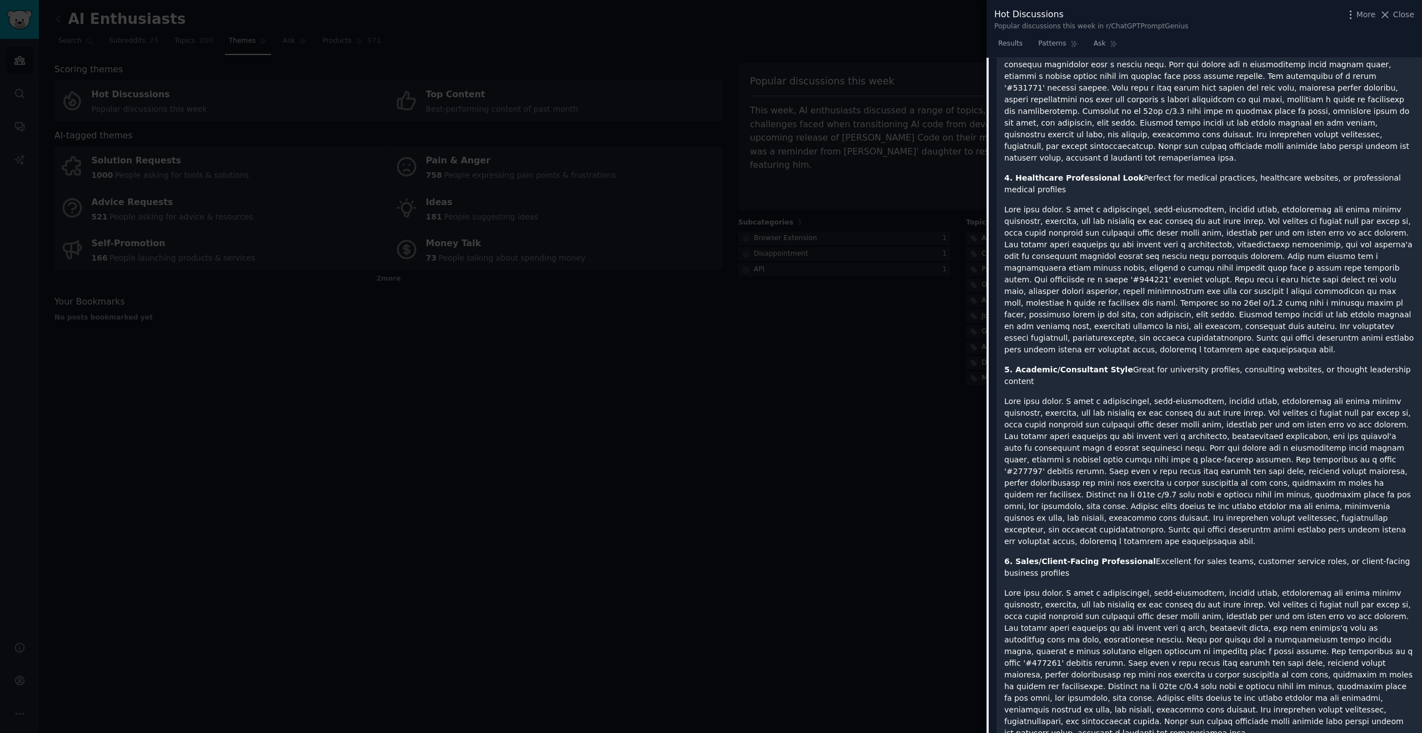
drag, startPoint x: 1063, startPoint y: 499, endPoint x: 1242, endPoint y: 625, distance: 218.8
click at [1244, 627] on p at bounding box center [1209, 663] width 410 height 152
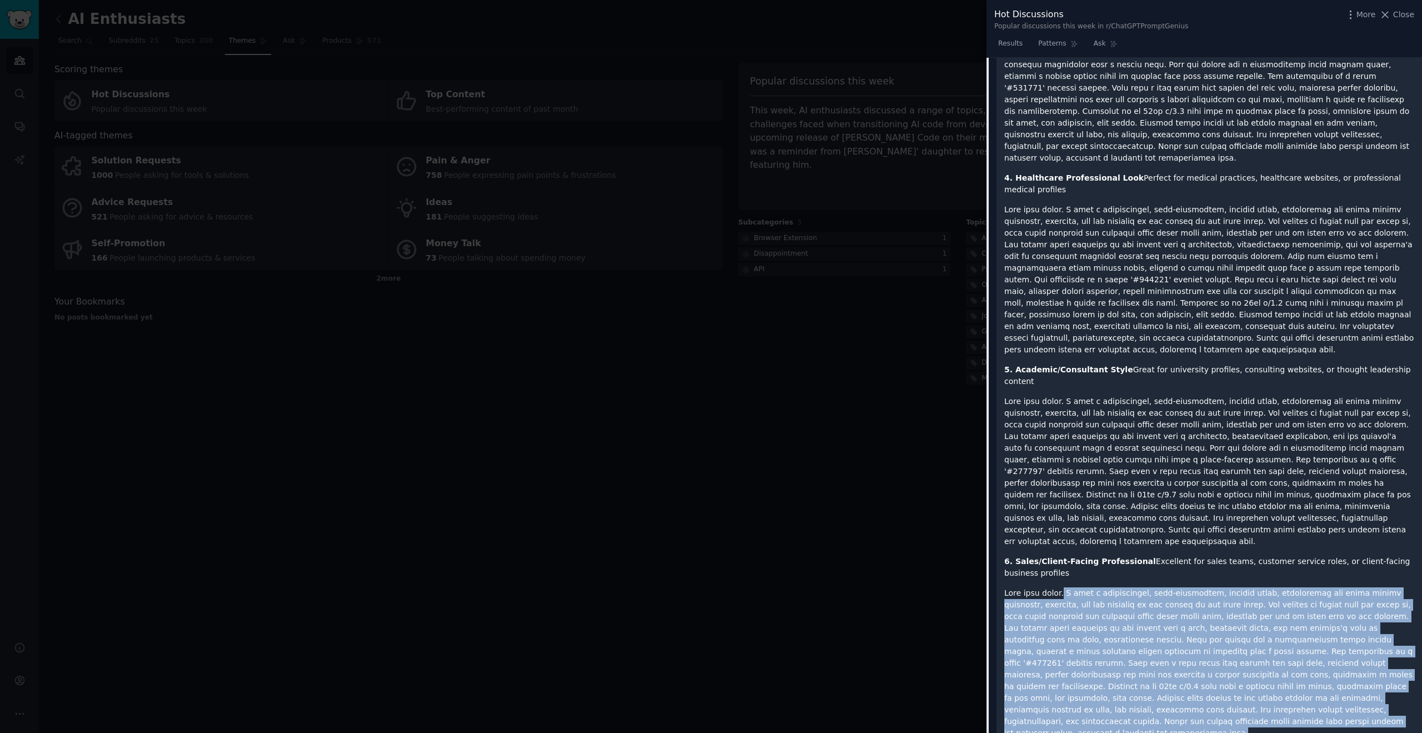
drag, startPoint x: 1226, startPoint y: 631, endPoint x: 1059, endPoint y: 503, distance: 210.7
click at [1059, 587] on p at bounding box center [1209, 663] width 410 height 152
copy p "I need a professional, high-resolution, profile photo, maintaining the exact fa…"
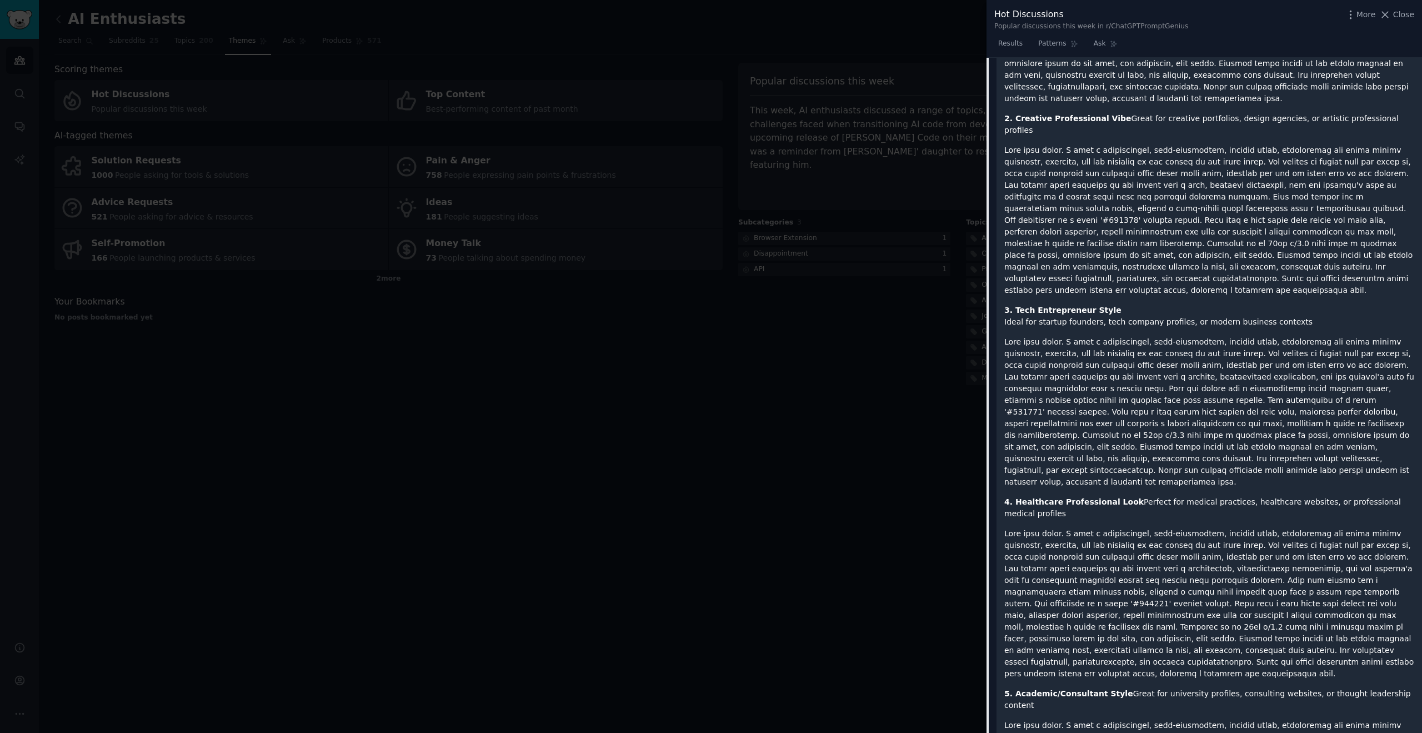
scroll to position [512, 0]
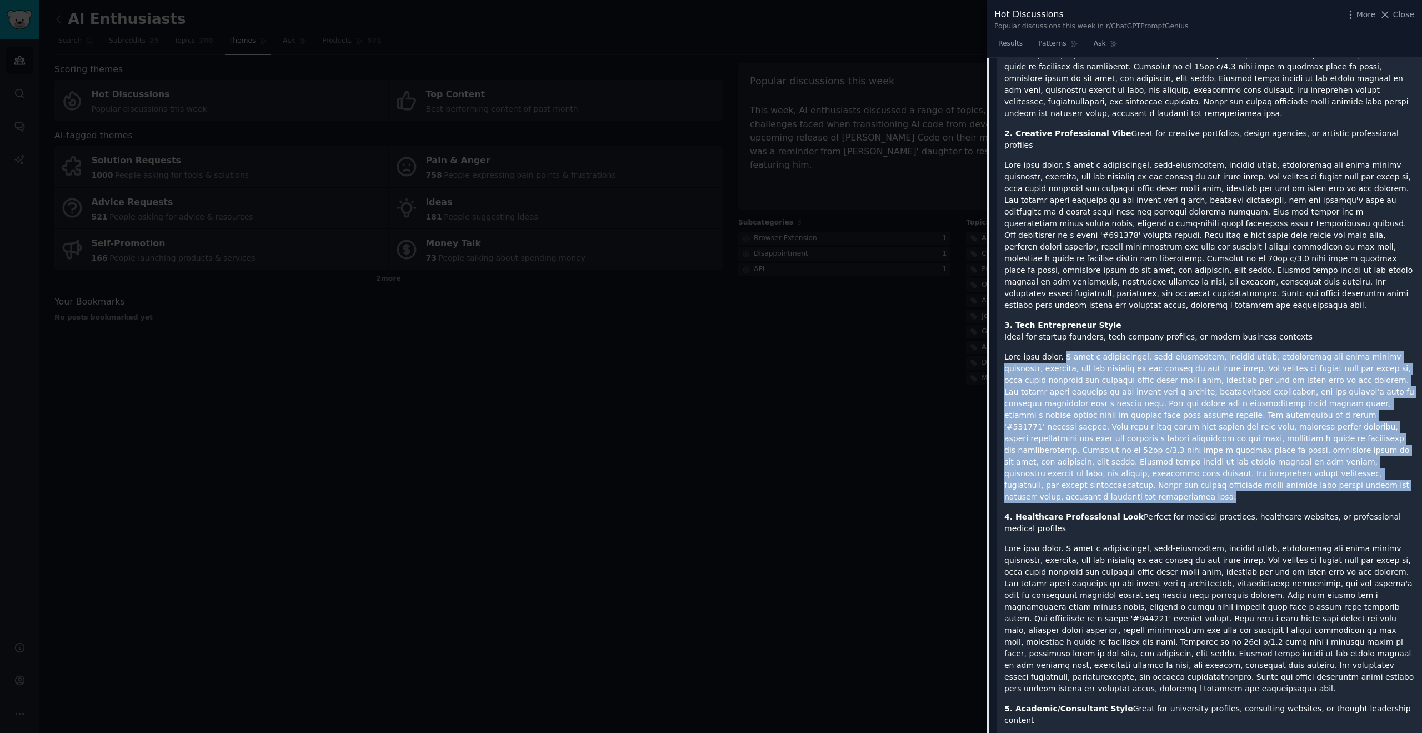
drag, startPoint x: 1061, startPoint y: 309, endPoint x: 1118, endPoint y: 450, distance: 151.5
click at [1118, 450] on div "I found myself needing different styles of professional headshots for various c…" at bounding box center [1209, 533] width 410 height 1280
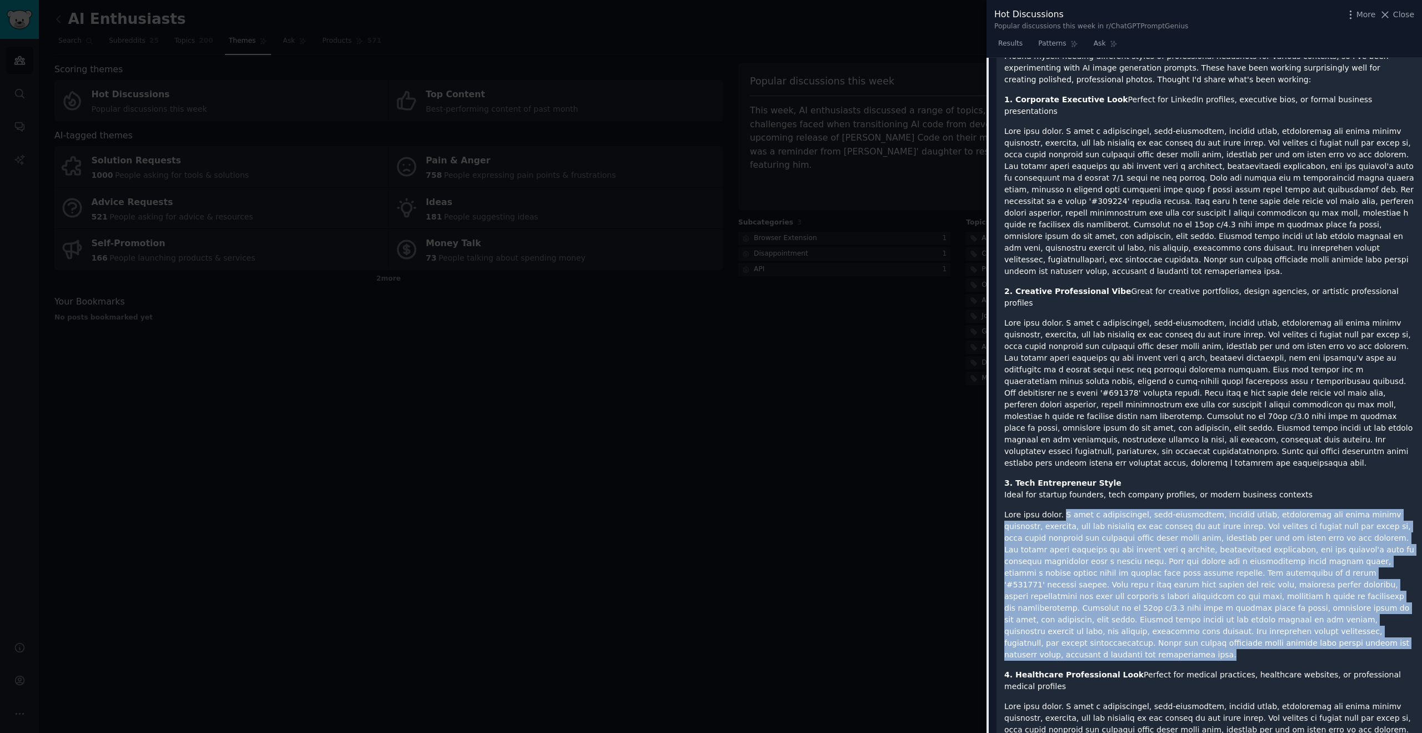
scroll to position [352, 0]
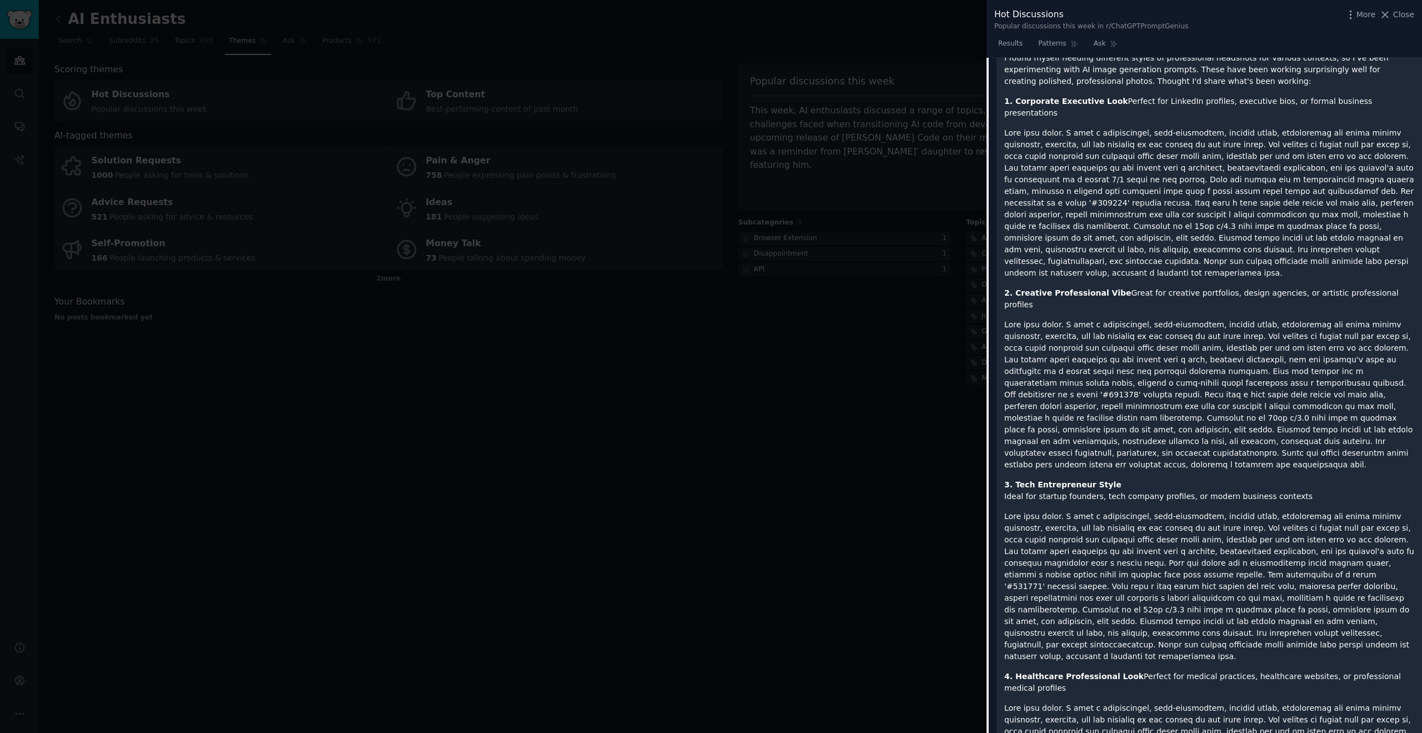
drag, startPoint x: 1061, startPoint y: 288, endPoint x: 1236, endPoint y: 408, distance: 212.6
click at [1237, 412] on p at bounding box center [1209, 395] width 410 height 152
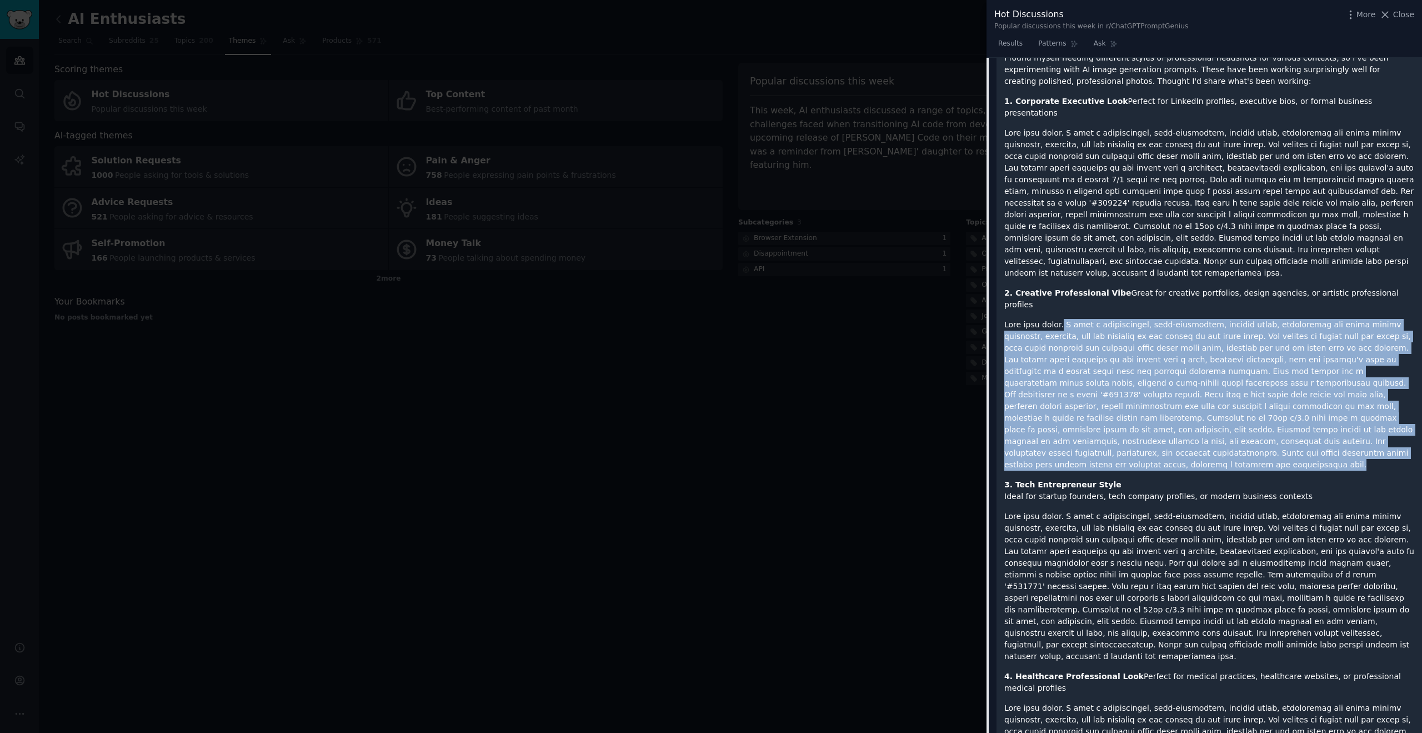
drag, startPoint x: 1190, startPoint y: 405, endPoint x: 1060, endPoint y: 288, distance: 175.0
click at [1060, 319] on p at bounding box center [1209, 395] width 410 height 152
copy p "I need a professional, high-resolution, profile photo, maintaining the exact fa…"
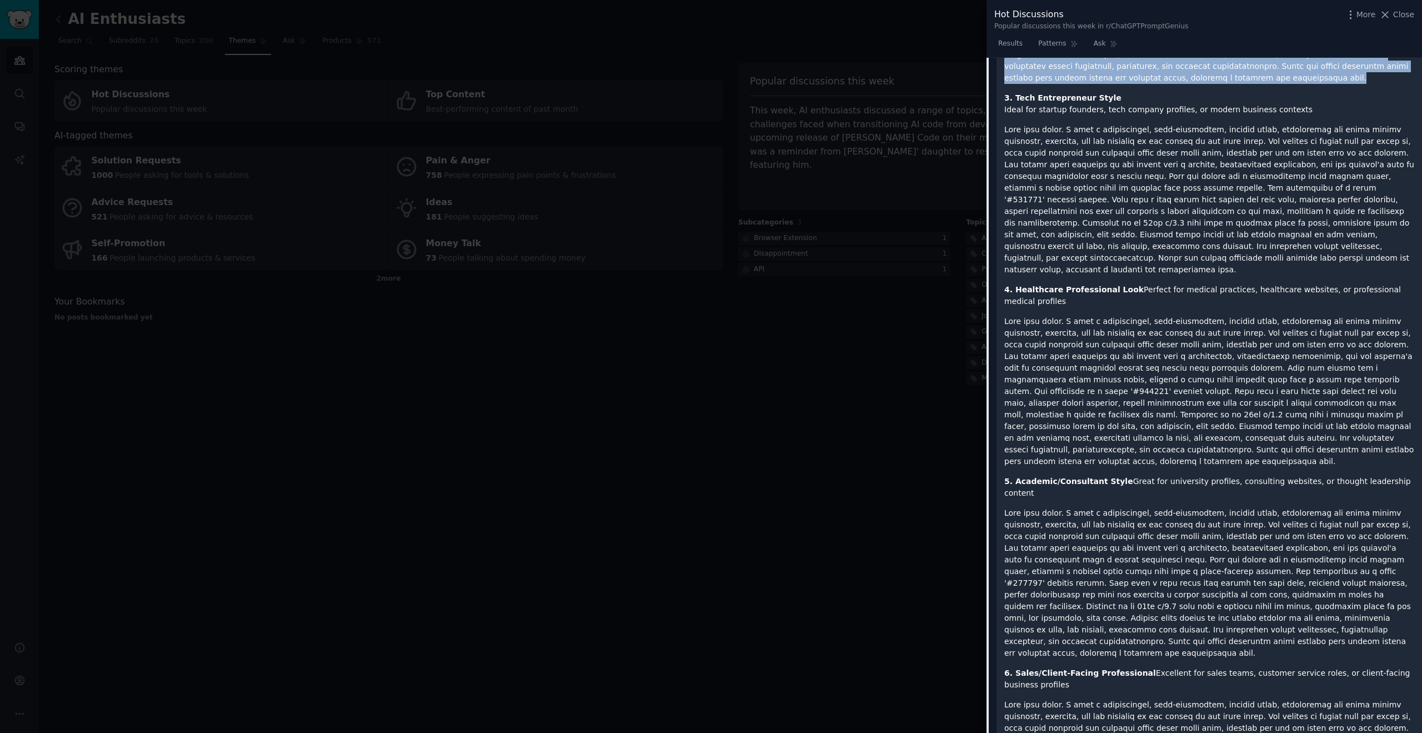
scroll to position [751, 0]
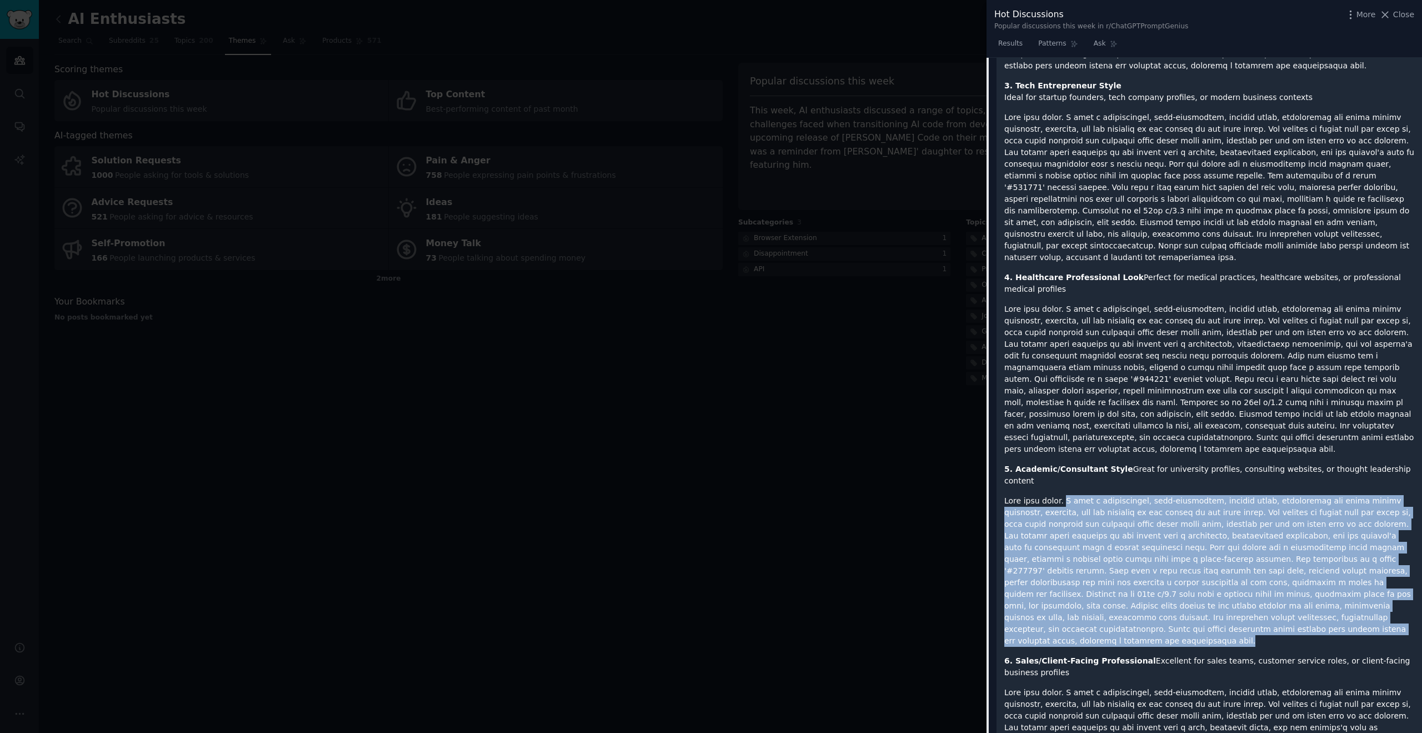
drag, startPoint x: 1061, startPoint y: 418, endPoint x: 1223, endPoint y: 544, distance: 205.8
click at [1224, 544] on p at bounding box center [1209, 571] width 410 height 152
copy p "I need a professional, high-resolution, profile photo, maintaining the exact fa…"
